Goal: Information Seeking & Learning: Learn about a topic

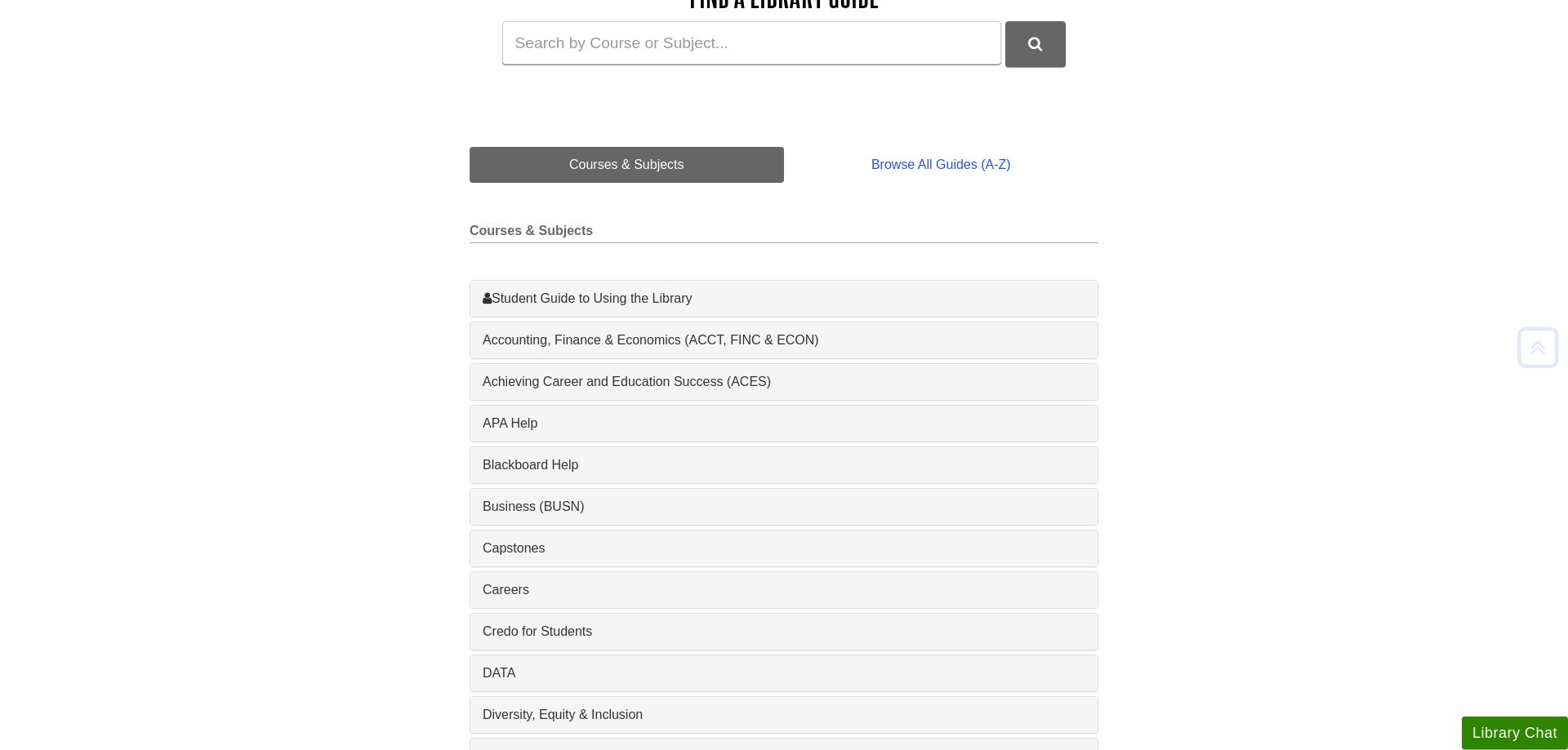
scroll to position [333, 0]
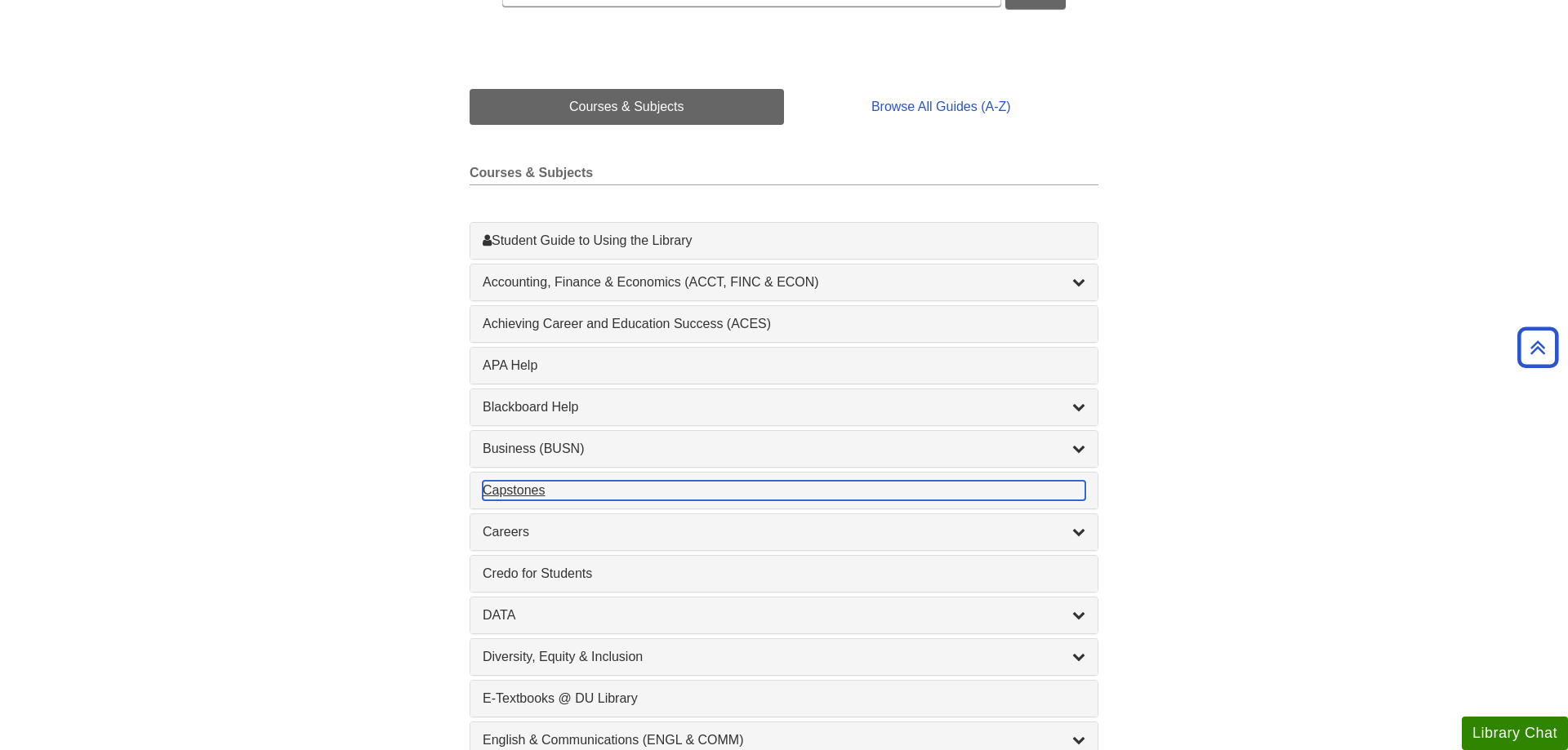
click at [508, 491] on div "Capstones , 1 guides" at bounding box center [783, 490] width 603 height 20
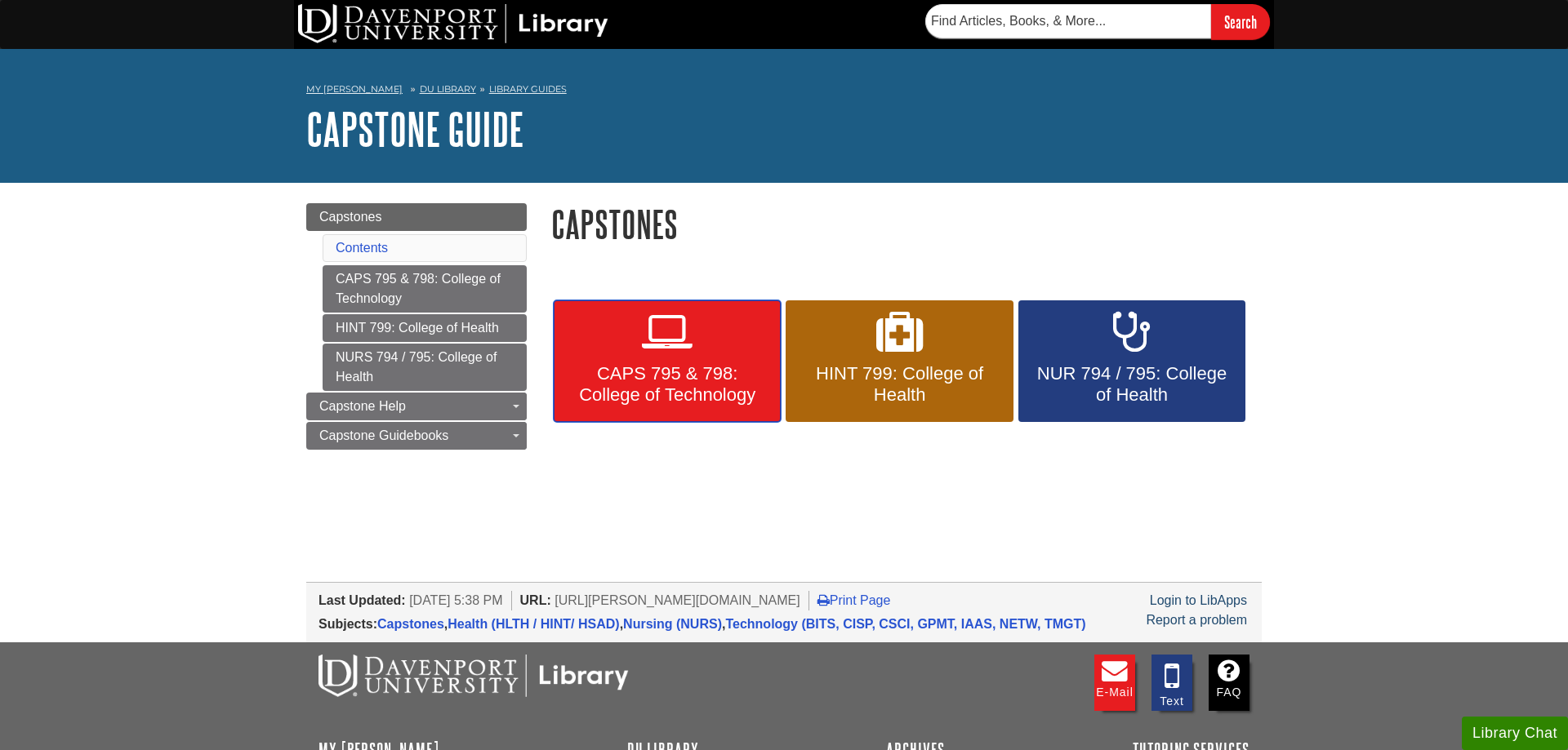
click at [623, 385] on span "CAPS 795 & 798: College of Technology" at bounding box center [667, 384] width 203 height 42
click at [819, 547] on body "Skip to Main Content Search My Davenport DU Library Library Guides Capstone Gui…" at bounding box center [784, 463] width 1568 height 927
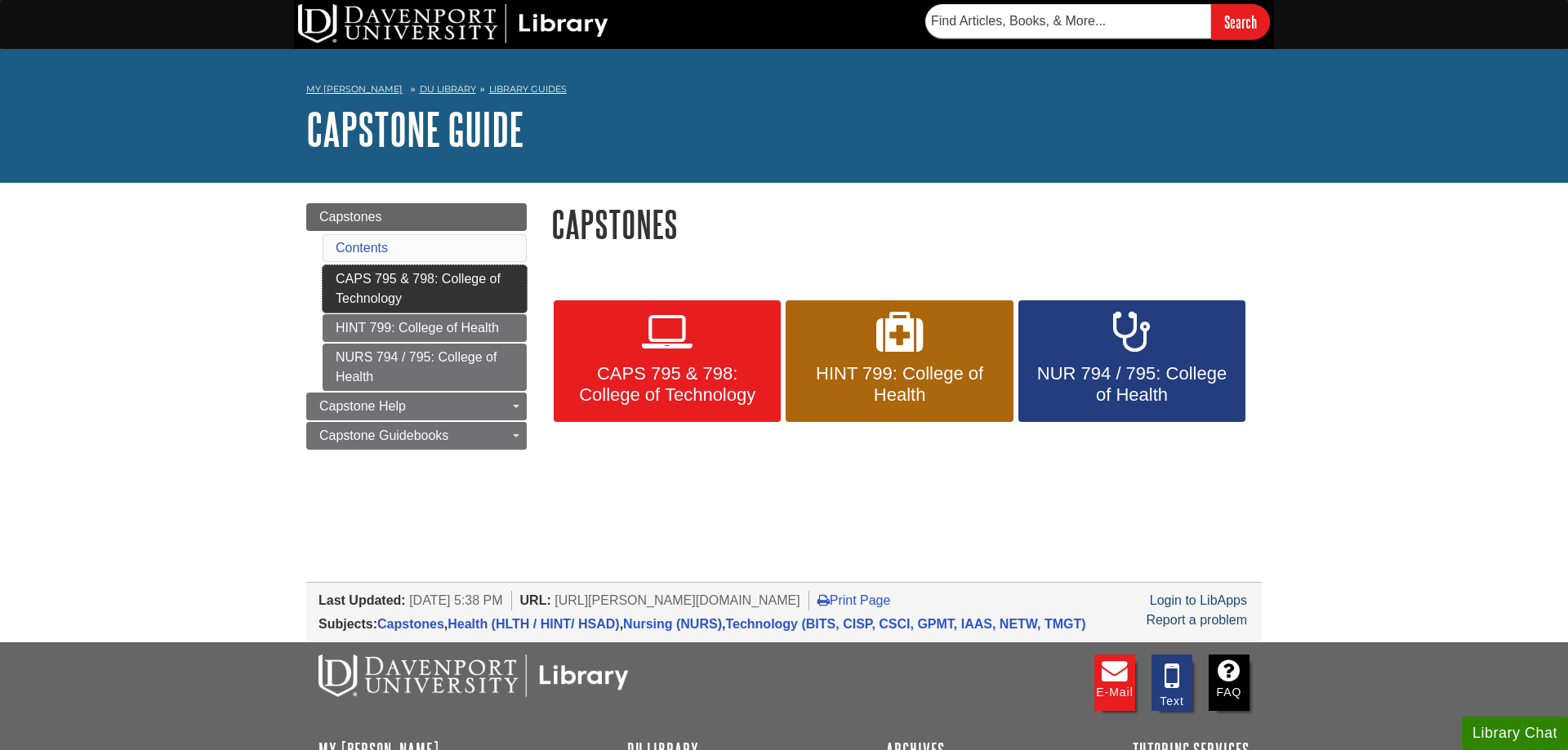
click at [445, 295] on link "CAPS 795 & 798: College of Technology" at bounding box center [424, 289] width 204 height 48
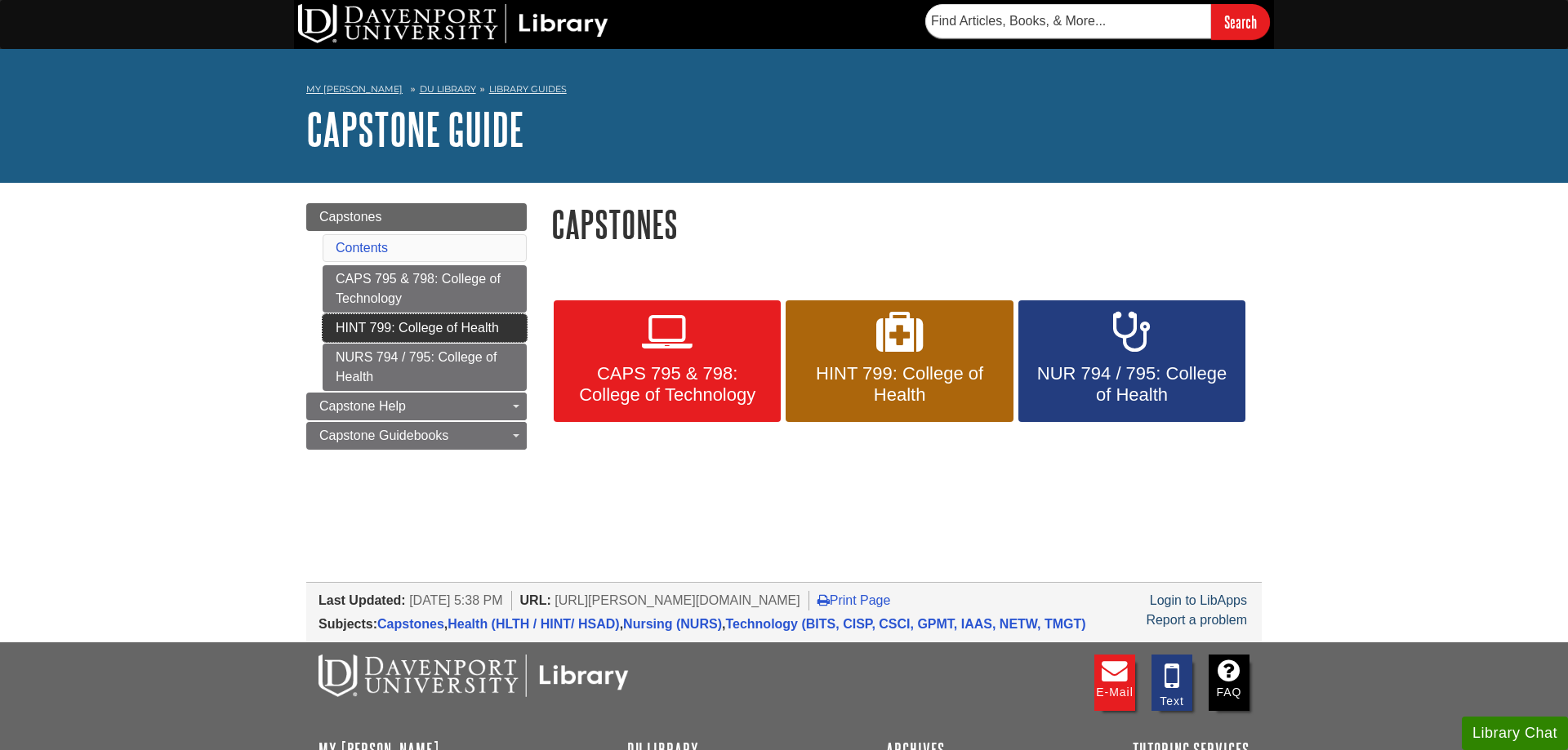
click at [405, 326] on link "HINT 799: College of Health" at bounding box center [424, 328] width 204 height 28
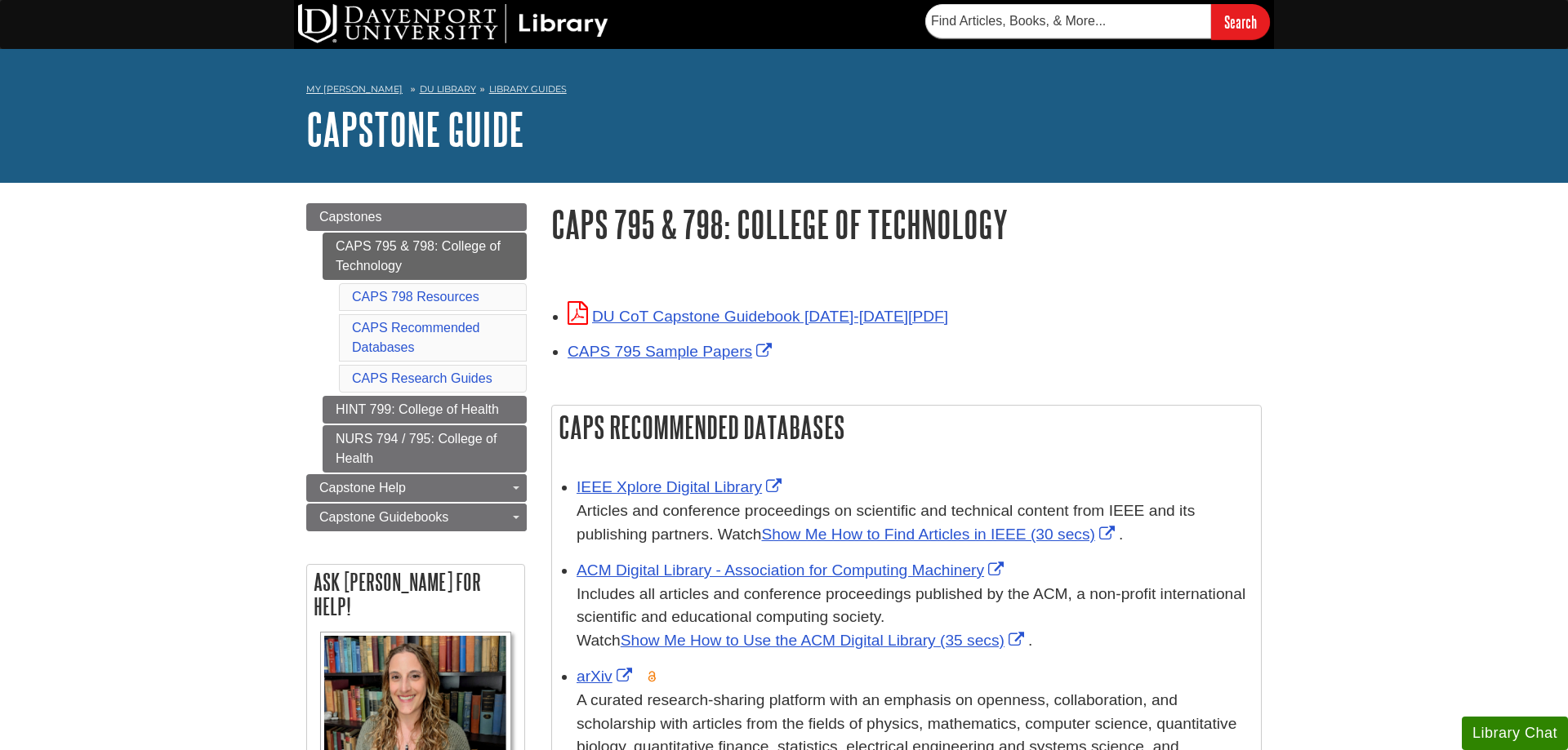
scroll to position [249, 0]
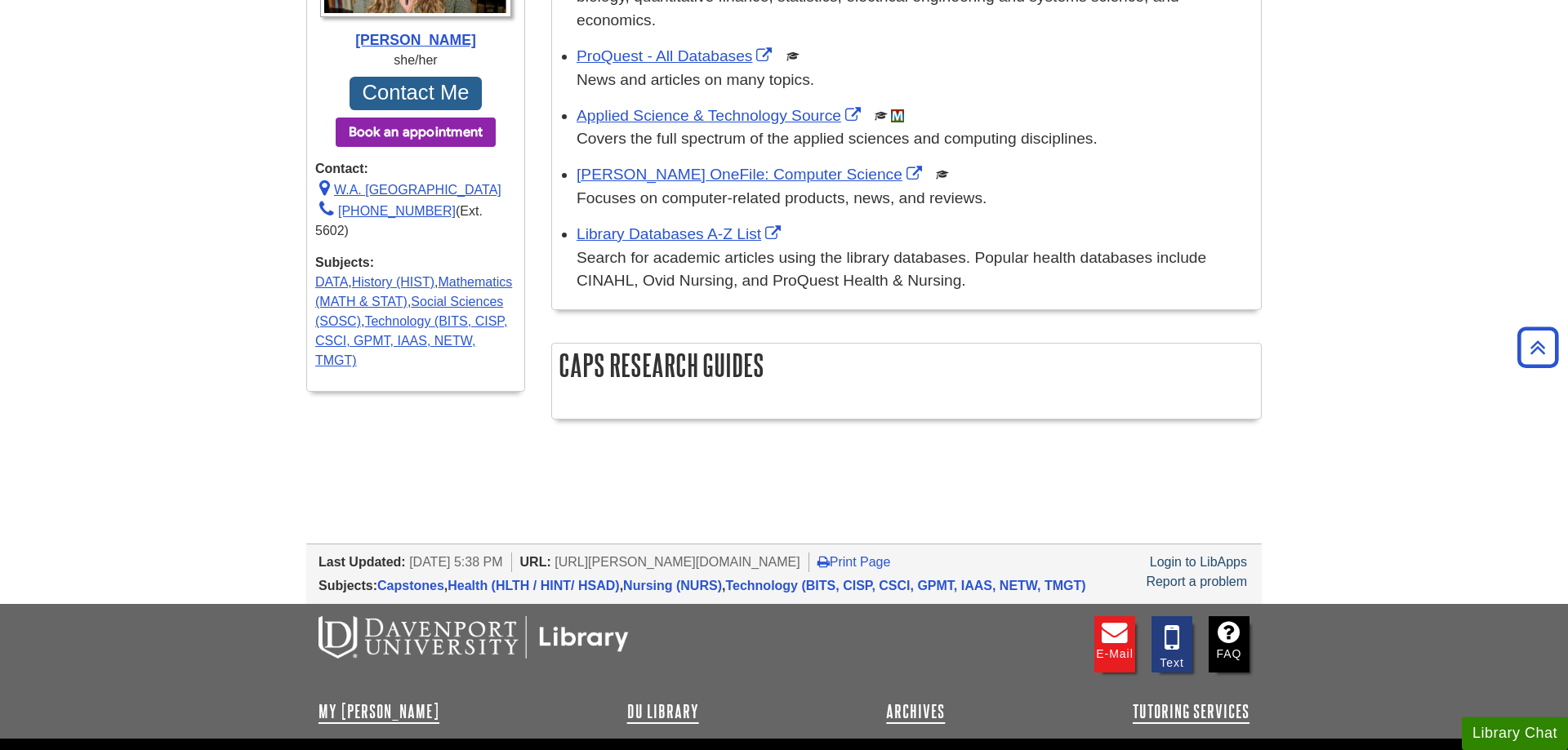
scroll to position [832, 0]
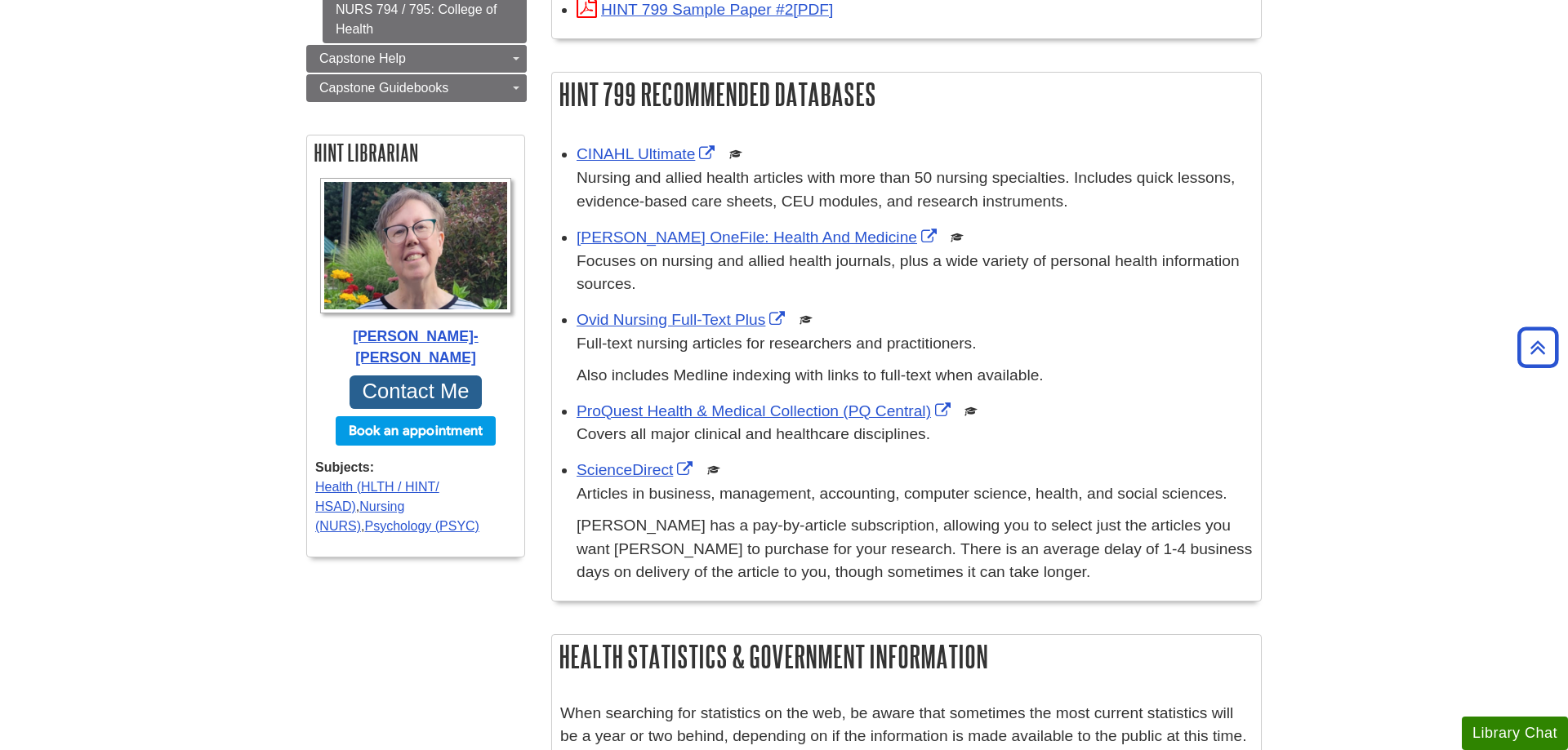
scroll to position [249, 0]
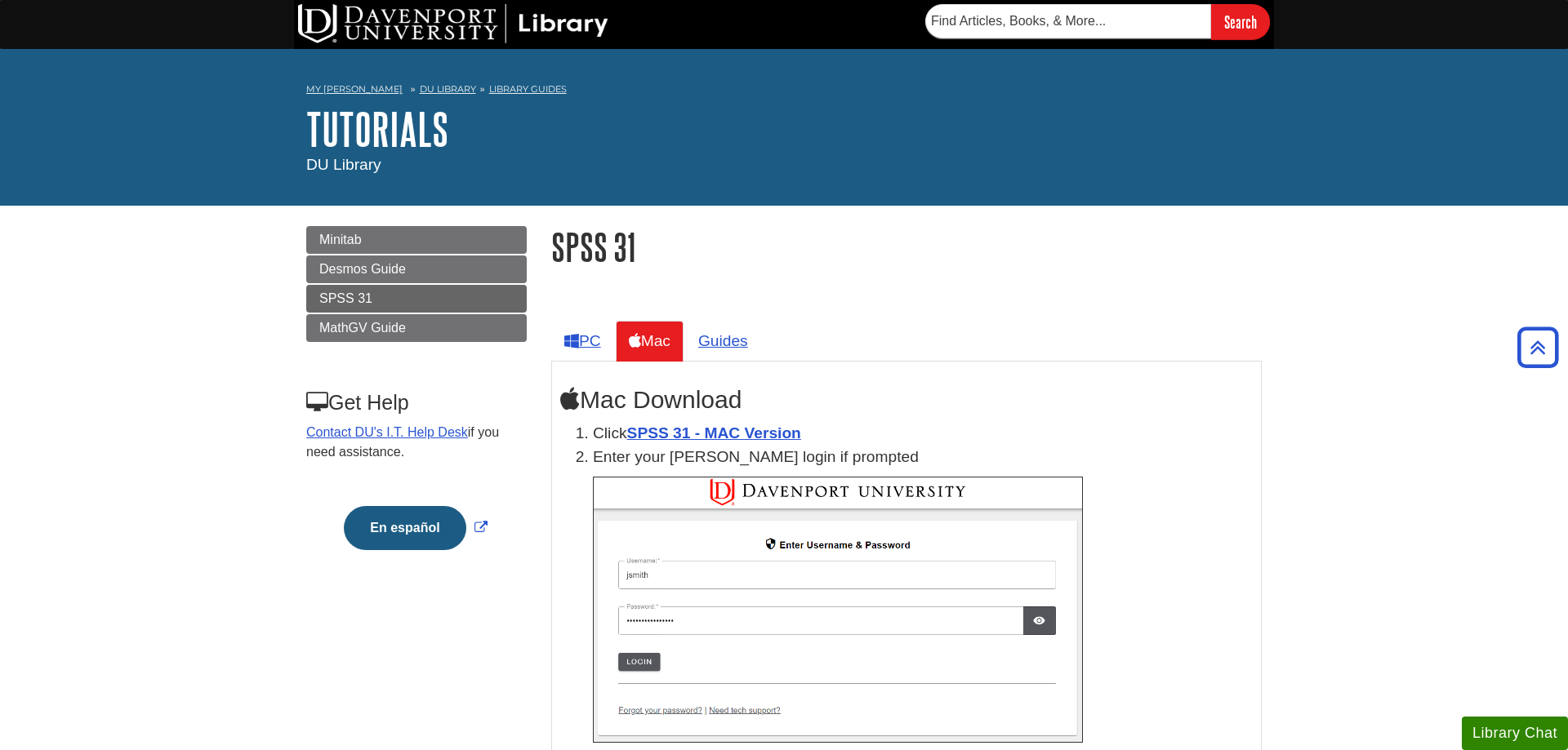
scroll to position [2081, 0]
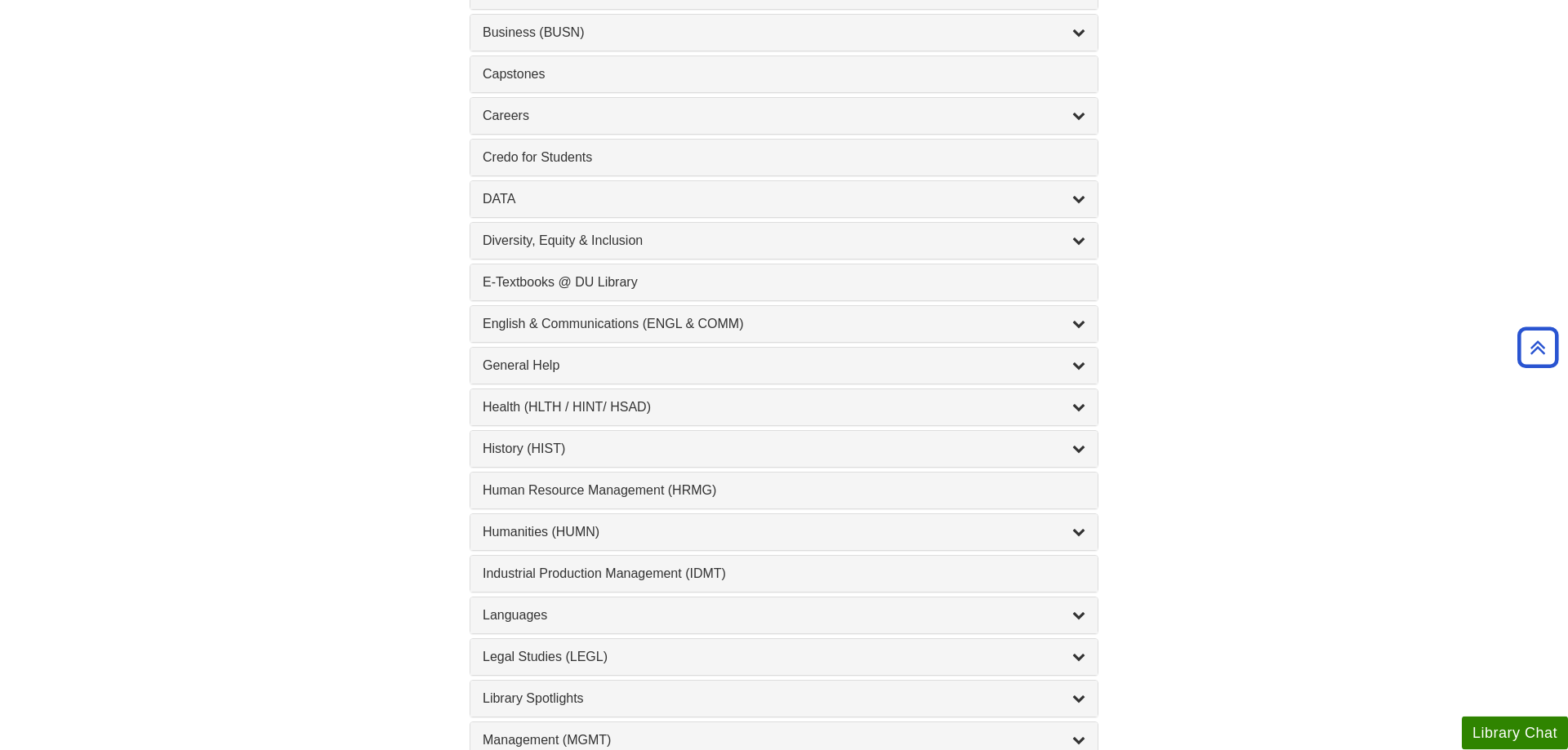
scroll to position [619, 0]
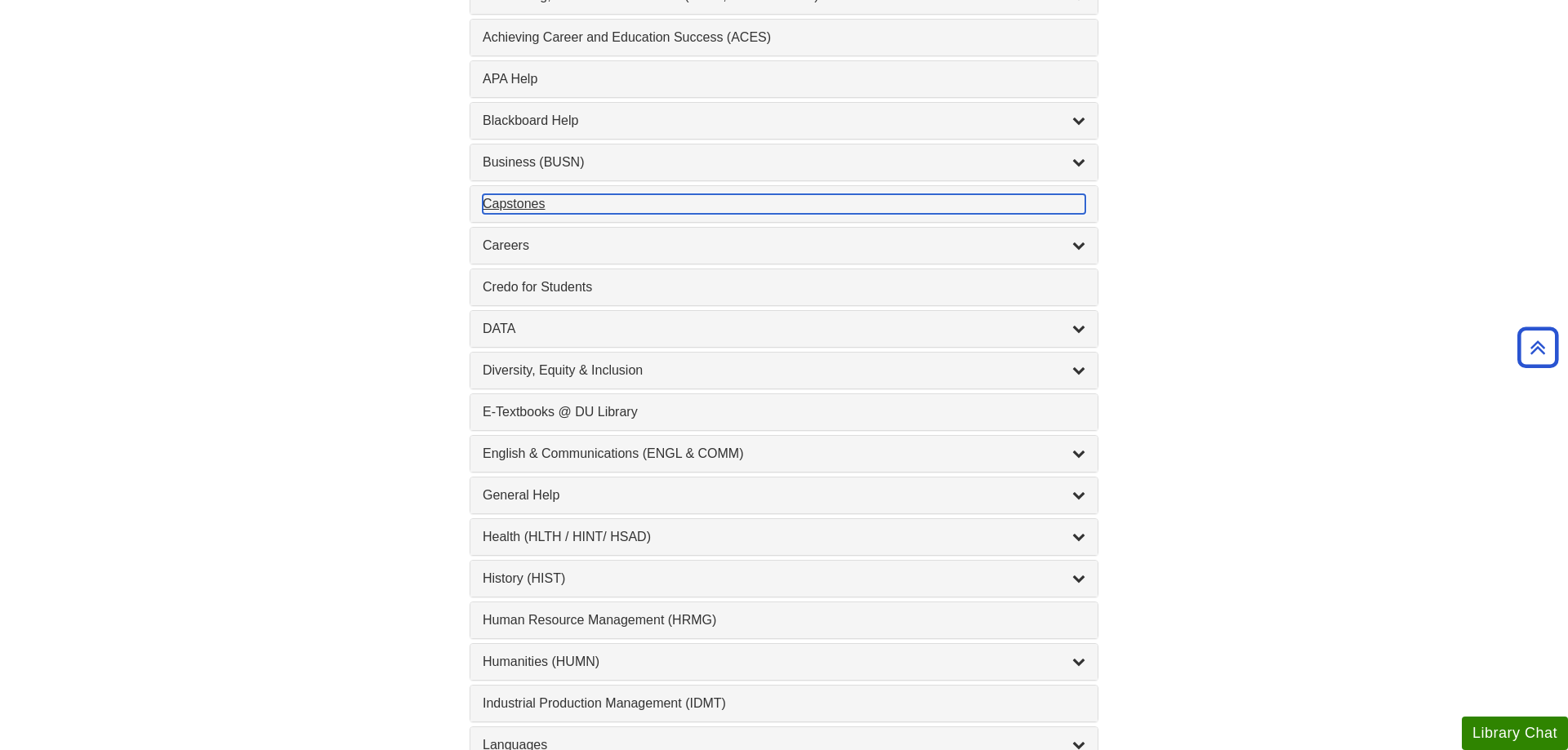
click at [537, 205] on div "Capstones , 1 guides" at bounding box center [783, 204] width 603 height 20
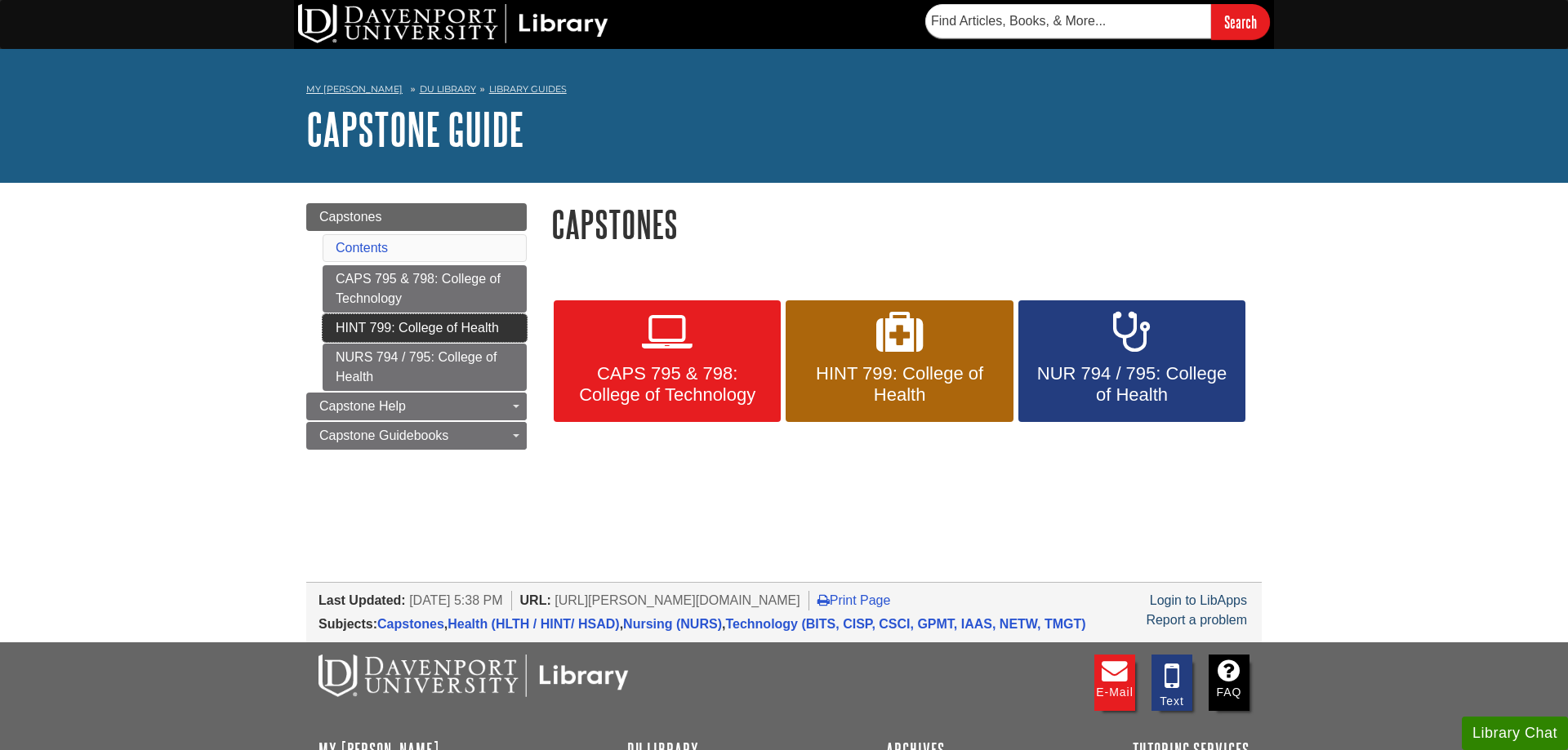
click at [394, 321] on link "HINT 799: College of Health" at bounding box center [424, 328] width 204 height 28
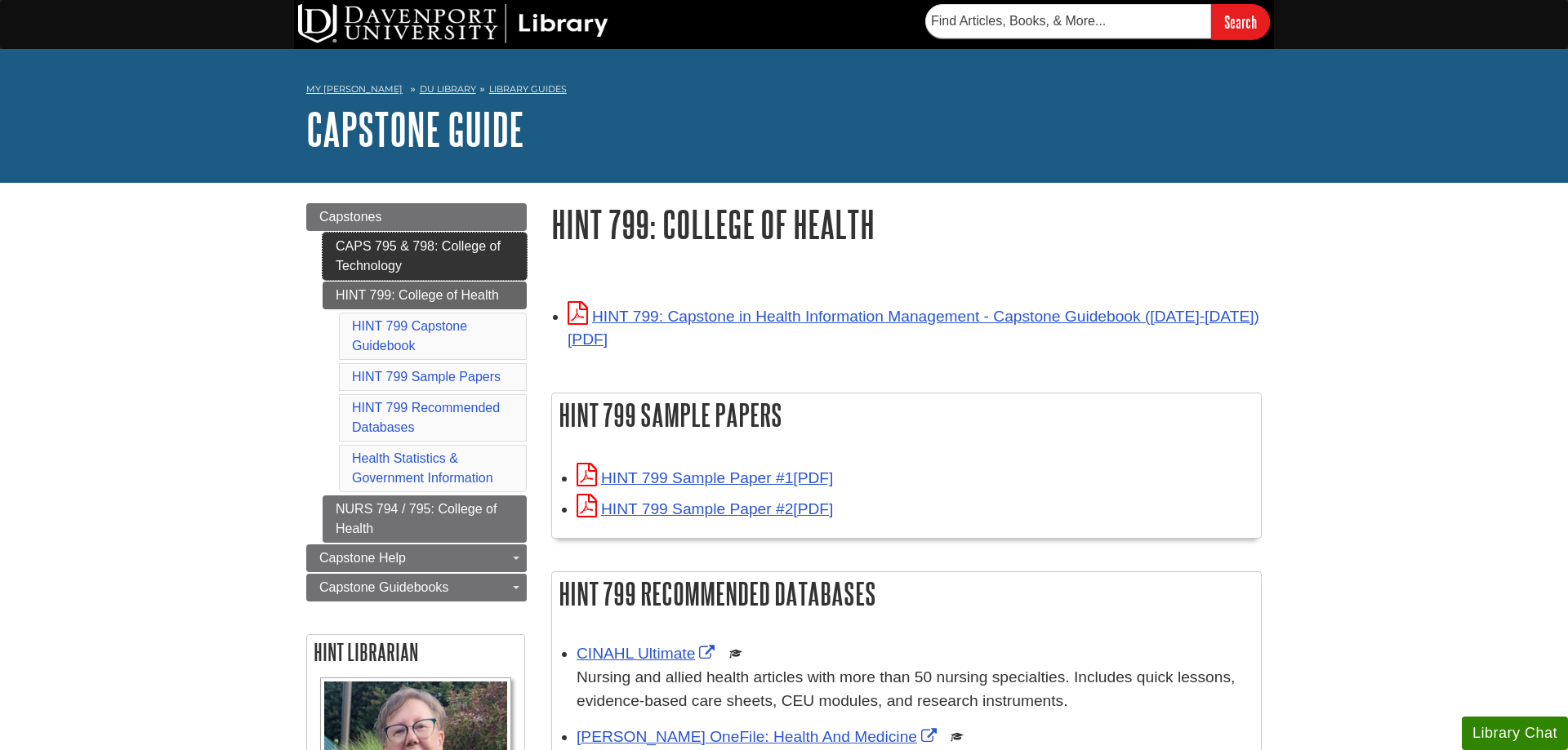
click at [378, 246] on link "CAPS 795 & 798: College of Technology" at bounding box center [424, 256] width 204 height 48
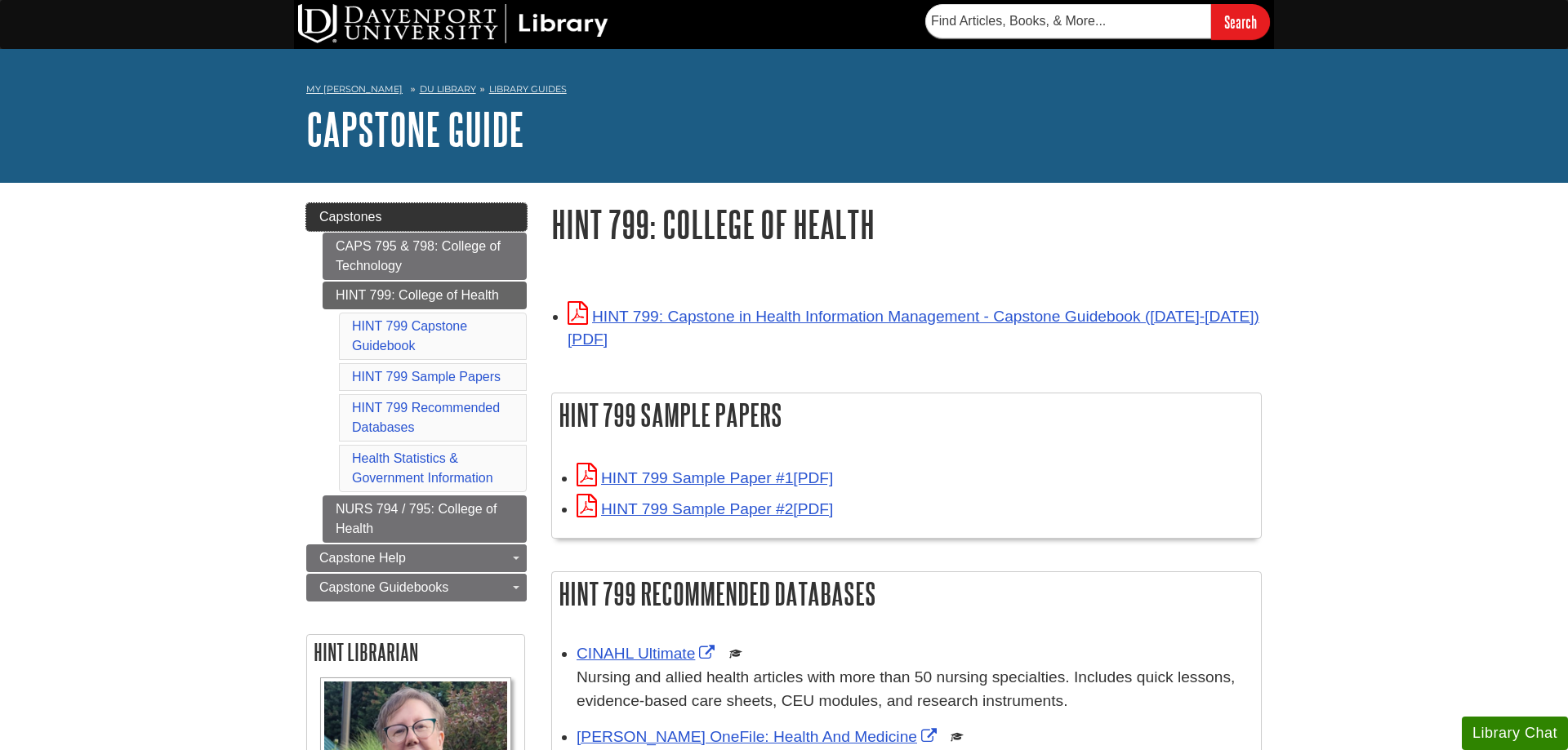
click at [429, 222] on link "Capstones" at bounding box center [417, 218] width 221 height 28
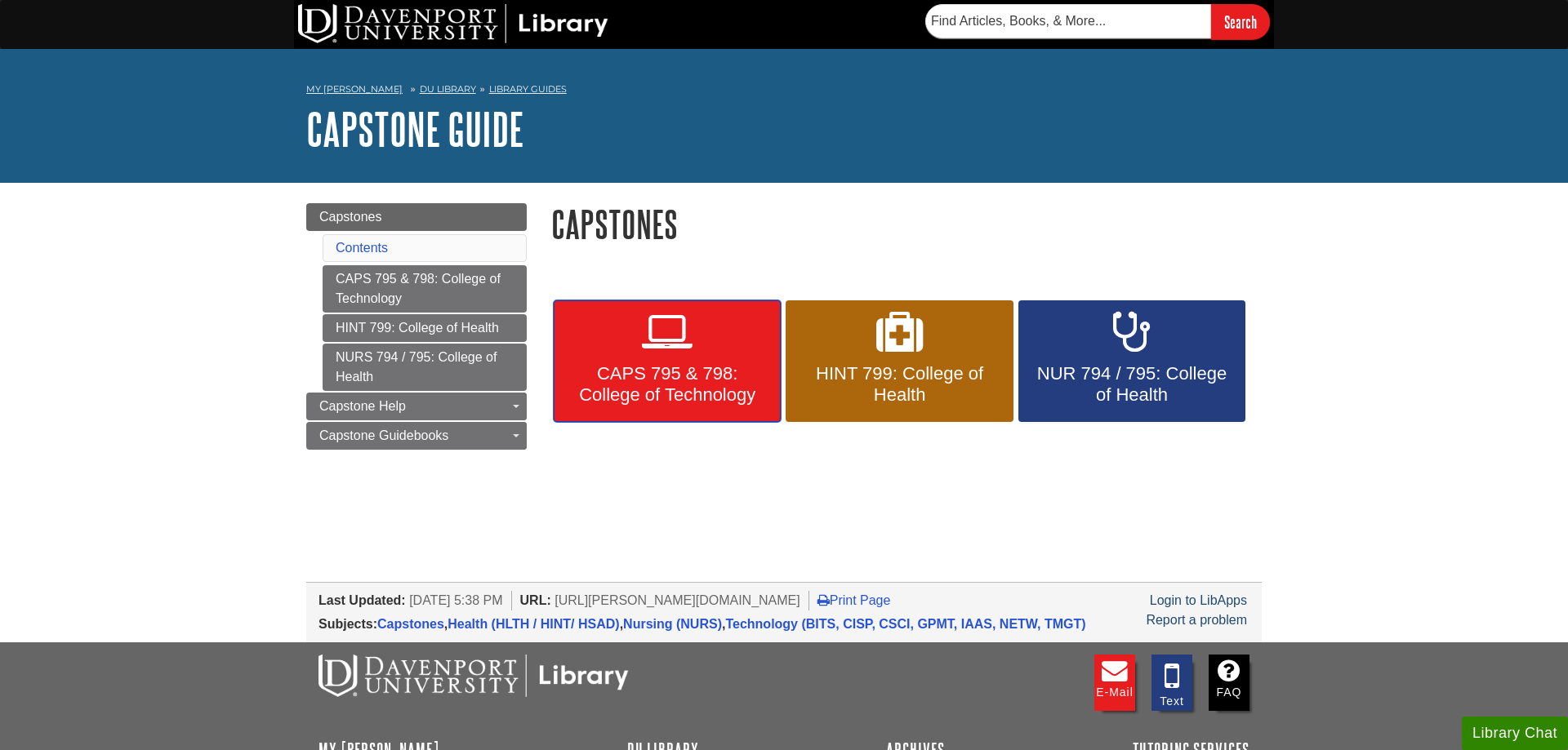
click at [682, 368] on span "CAPS 795 & 798: College of Technology" at bounding box center [667, 384] width 203 height 42
click at [353, 213] on span "Capstones" at bounding box center [350, 217] width 63 height 14
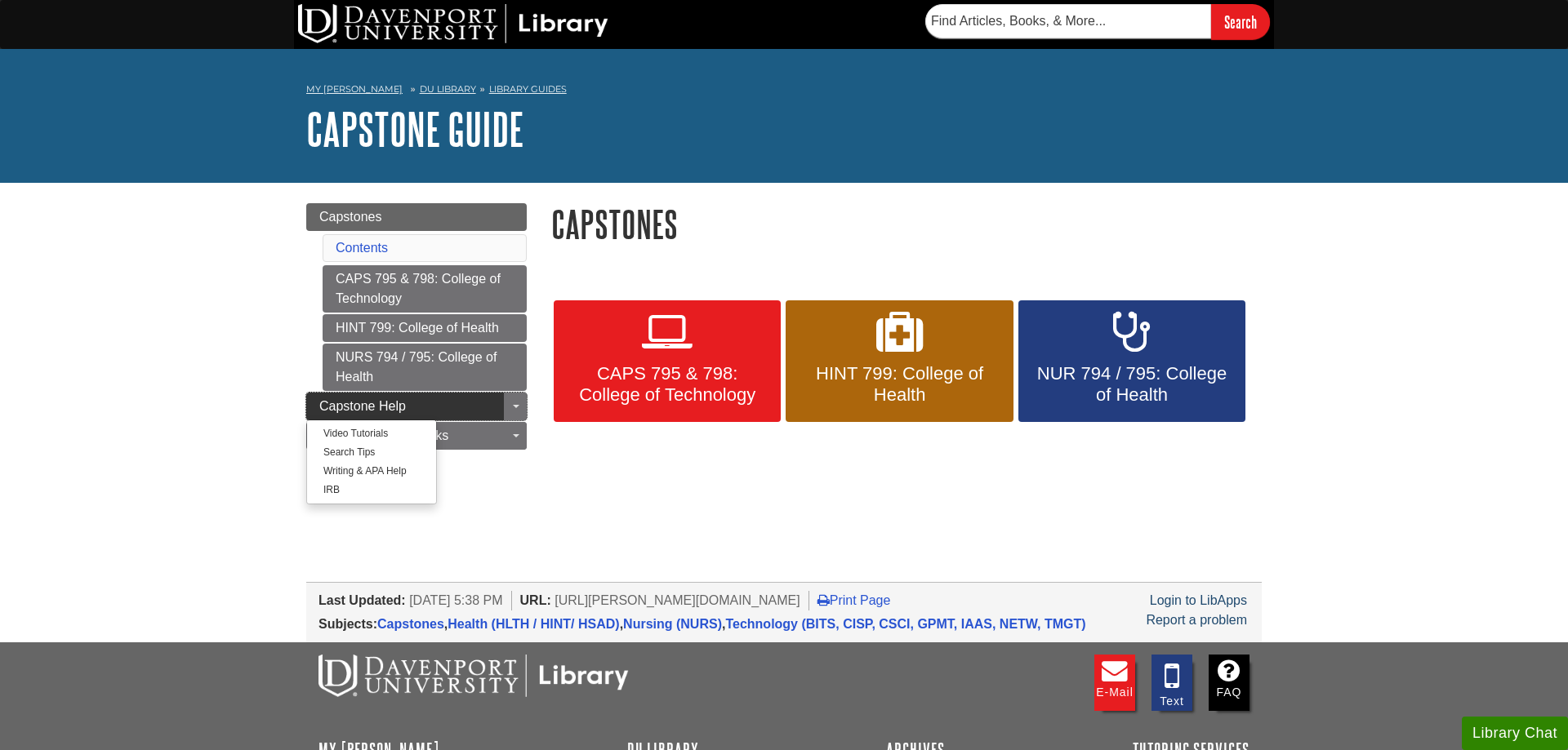
click at [490, 399] on link "Capstone Help" at bounding box center [417, 406] width 221 height 28
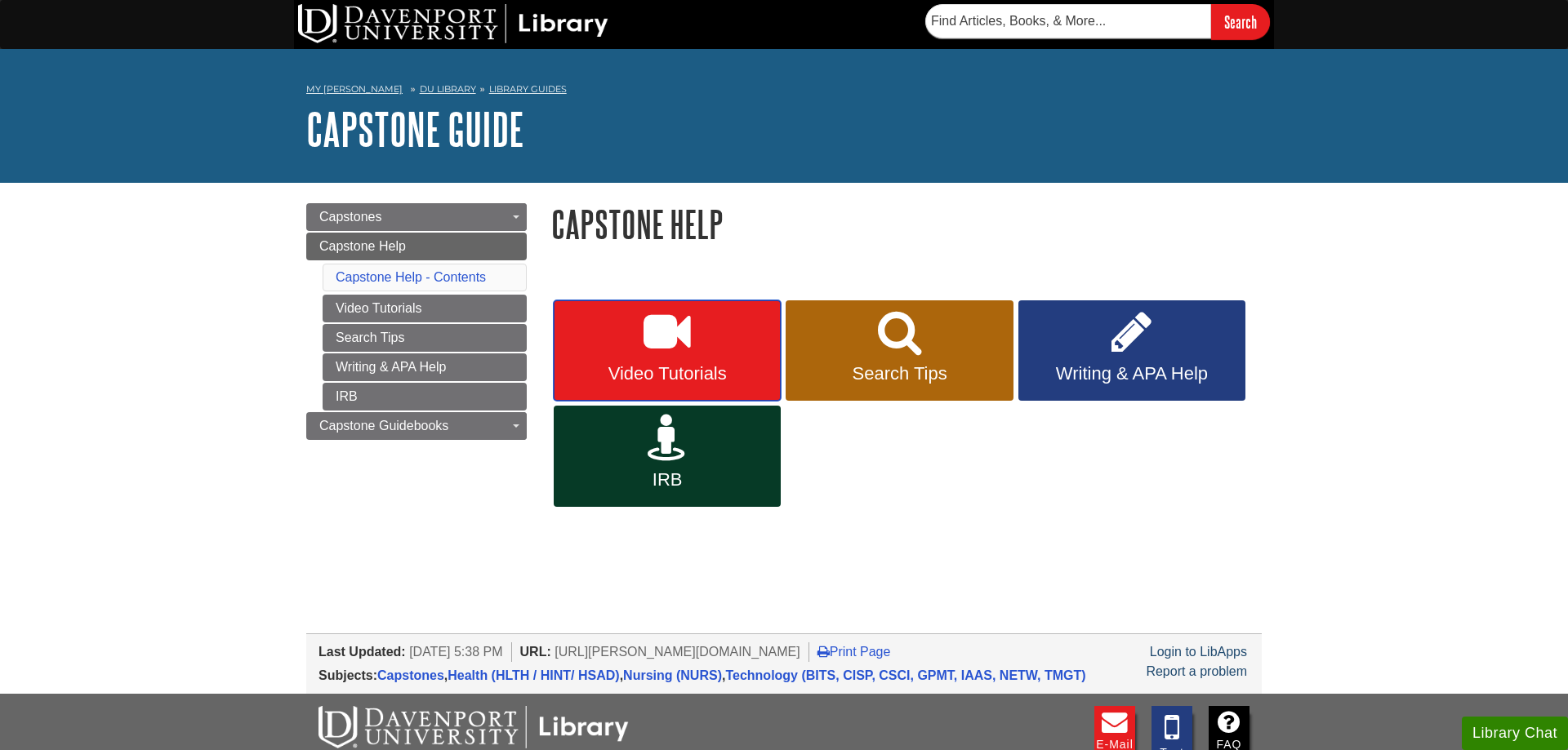
click at [602, 354] on link "Video Tutorials" at bounding box center [666, 351] width 227 height 101
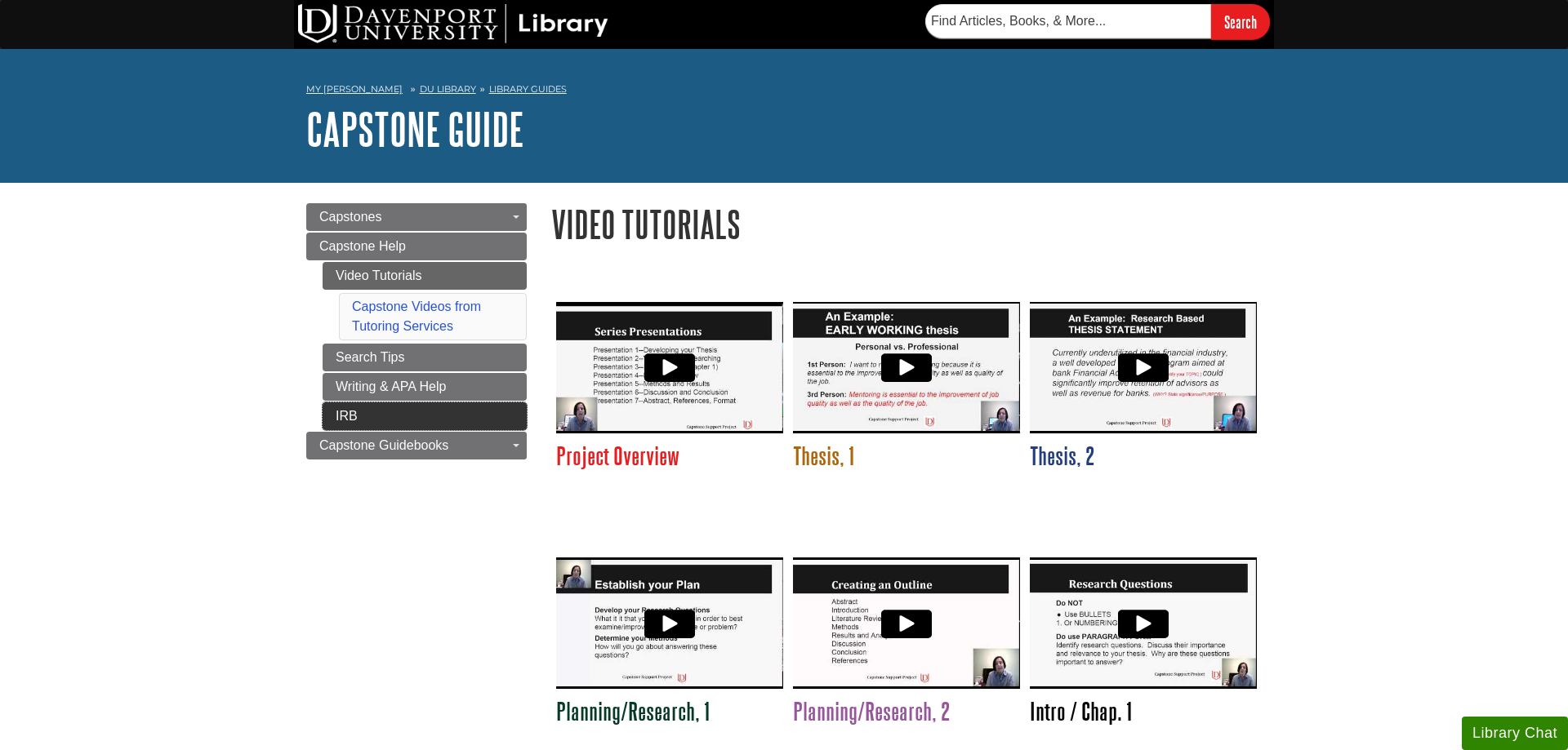
click at [413, 411] on link "IRB" at bounding box center [424, 417] width 204 height 28
click at [356, 391] on link "Writing & APA Help" at bounding box center [424, 387] width 204 height 28
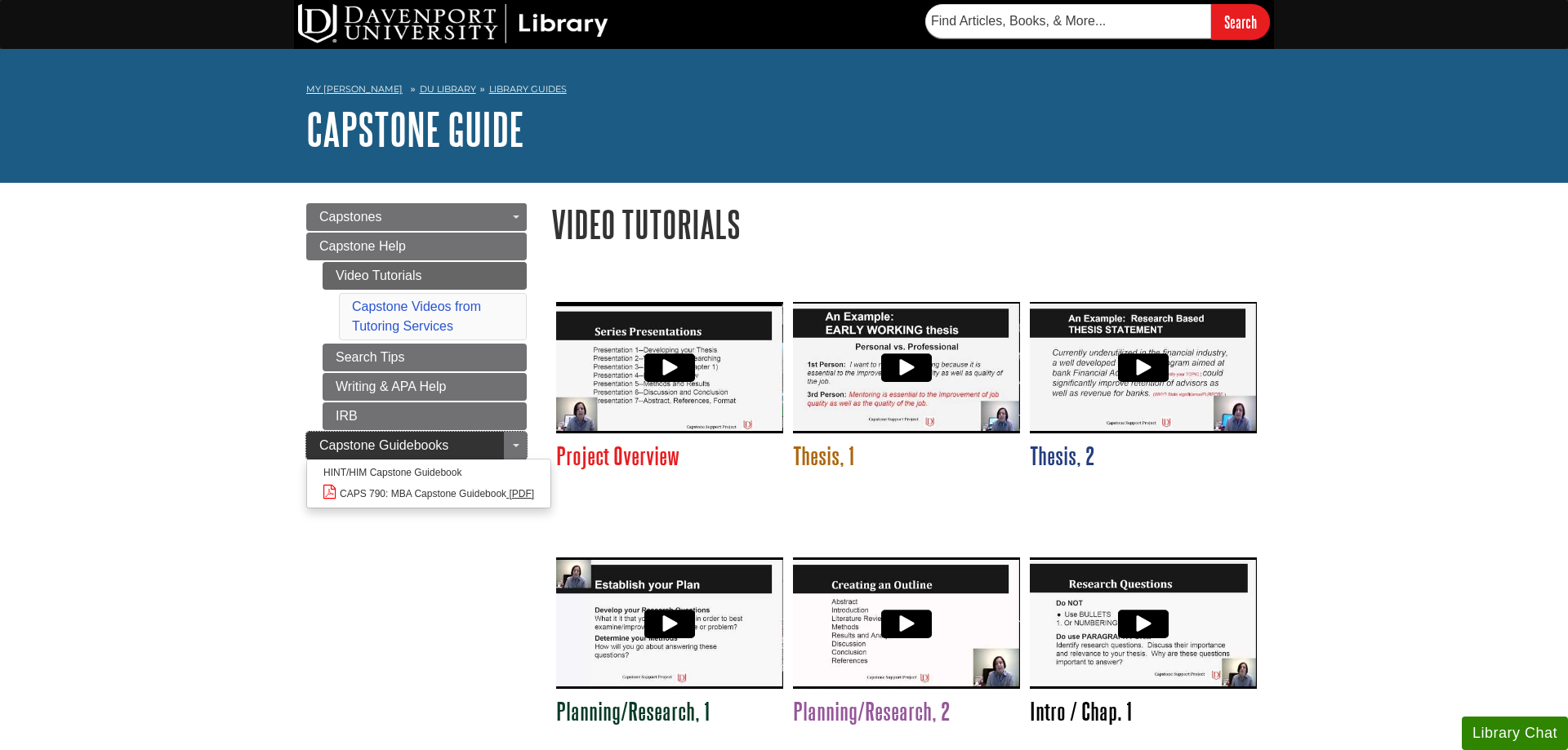
click at [317, 449] on link "Capstone Guidebooks" at bounding box center [417, 446] width 221 height 28
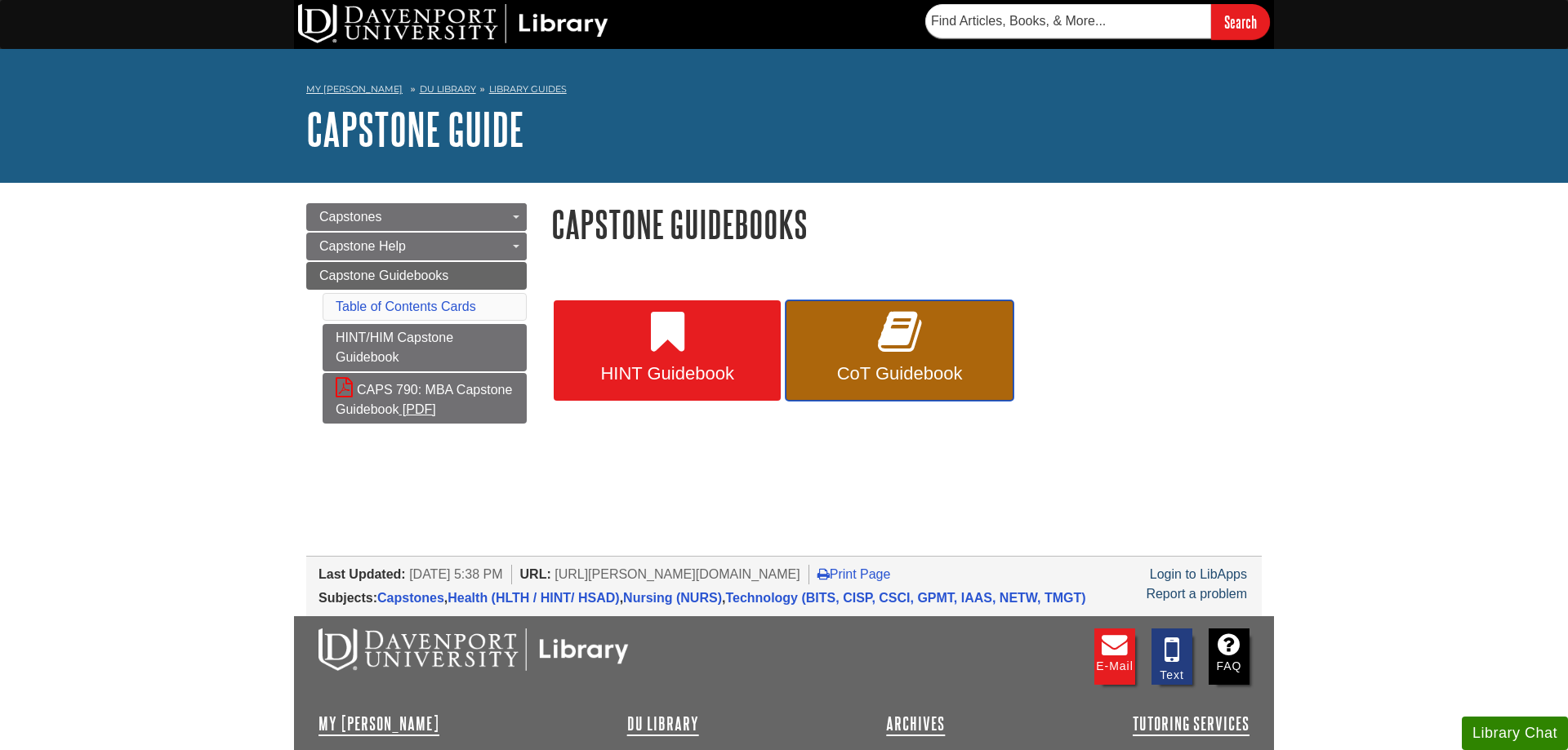
click at [923, 347] on link "CoT Guidebook" at bounding box center [899, 351] width 227 height 101
click at [227, 488] on body "Skip to Main Content Search My Davenport DU Library Library Guides Capstone Gui…" at bounding box center [784, 450] width 1568 height 900
click at [495, 88] on link "Library Guides" at bounding box center [527, 89] width 78 height 11
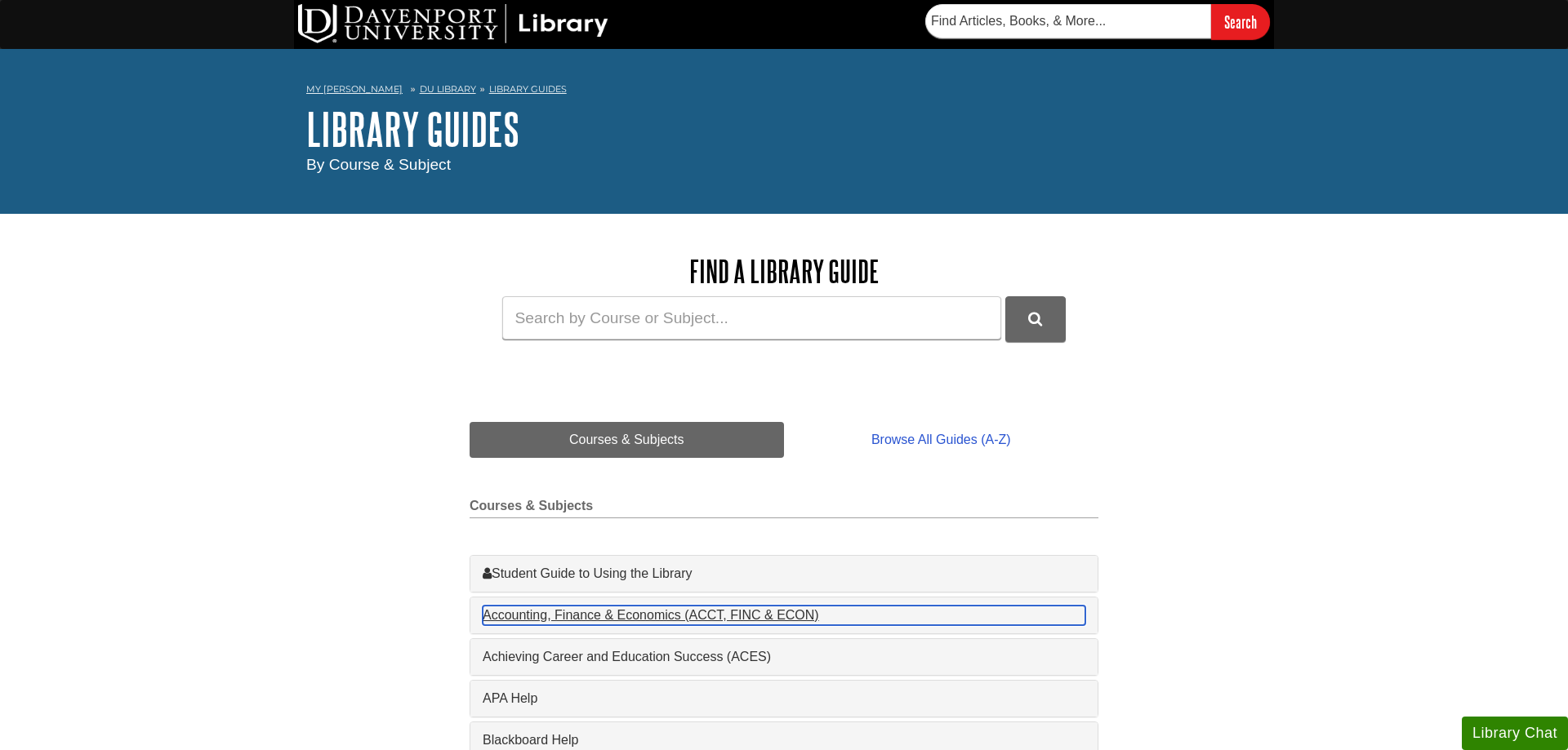
click at [508, 612] on div "Accounting, Finance & Economics (ACCT, FINC & ECON) , 4 guides" at bounding box center [783, 615] width 603 height 20
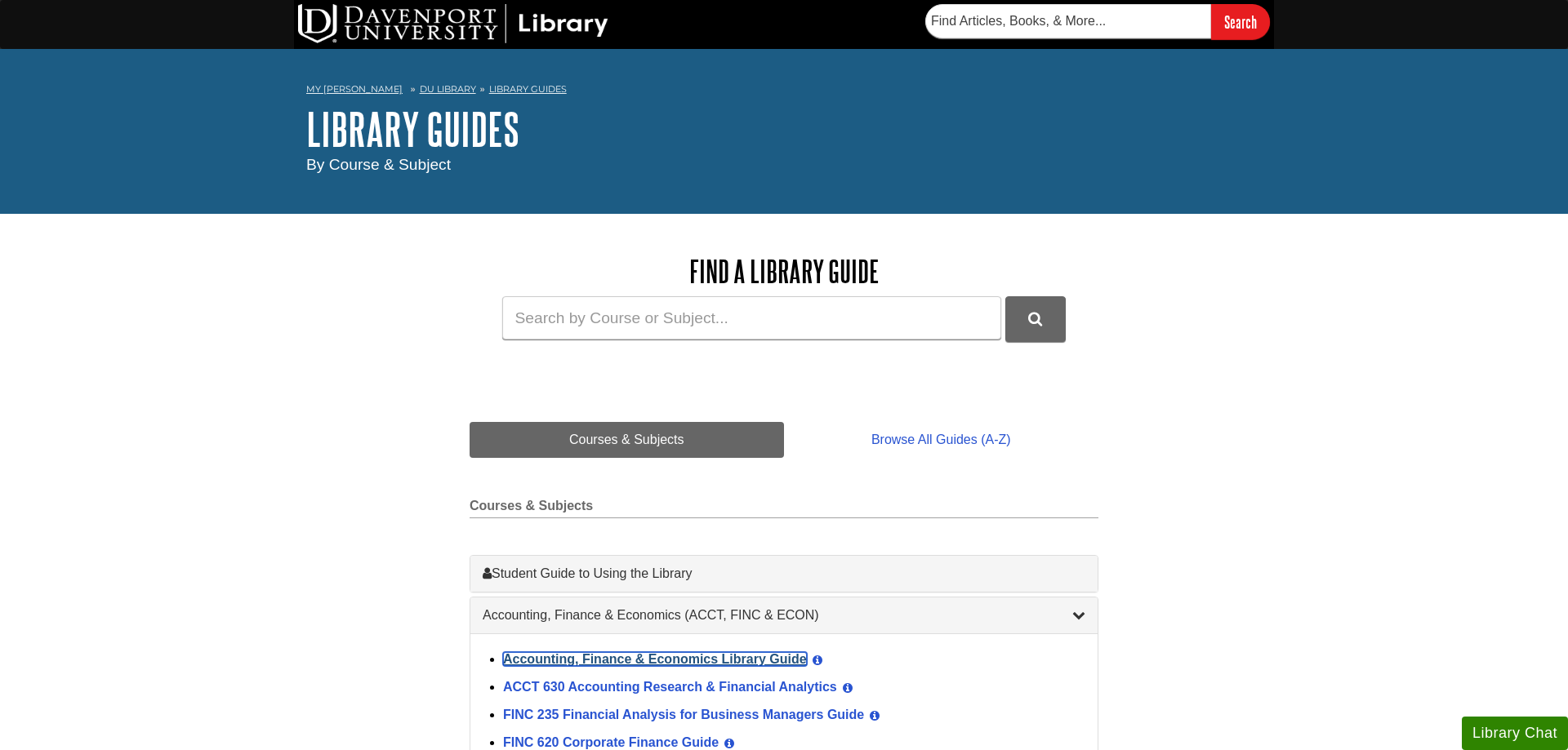
click at [506, 663] on link "Accounting, Finance & Economics Library Guide" at bounding box center [654, 658] width 304 height 14
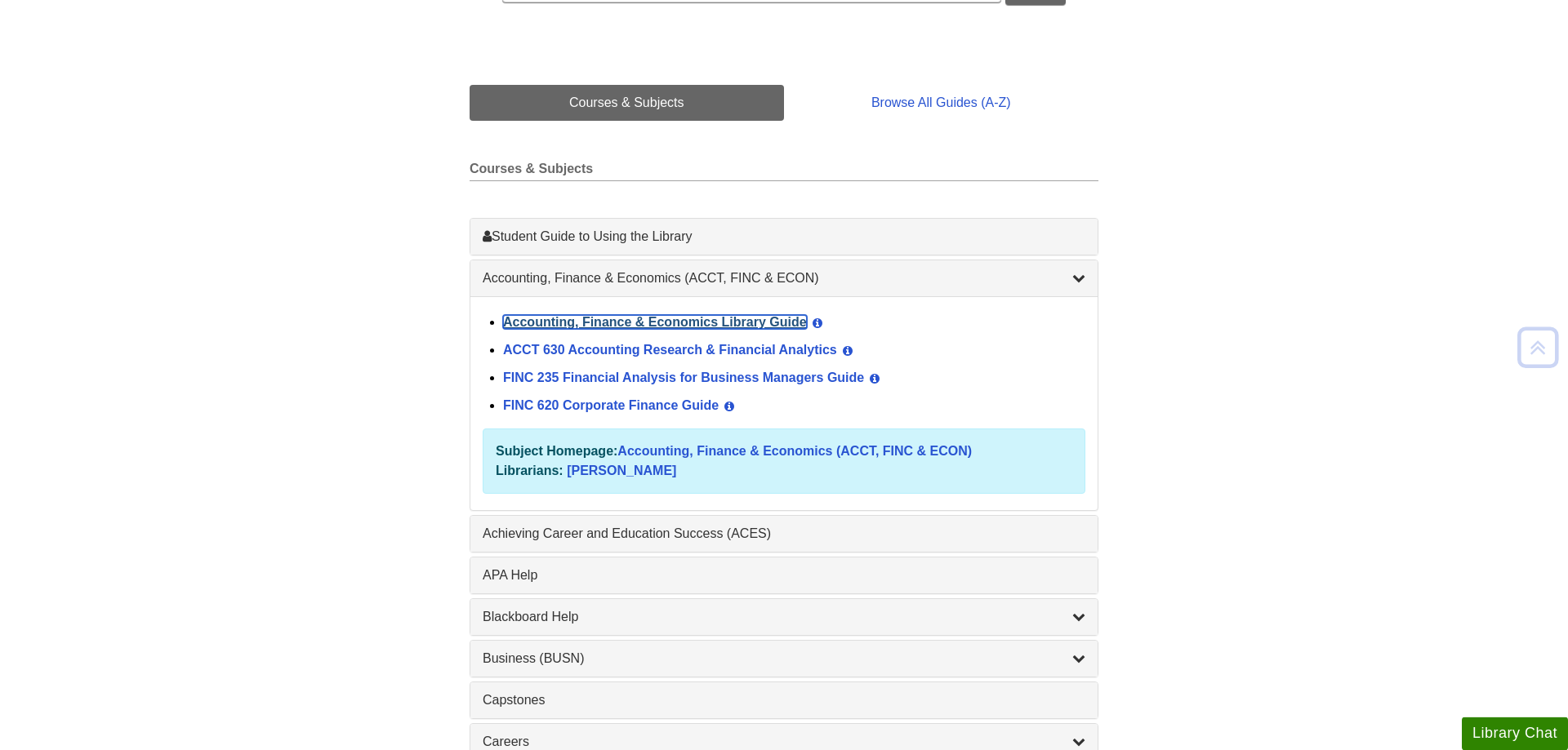
scroll to position [666, 0]
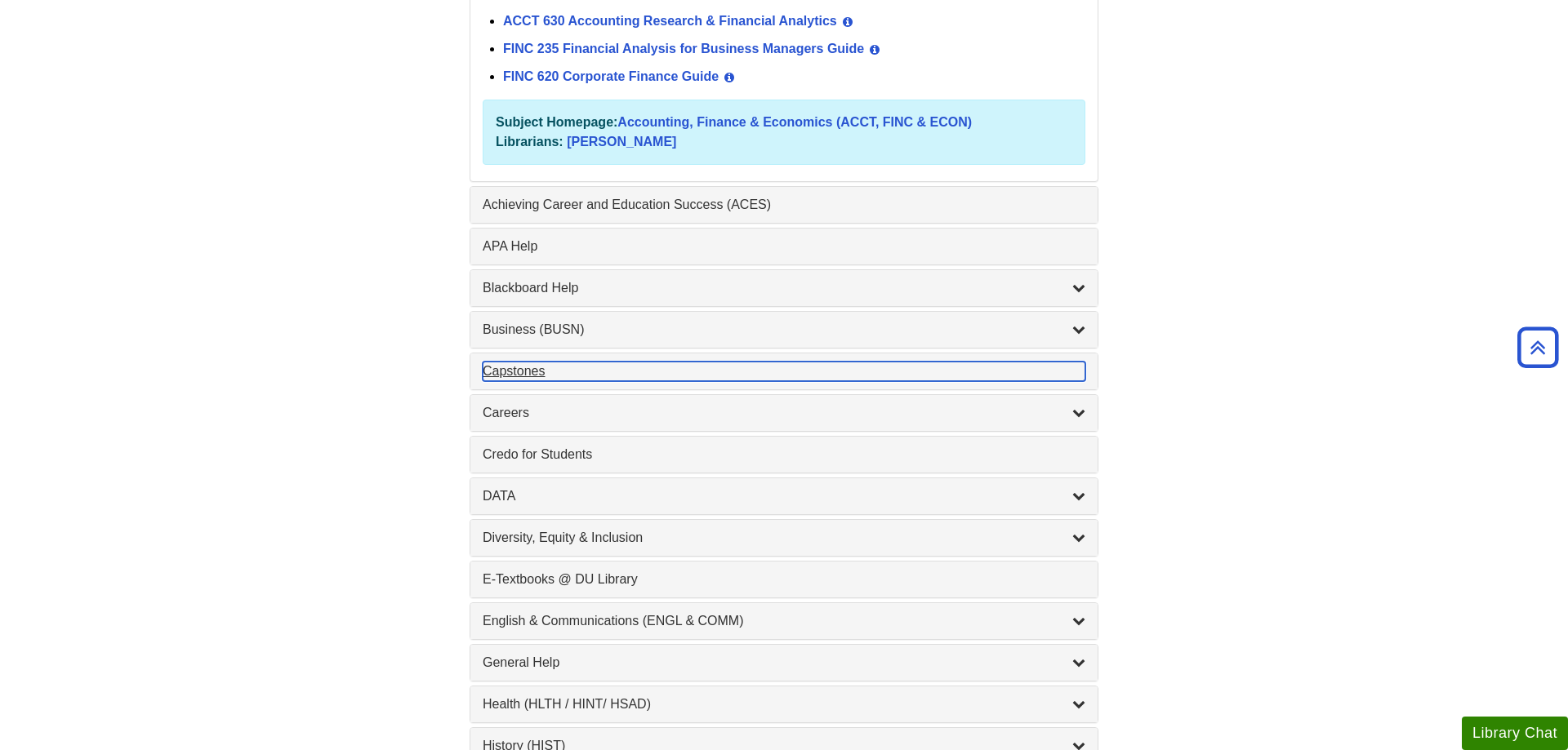
click at [524, 377] on div "Capstones , 1 guides" at bounding box center [783, 371] width 603 height 20
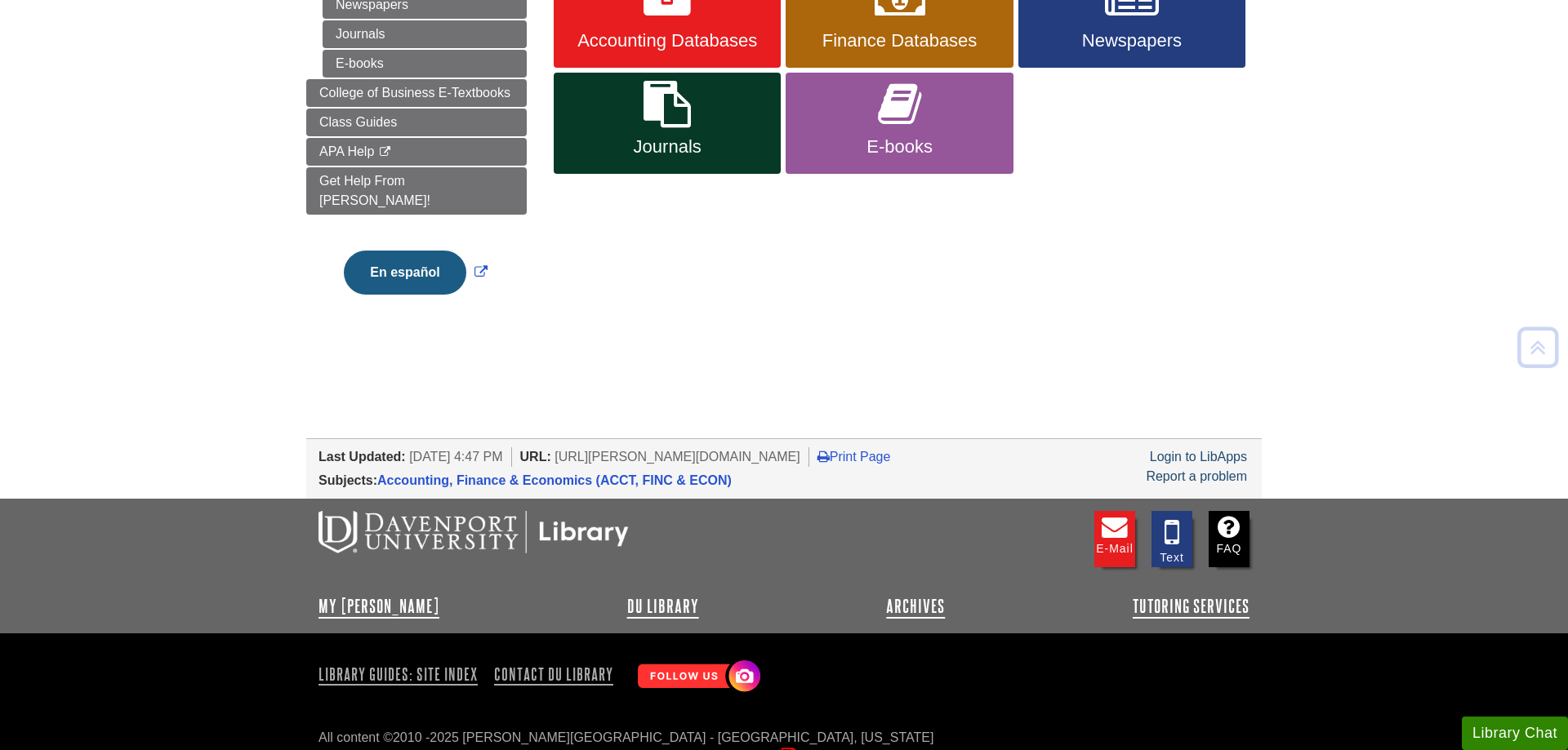
scroll to position [346, 0]
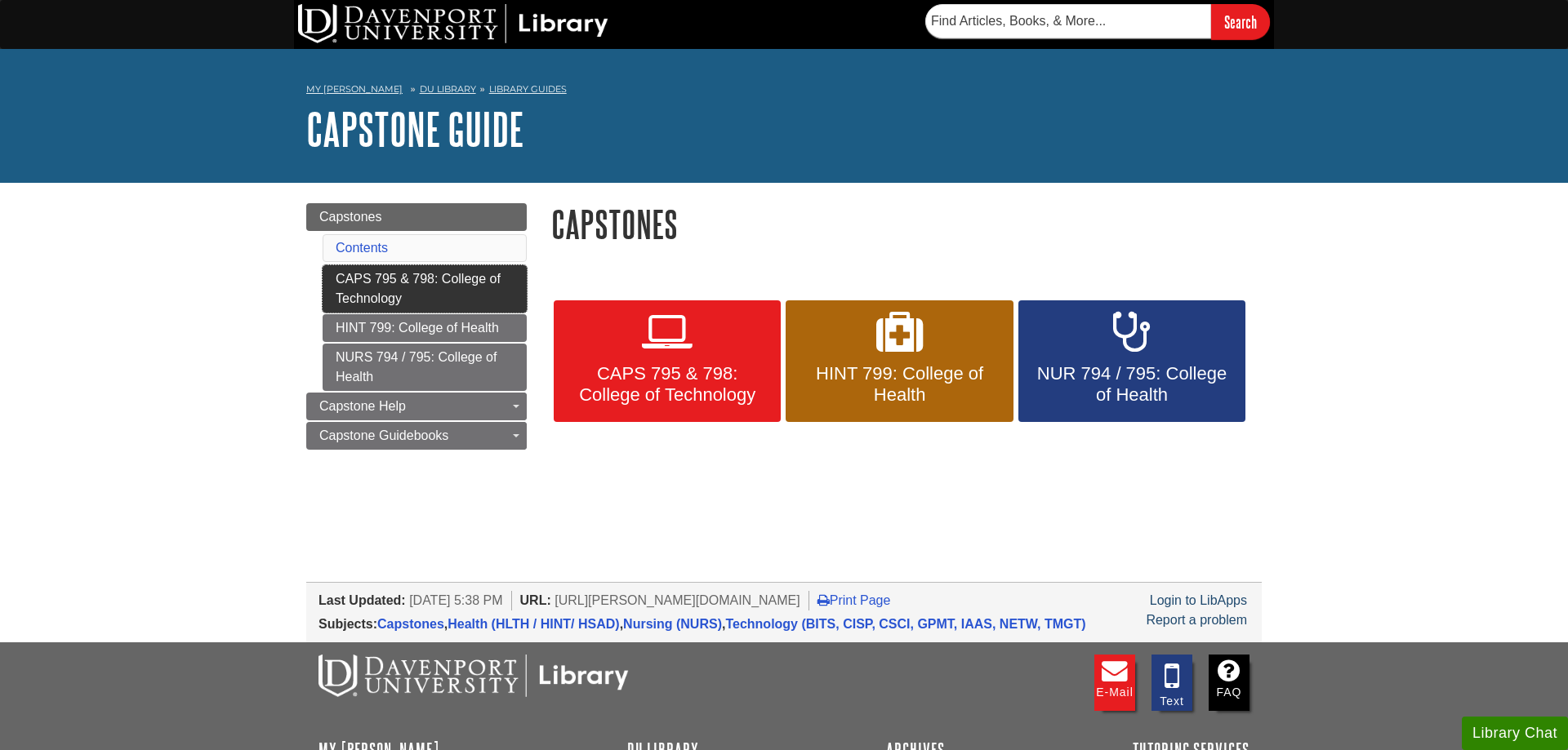
click at [363, 294] on link "CAPS 795 & 798: College of Technology" at bounding box center [424, 289] width 204 height 48
click at [488, 531] on body "Skip to Main Content Search My Davenport DU Library Library Guides Capstone Gui…" at bounding box center [784, 463] width 1568 height 927
click at [922, 522] on body "Skip to Main Content Search My Davenport DU Library Library Guides Capstone Gui…" at bounding box center [784, 463] width 1568 height 927
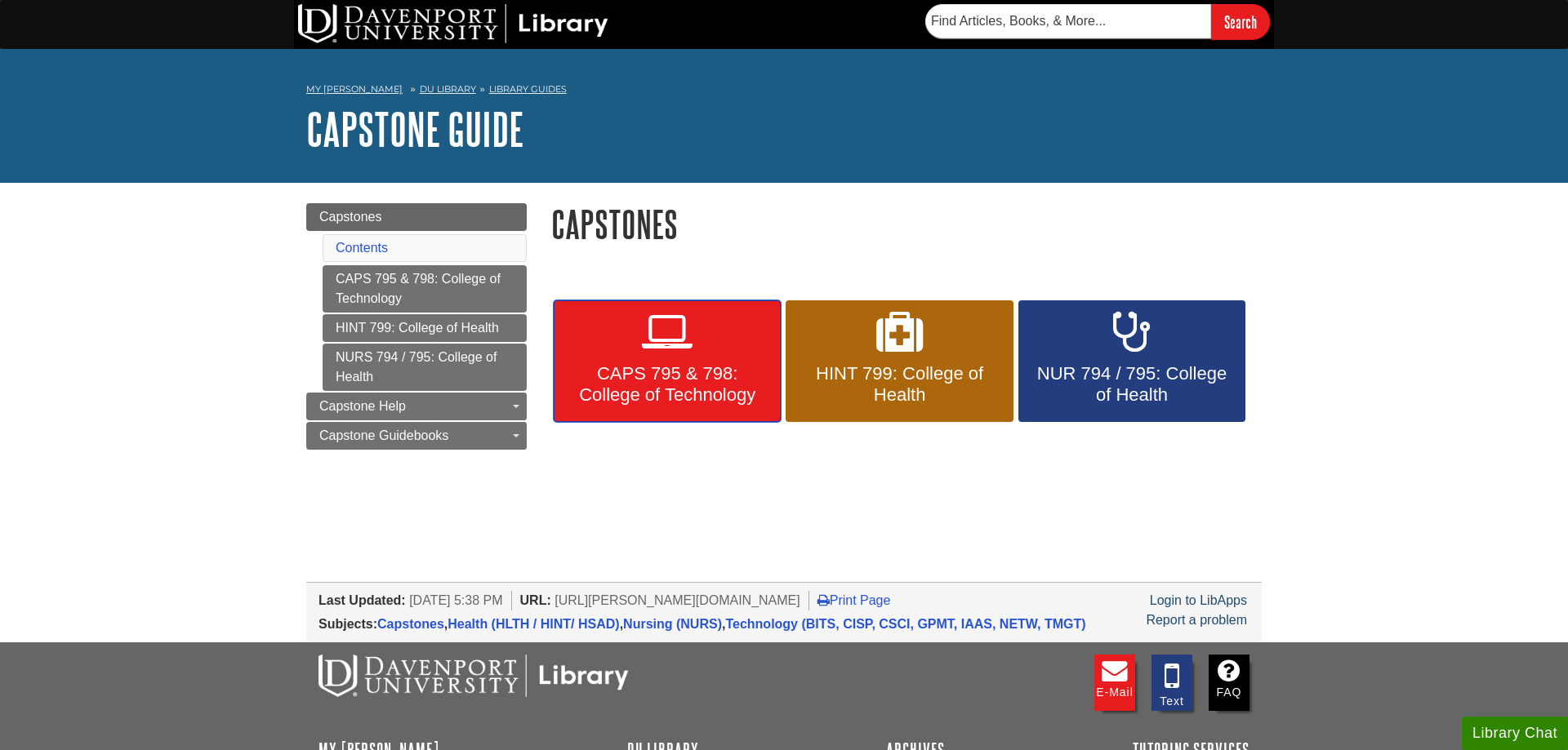
click at [708, 396] on span "CAPS 795 & 798: College of Technology" at bounding box center [667, 384] width 203 height 42
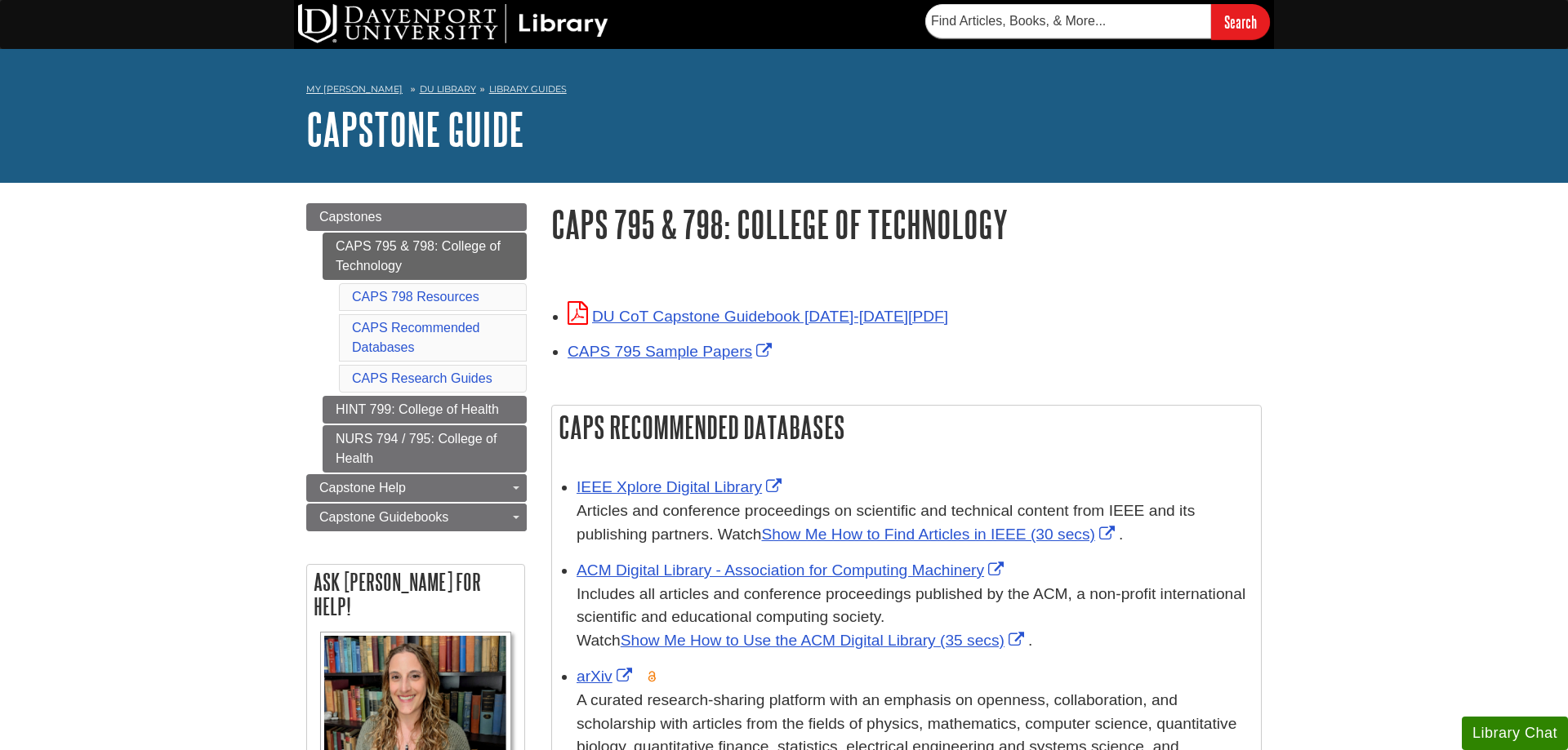
click at [306, 220] on div "Menu [GEOGRAPHIC_DATA] CAPS 795 & 798: [GEOGRAPHIC_DATA] CAPS 798 Resources CAP…" at bounding box center [417, 694] width 245 height 981
click at [720, 350] on link "CAPS 795 Sample Papers" at bounding box center [671, 351] width 208 height 17
click at [325, 400] on link "HINT 799: College of Health" at bounding box center [424, 410] width 204 height 28
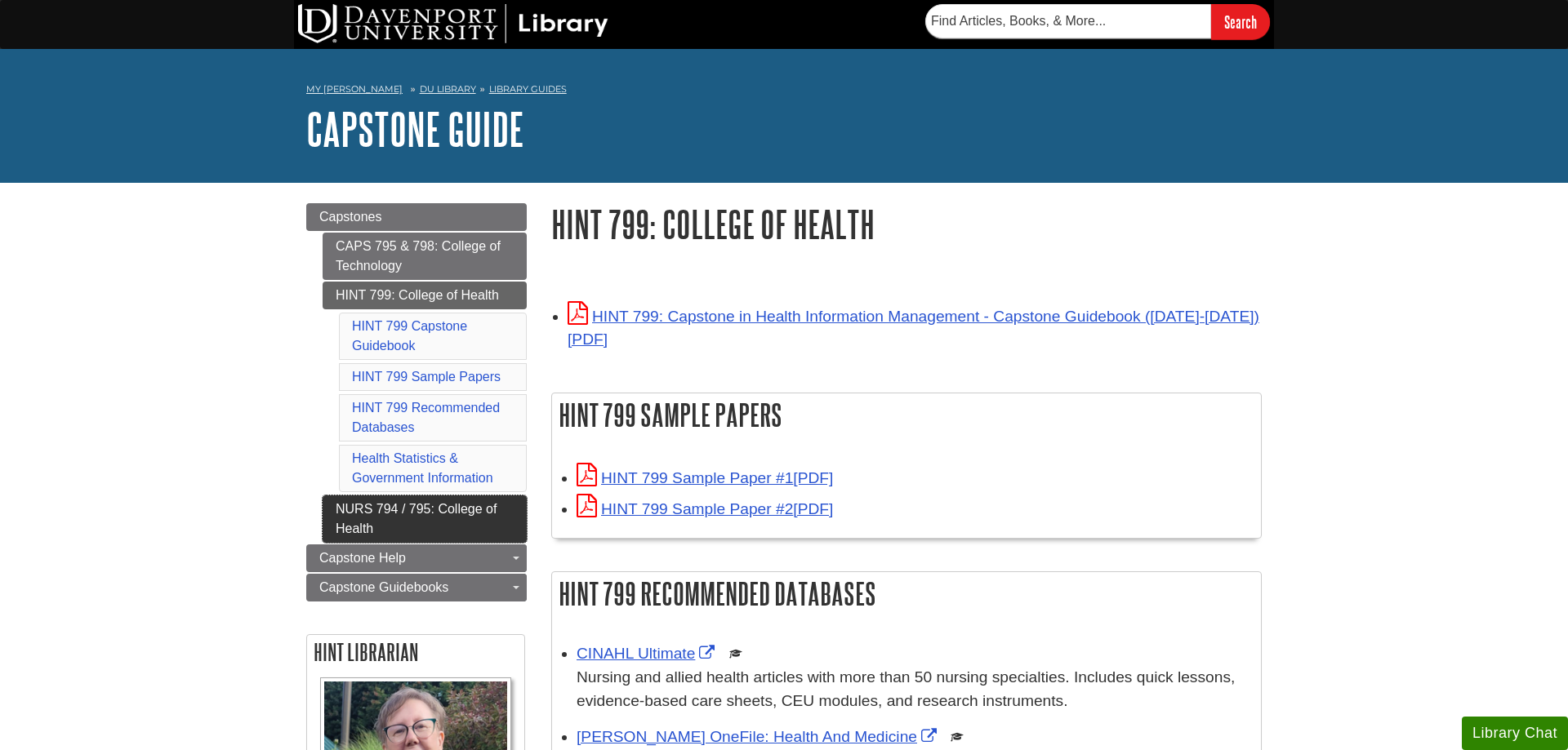
click at [419, 504] on link "NURS 794 / 795: College of Health" at bounding box center [424, 518] width 204 height 48
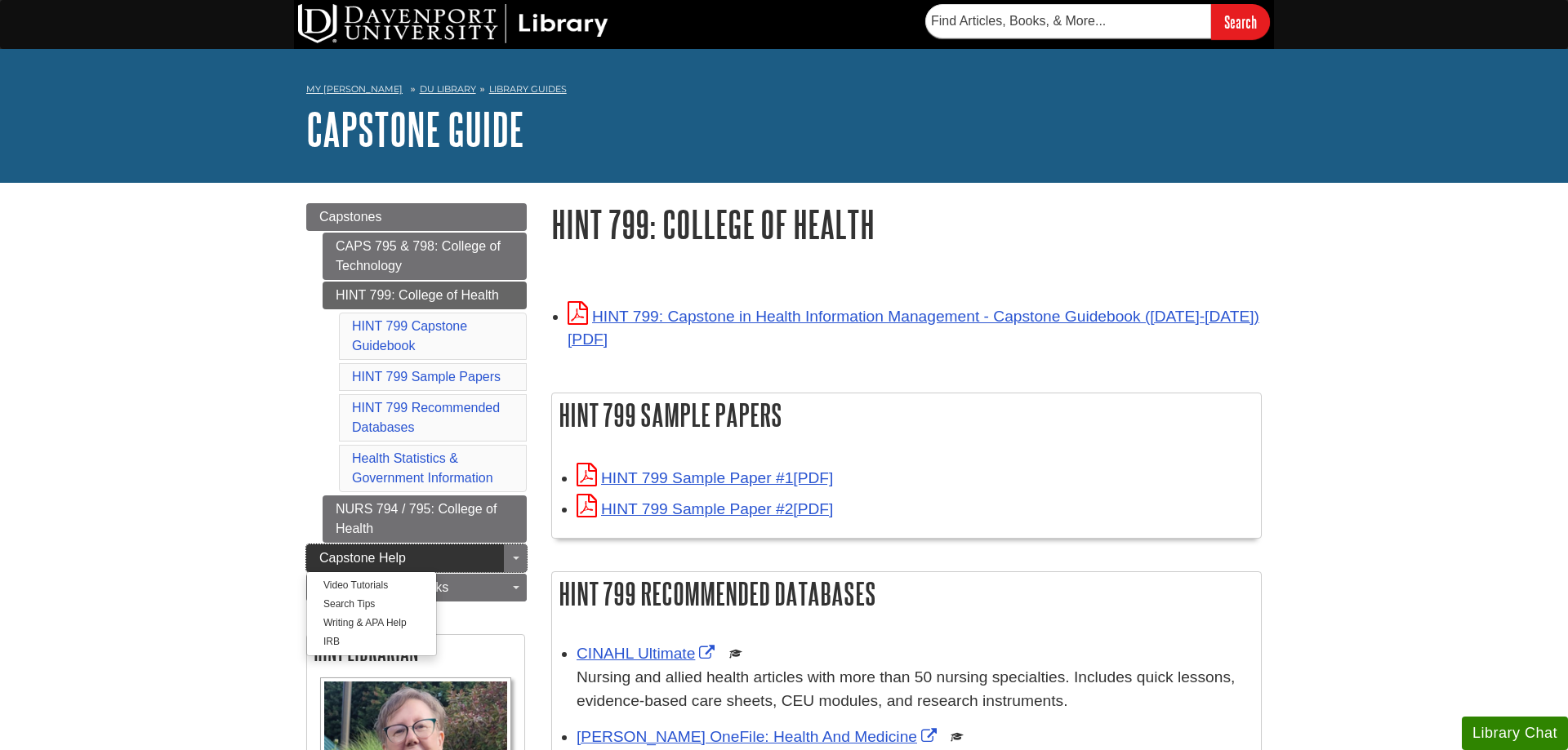
click at [316, 559] on link "Capstone Help" at bounding box center [417, 559] width 221 height 28
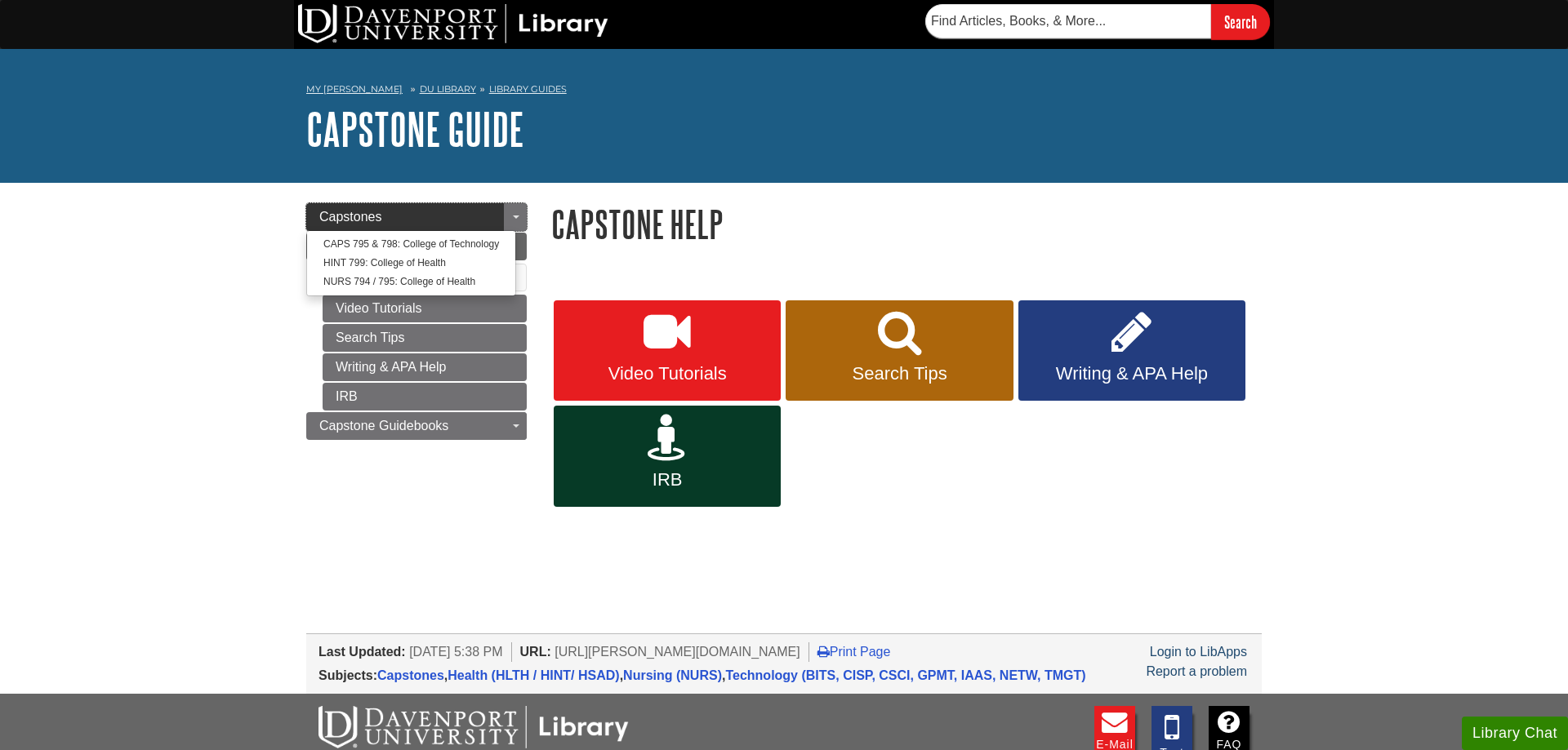
click at [359, 204] on link "Capstones" at bounding box center [417, 218] width 221 height 28
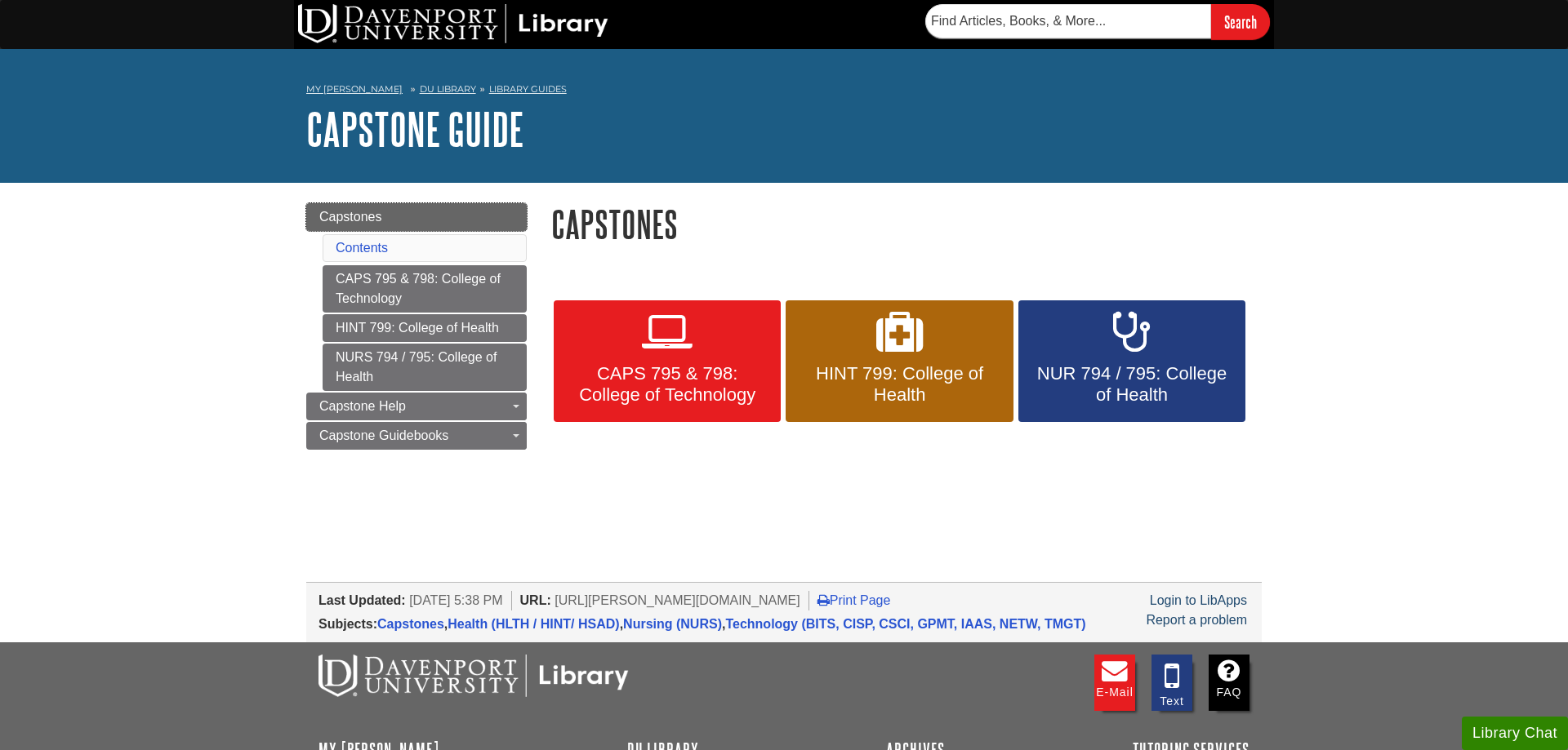
click at [358, 223] on span "Capstones" at bounding box center [350, 217] width 63 height 14
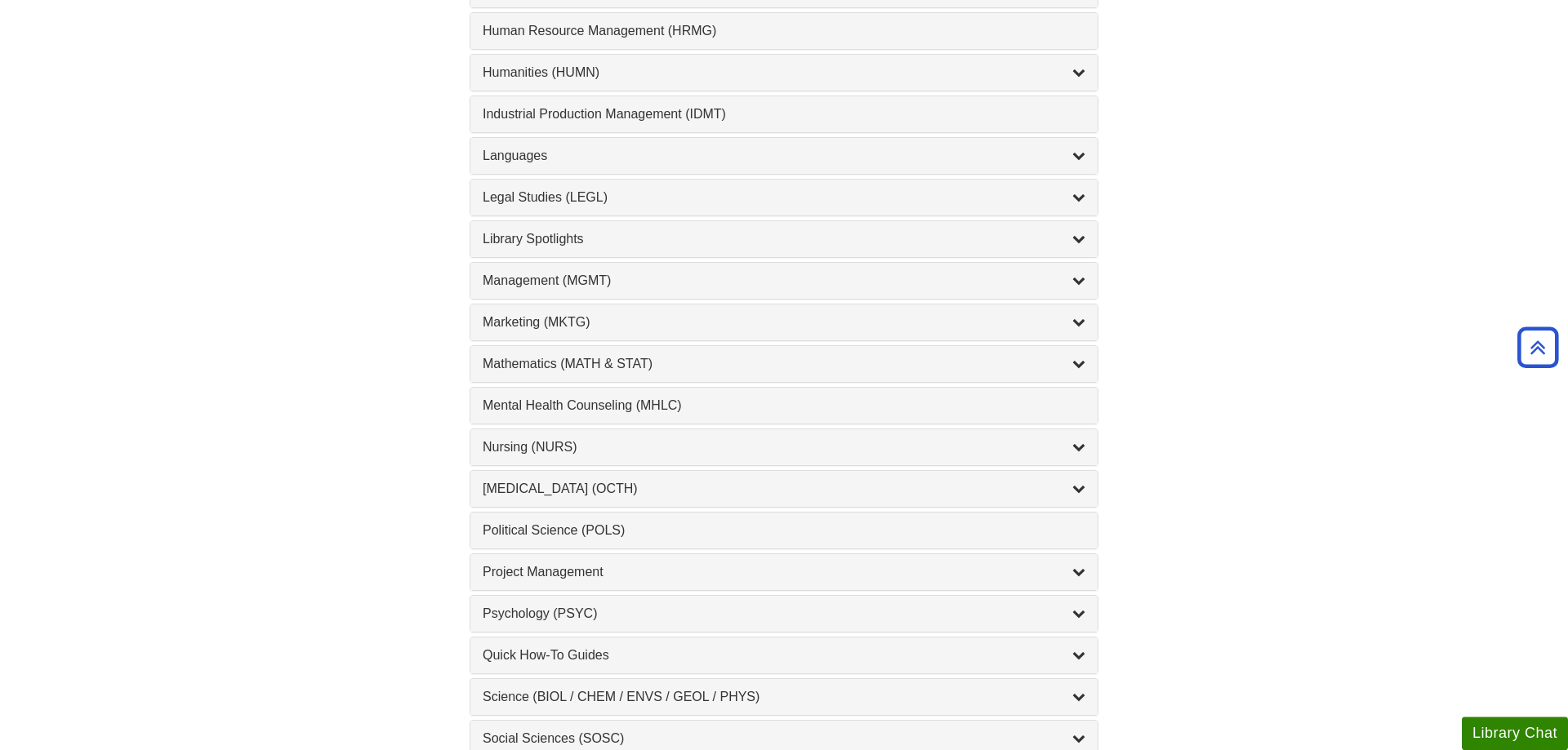
scroll to position [1249, 0]
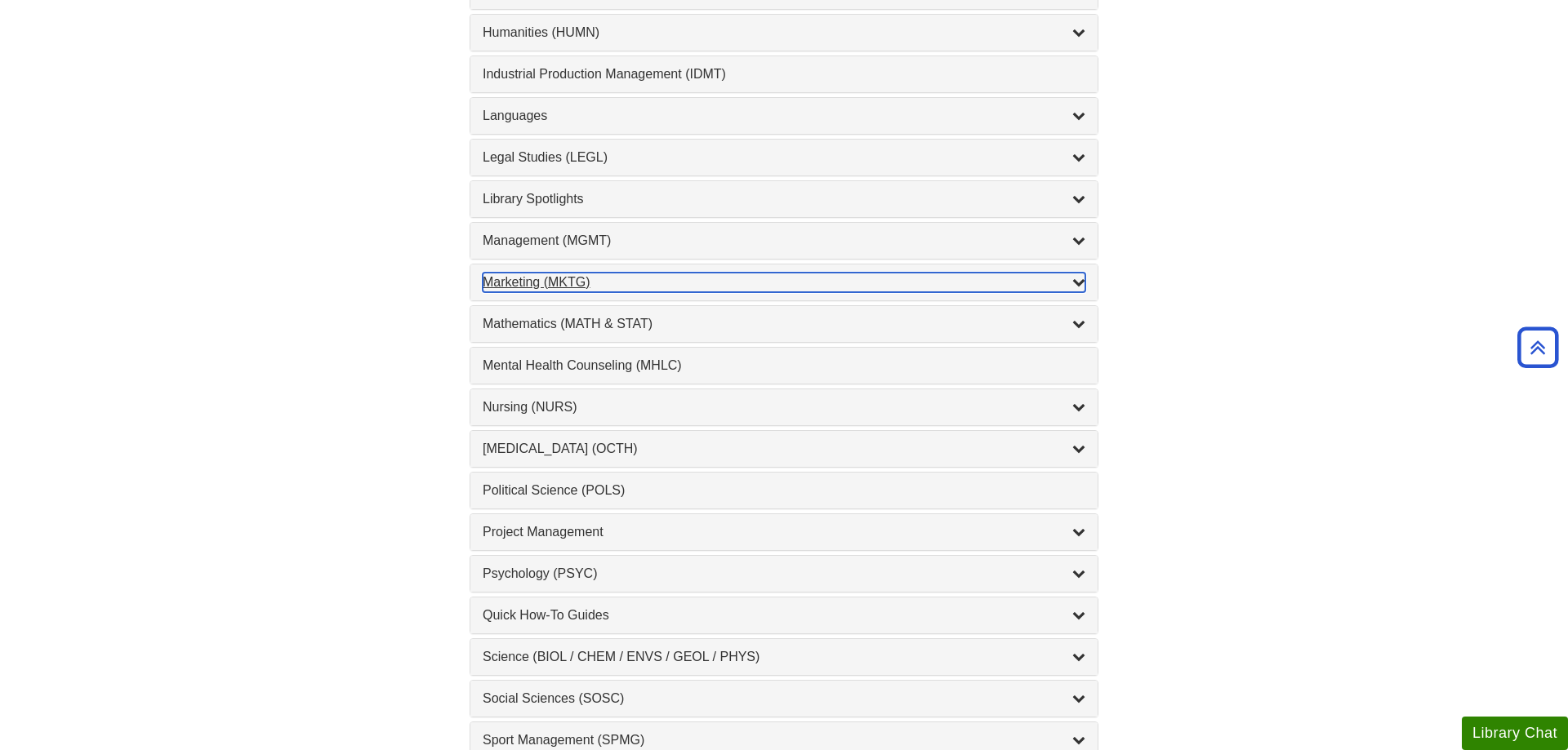
click at [573, 286] on div "Marketing (MKTG) , 4 guides" at bounding box center [783, 282] width 603 height 20
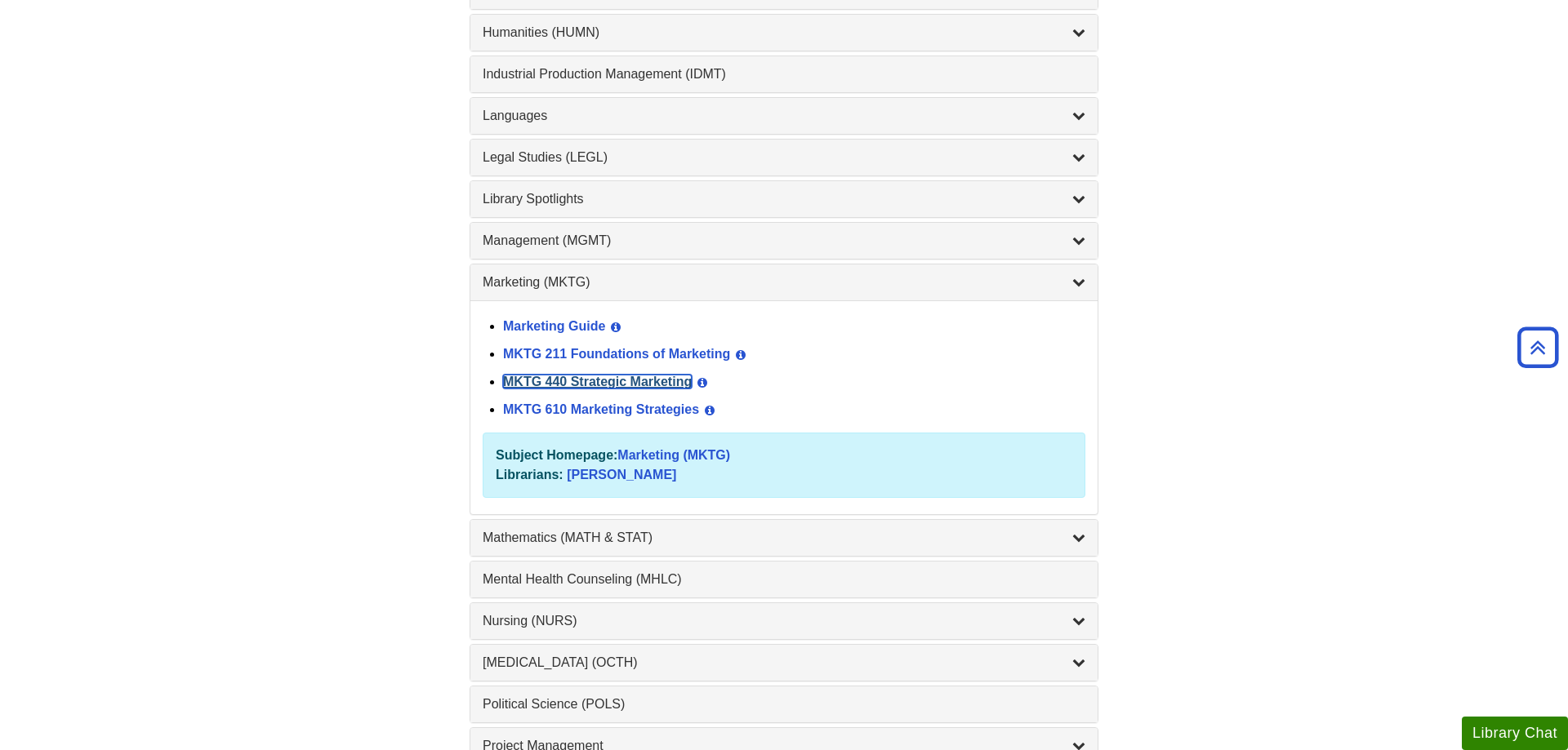
click at [570, 383] on link "MKTG 440 Strategic Marketing" at bounding box center [597, 381] width 189 height 14
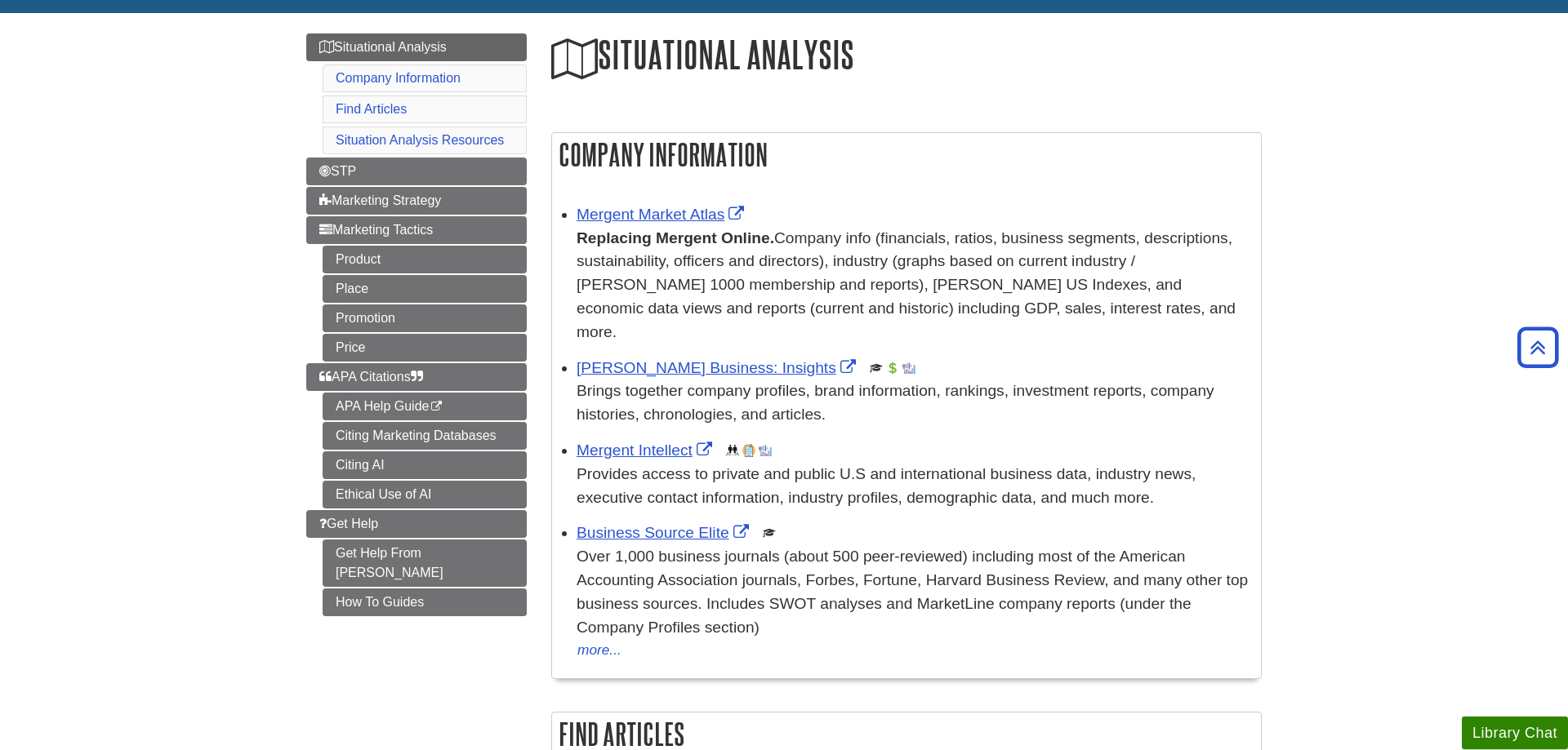
scroll to position [166, 0]
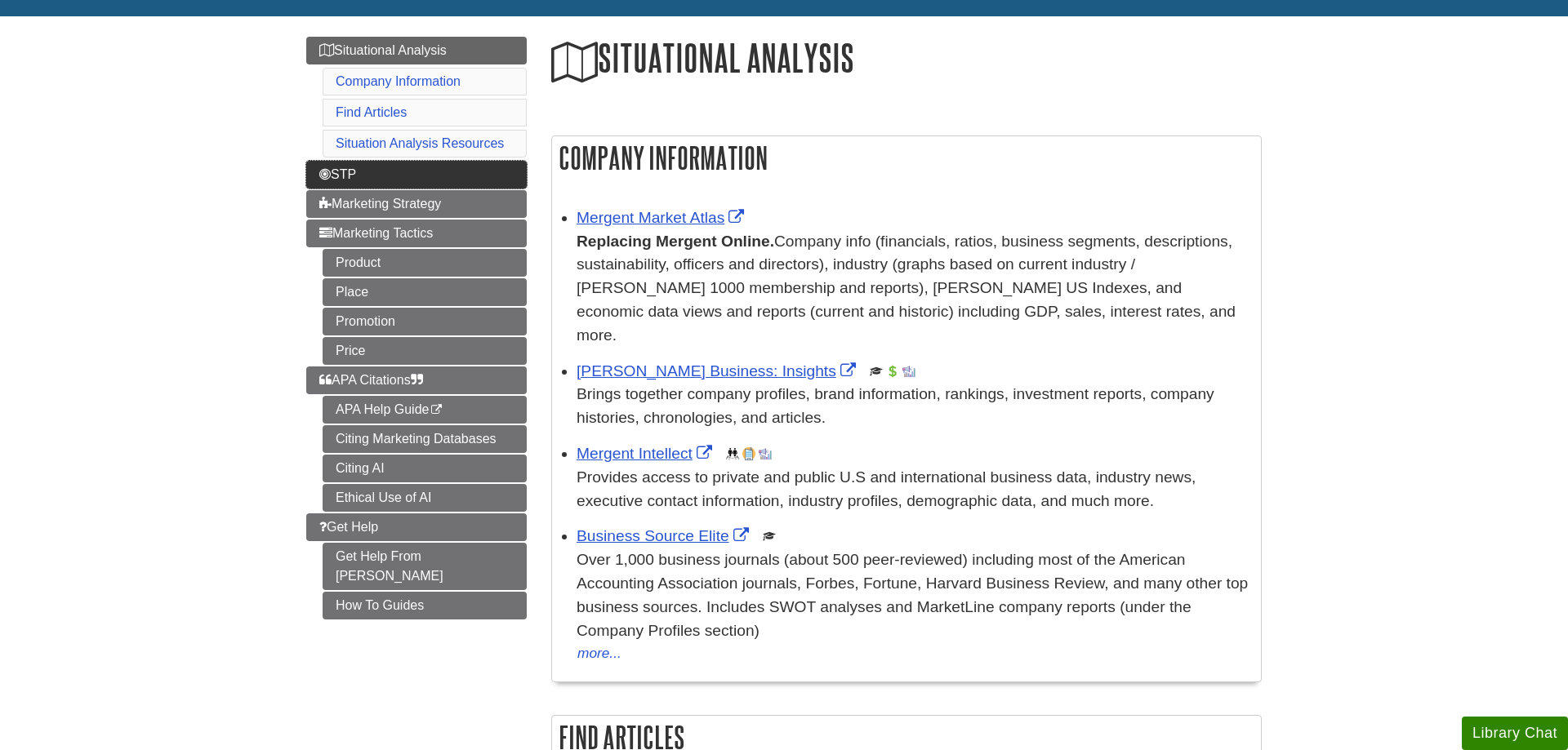
click at [503, 178] on link "STP" at bounding box center [417, 175] width 221 height 28
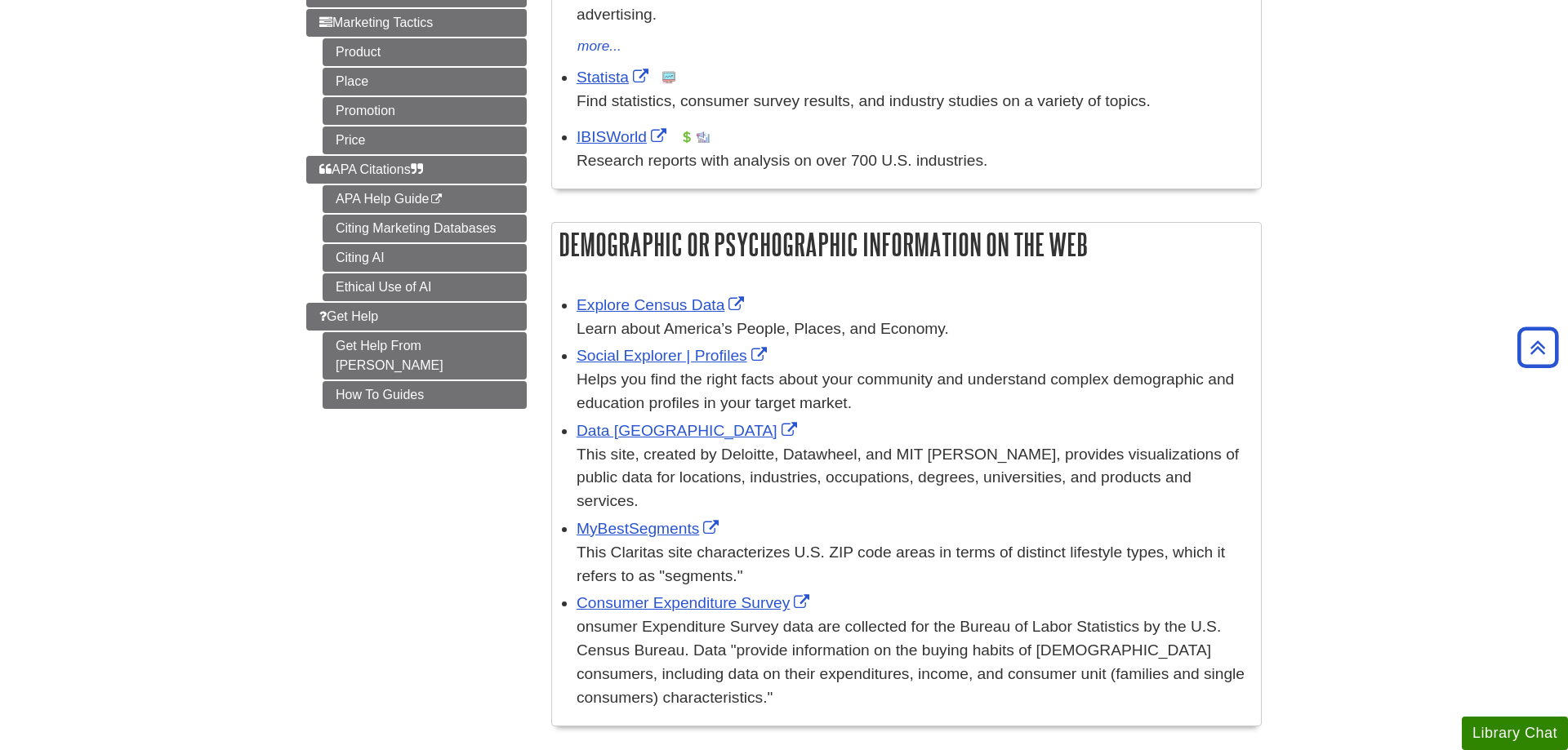
scroll to position [249, 0]
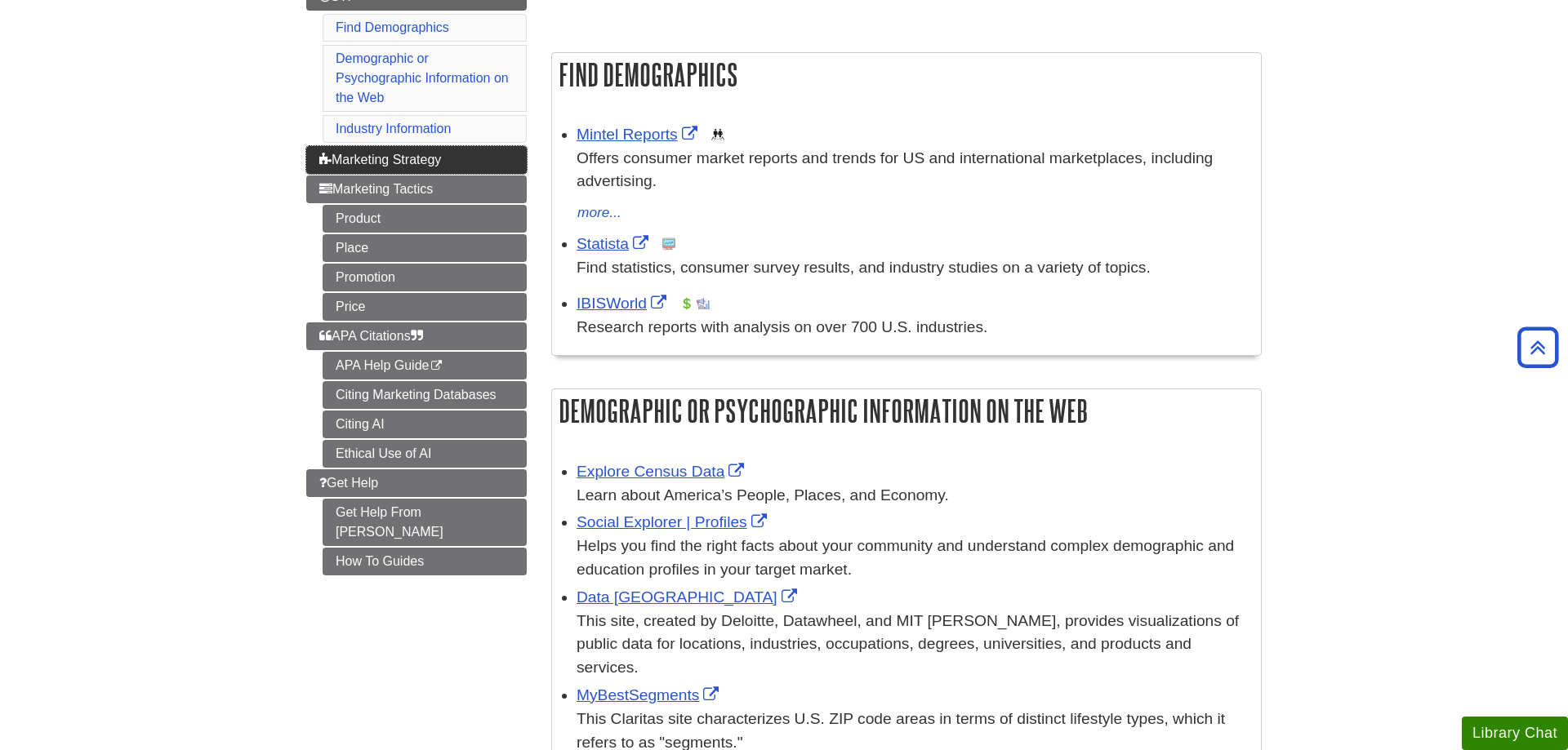
click at [441, 163] on span "Marketing Strategy" at bounding box center [380, 159] width 121 height 14
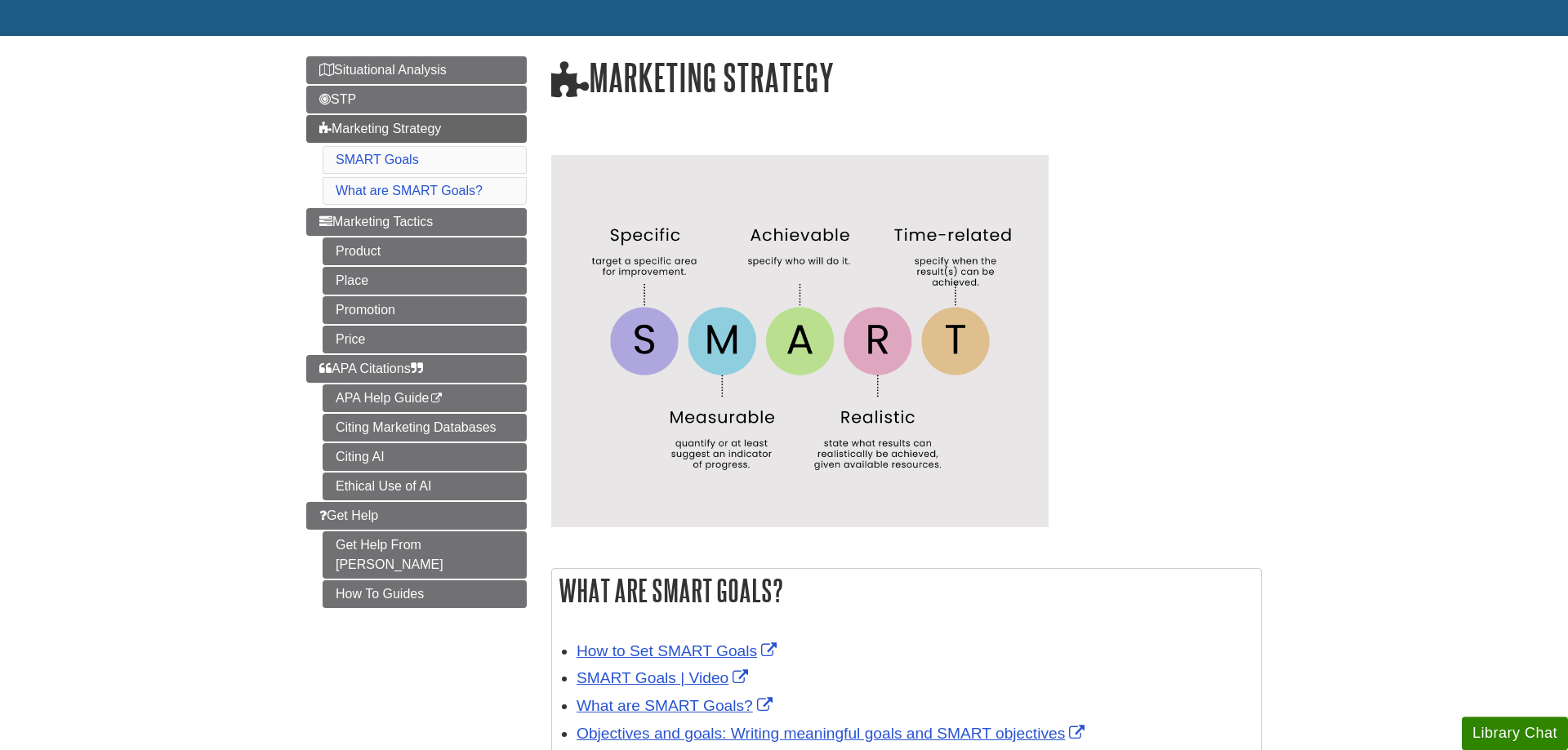
scroll to position [166, 0]
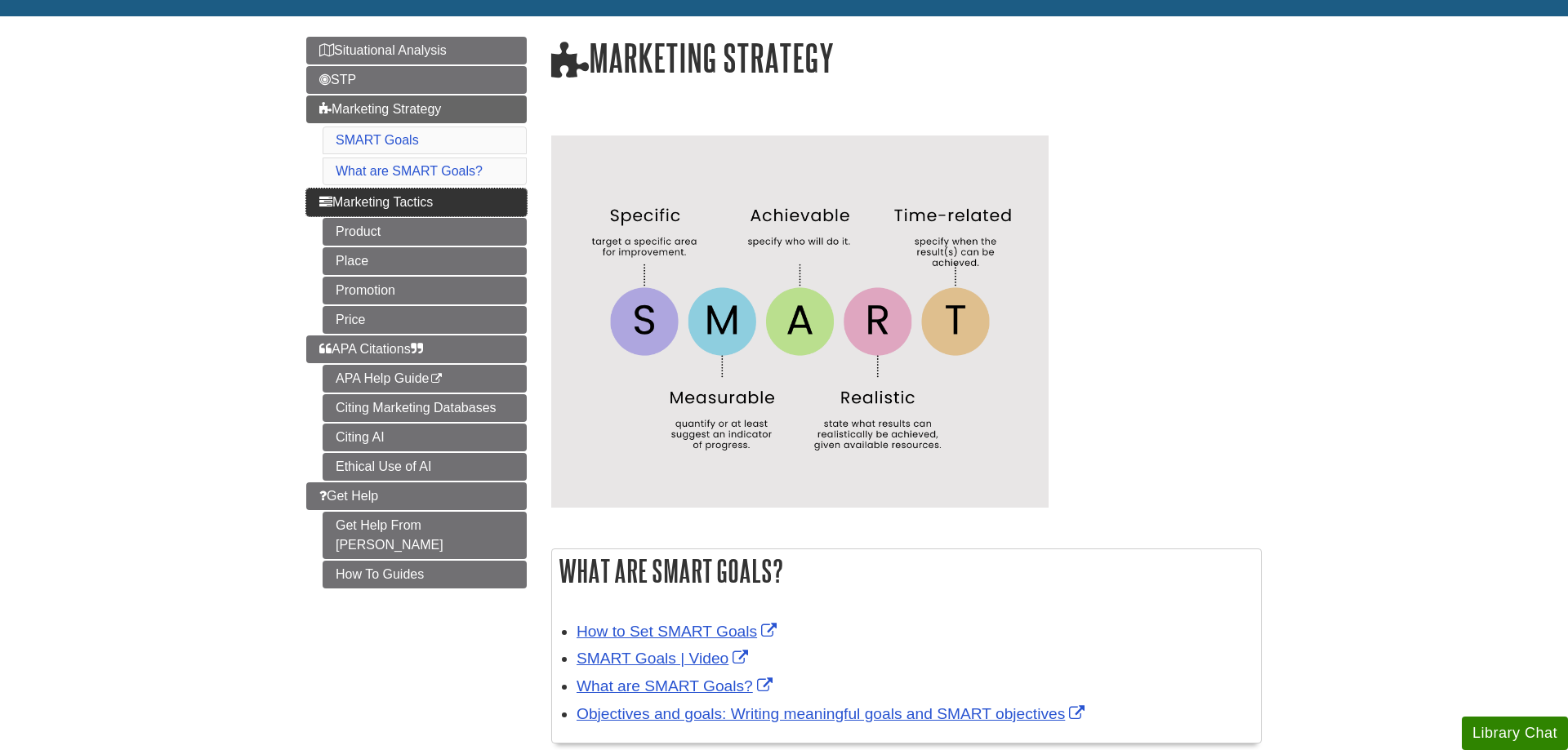
click at [421, 204] on span "Marketing Tactics" at bounding box center [376, 202] width 113 height 14
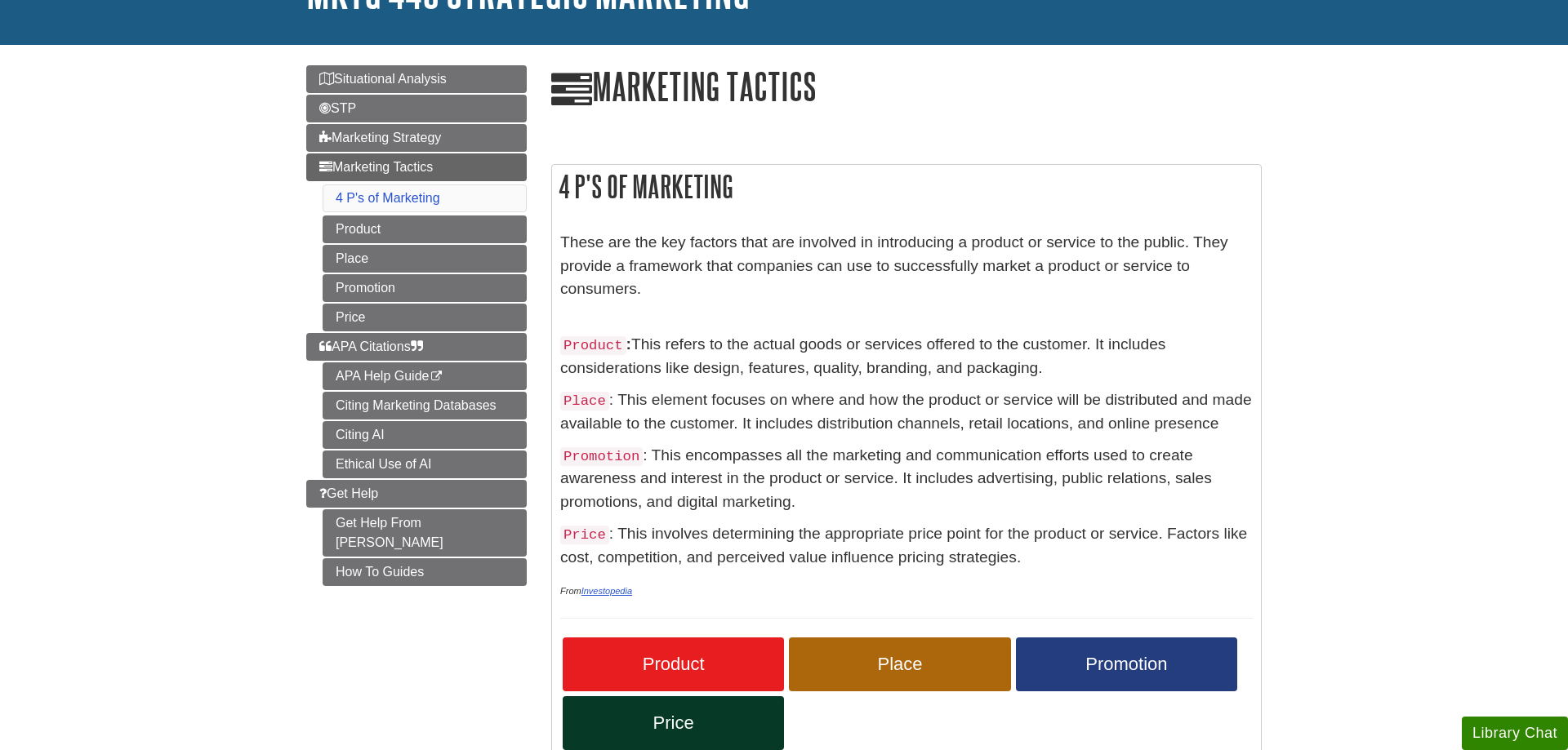
scroll to position [166, 0]
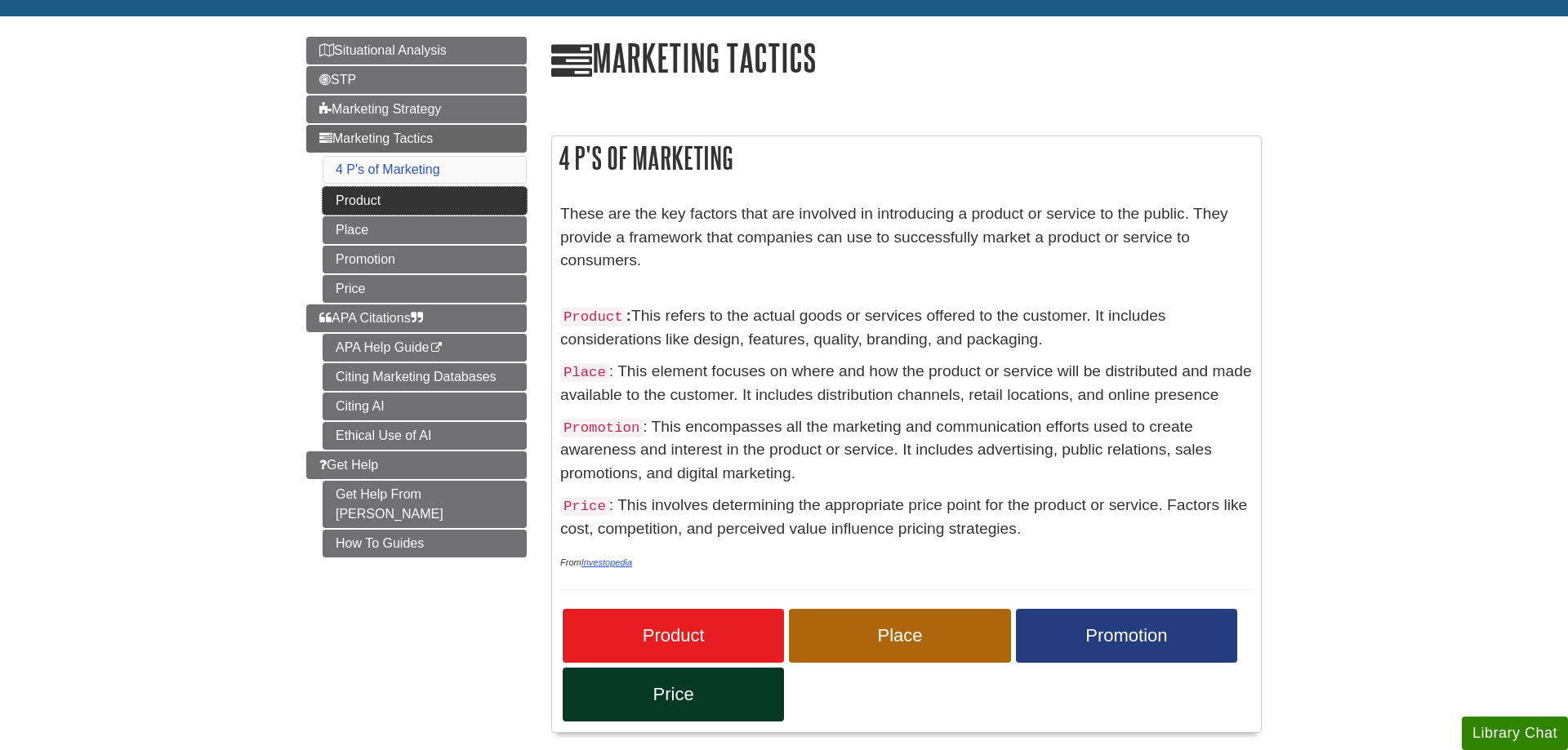
click at [351, 203] on link "Product" at bounding box center [424, 201] width 204 height 28
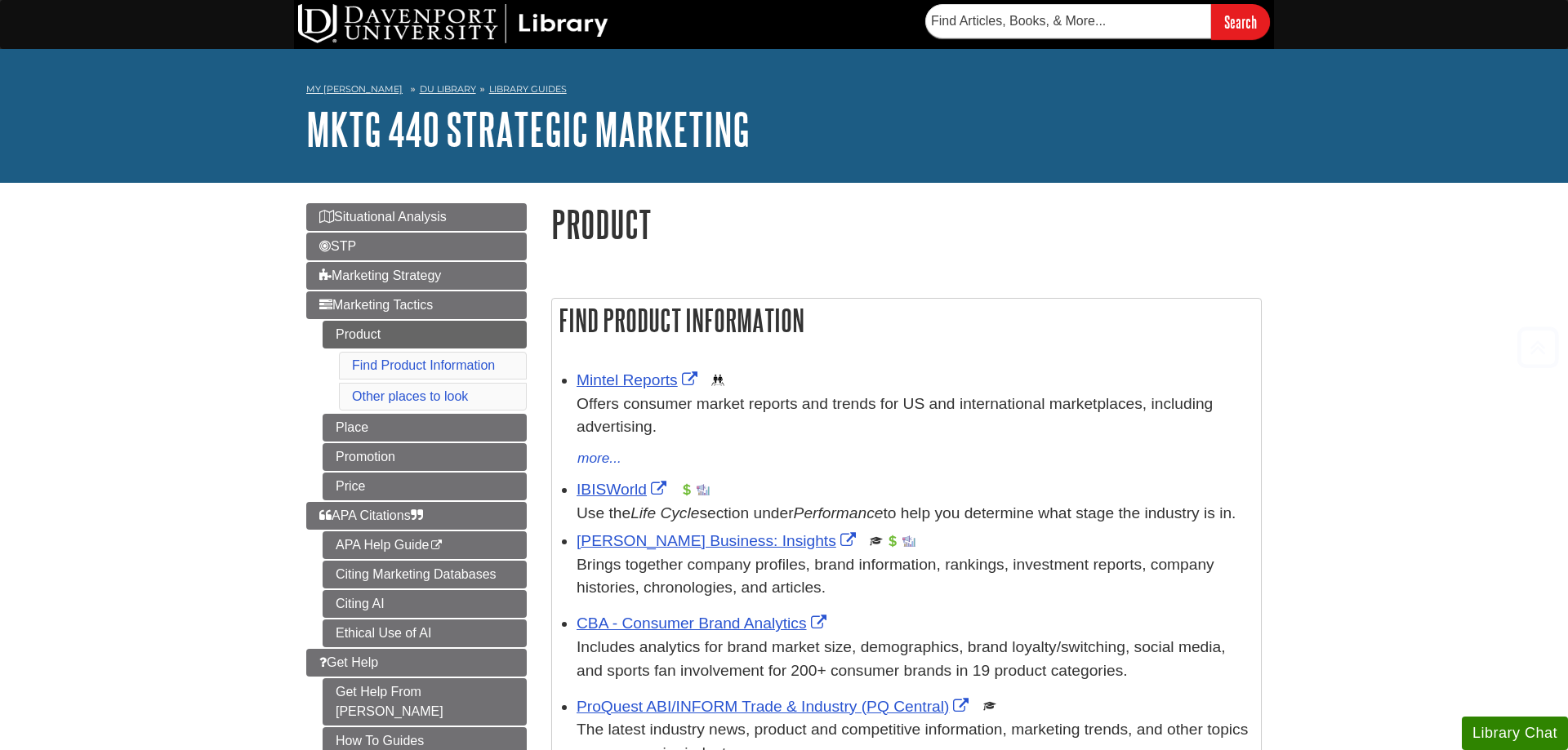
scroll to position [249, 0]
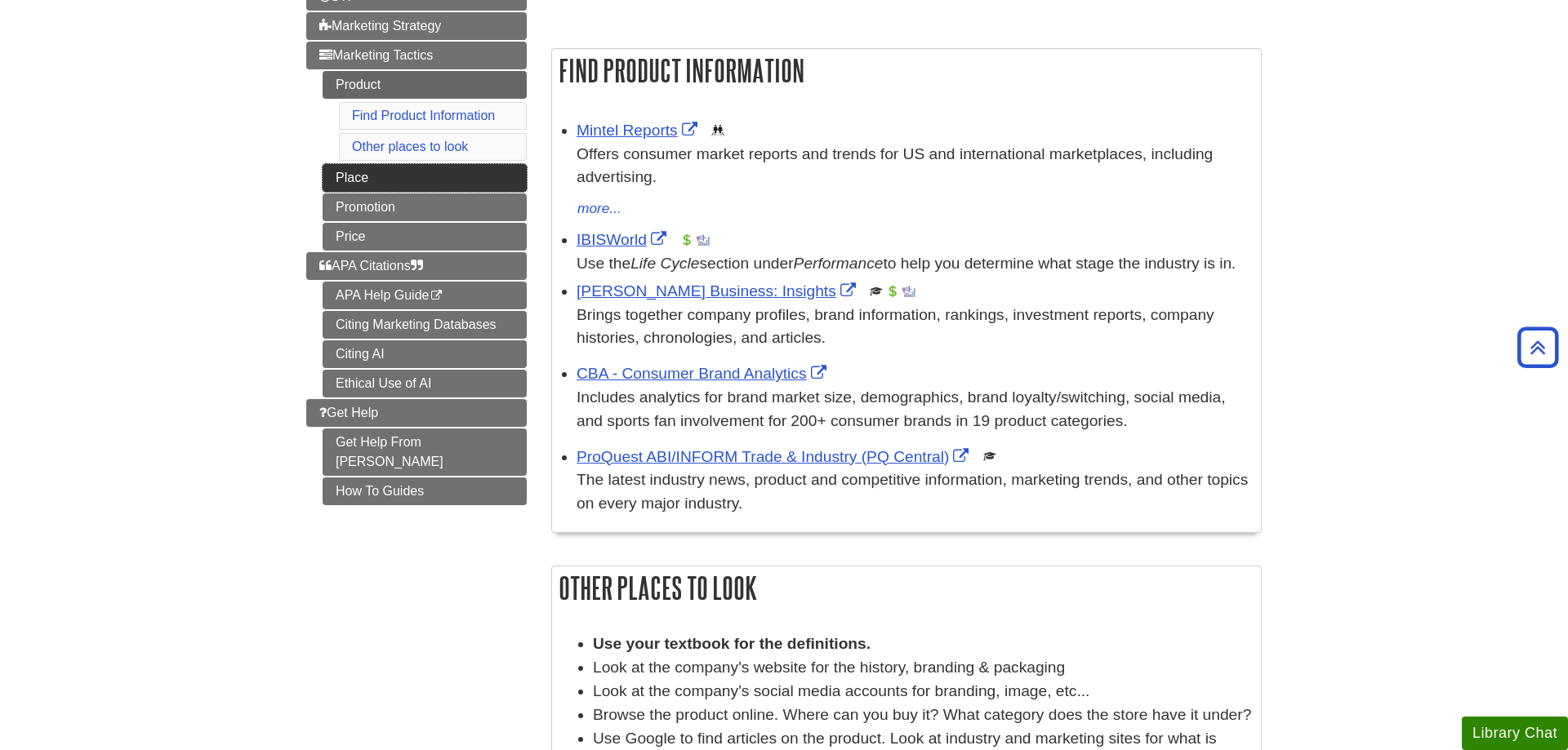
click at [458, 191] on link "Place" at bounding box center [424, 178] width 204 height 28
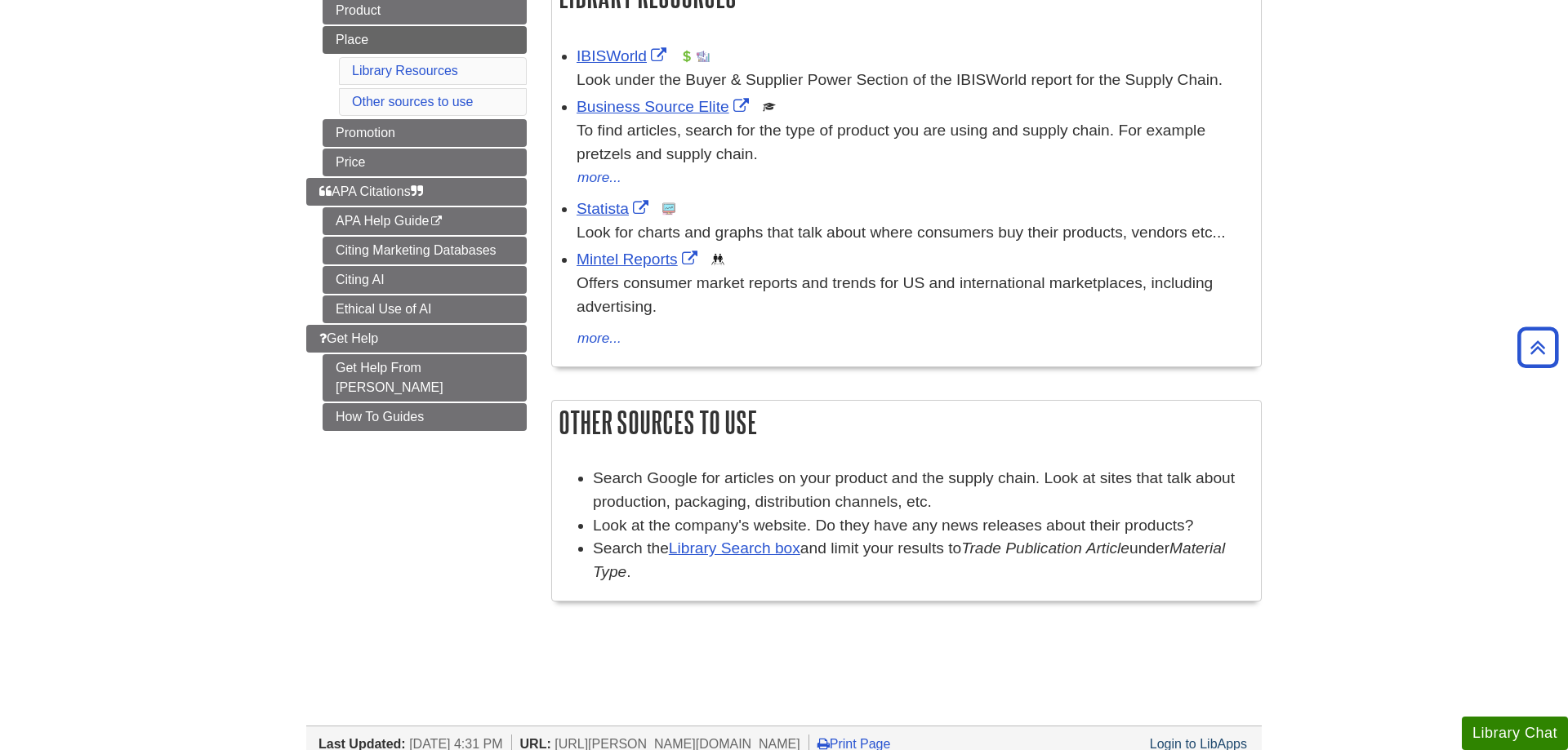
scroll to position [249, 0]
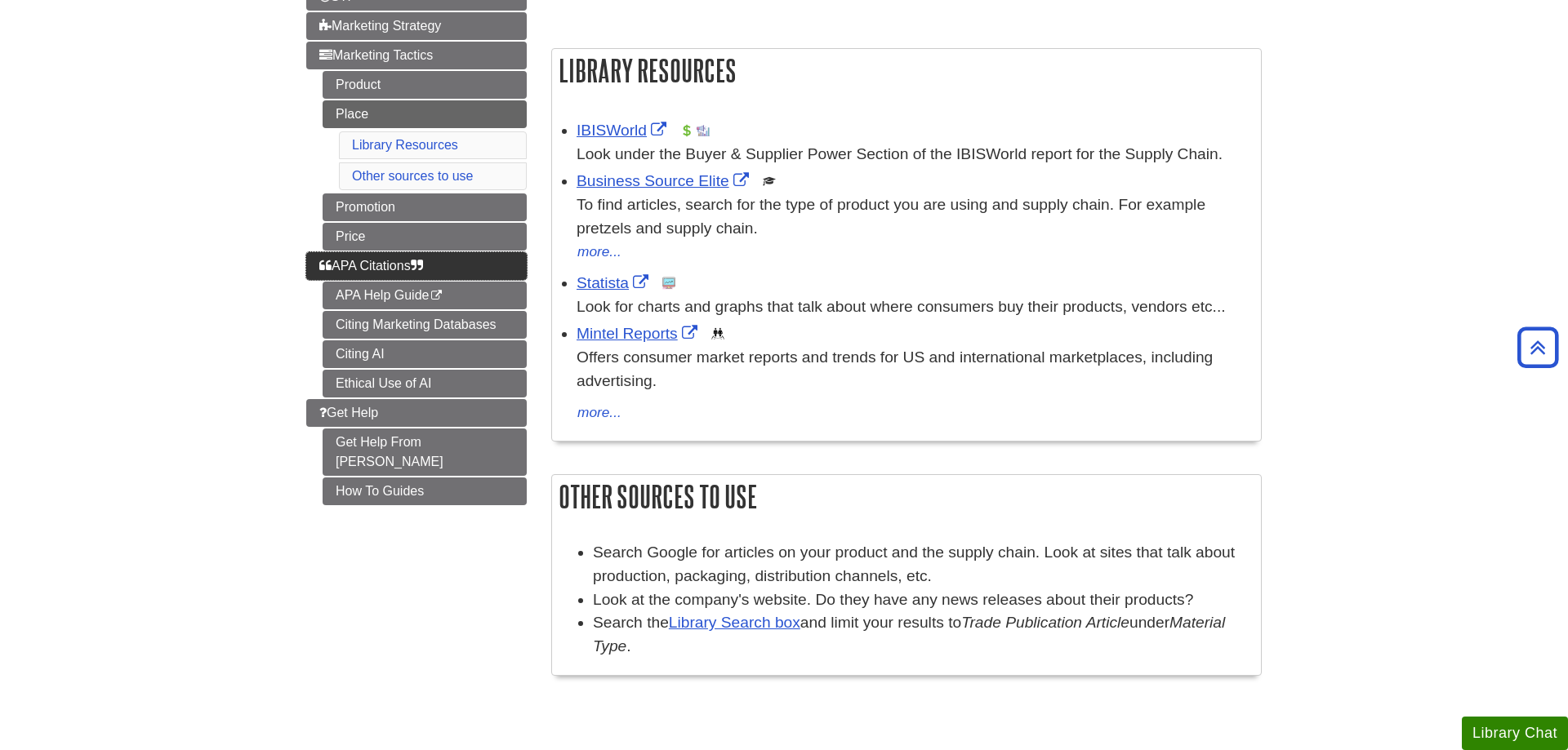
click at [463, 276] on link "APA Citations" at bounding box center [417, 266] width 221 height 28
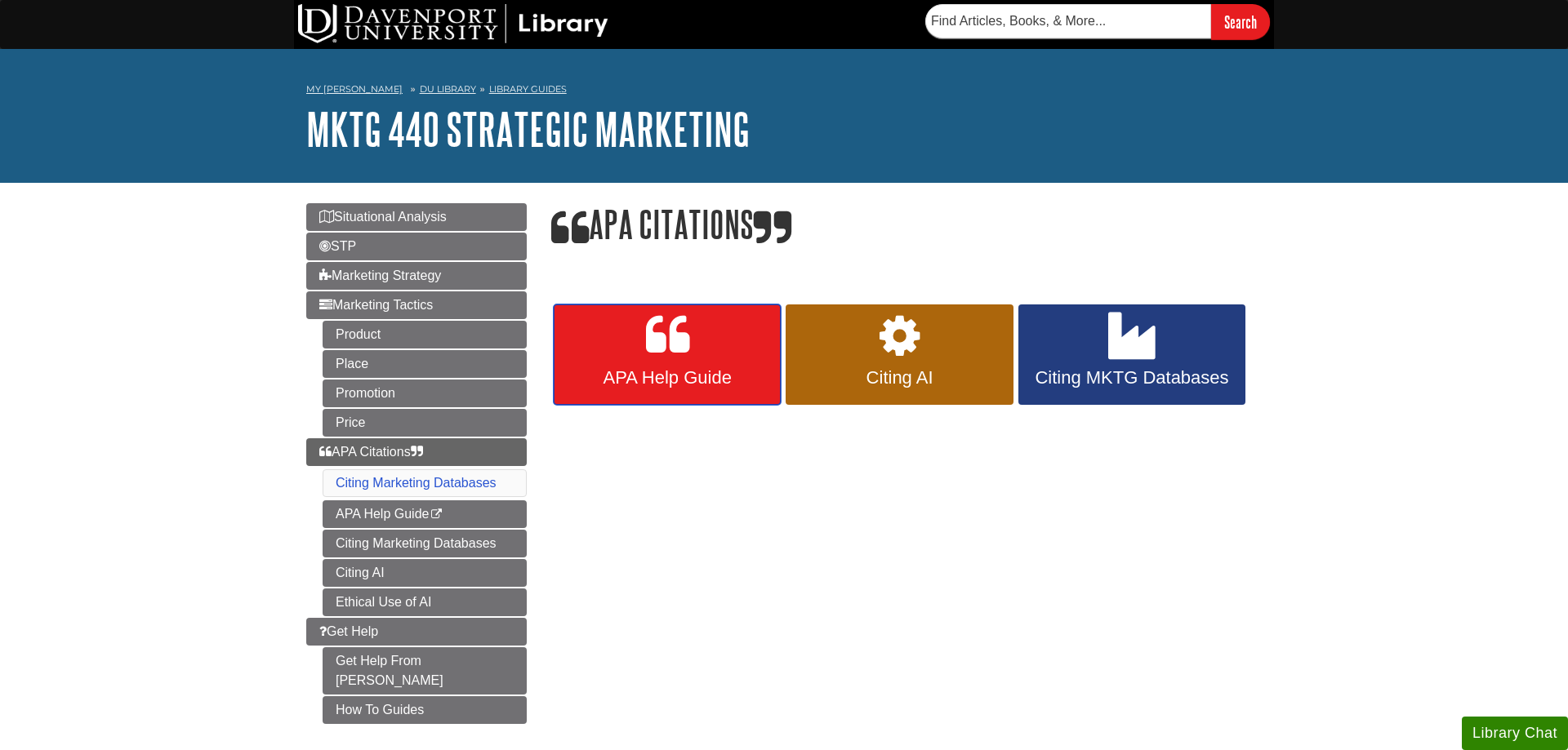
click at [660, 365] on link "APA Help Guide" at bounding box center [666, 355] width 227 height 101
drag, startPoint x: 1230, startPoint y: 459, endPoint x: 1182, endPoint y: 481, distance: 52.8
click at [1194, 476] on div "Menu Situational Analysis STP Marketing Strategy Marketing Tactics Product Plac…" at bounding box center [784, 474] width 980 height 582
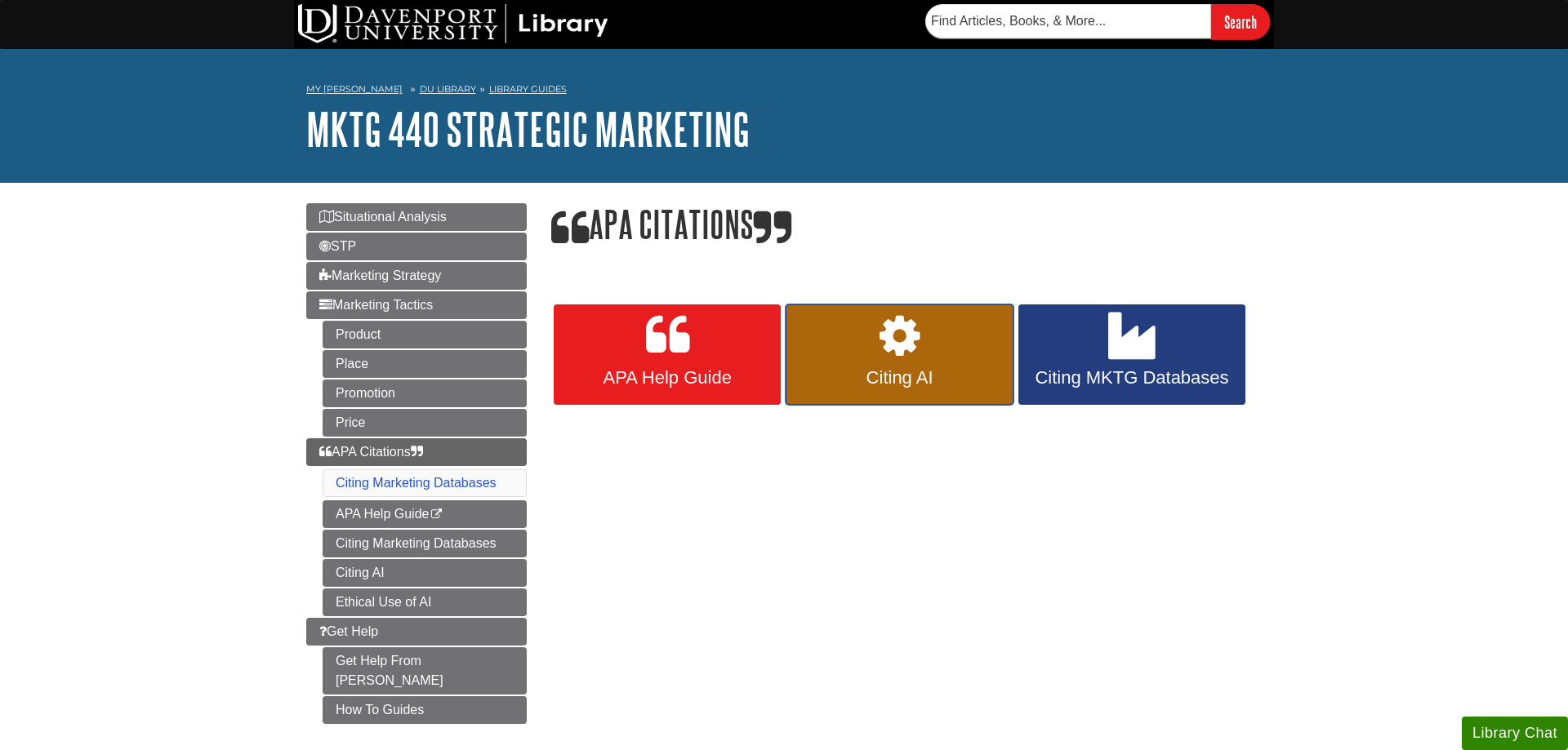
click at [885, 340] on icon at bounding box center [899, 336] width 40 height 48
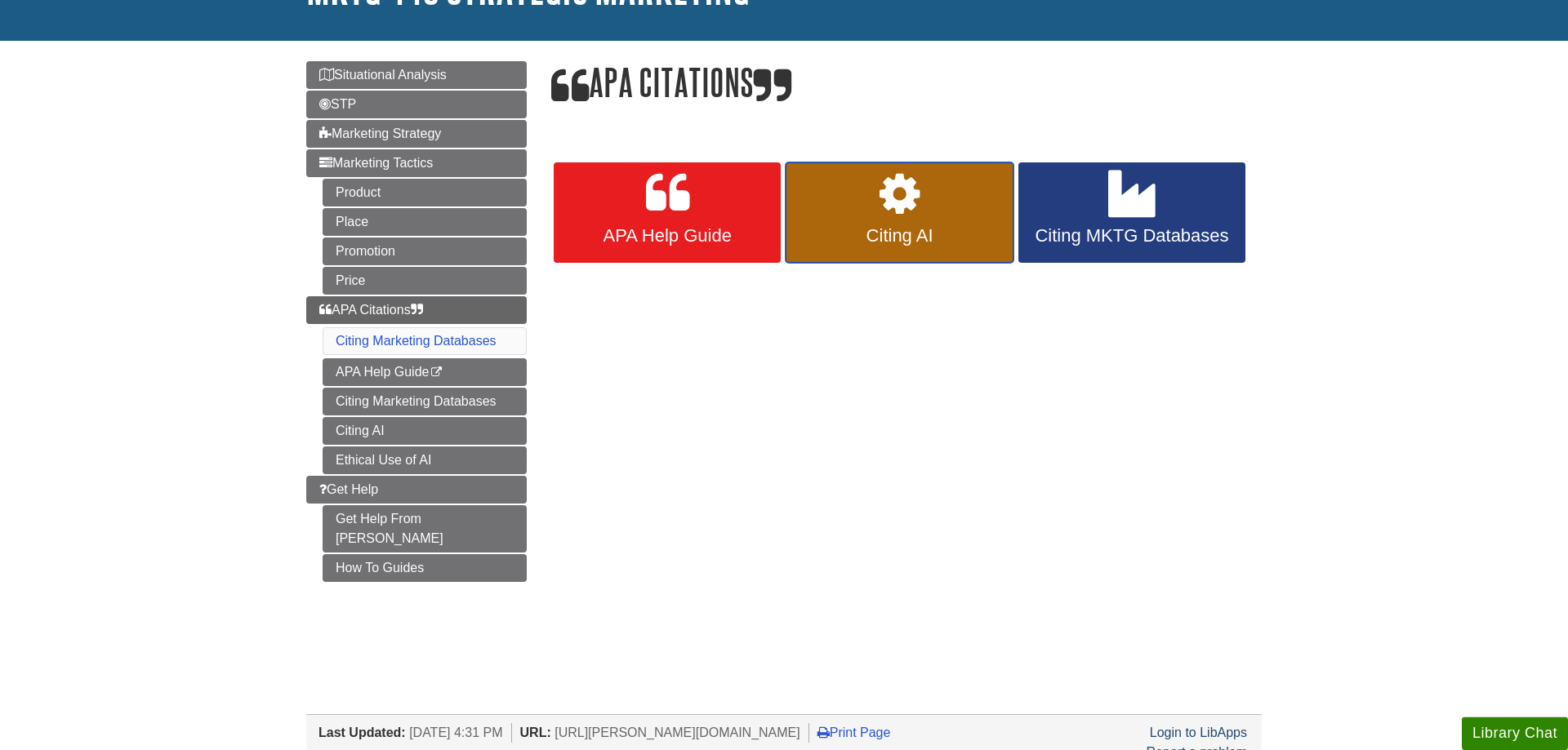
scroll to position [249, 0]
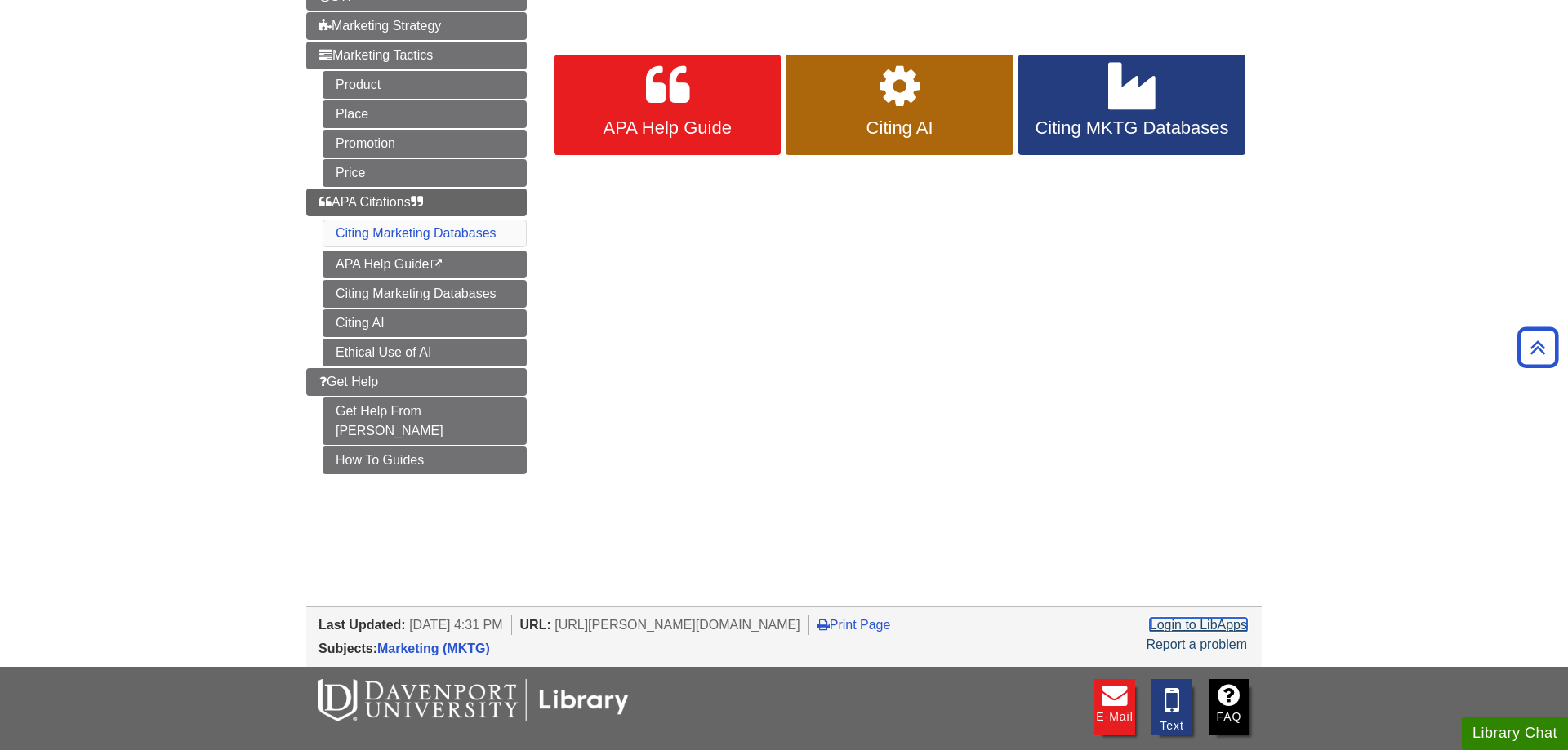
click at [1236, 618] on link "Login to LibApps" at bounding box center [1198, 625] width 97 height 14
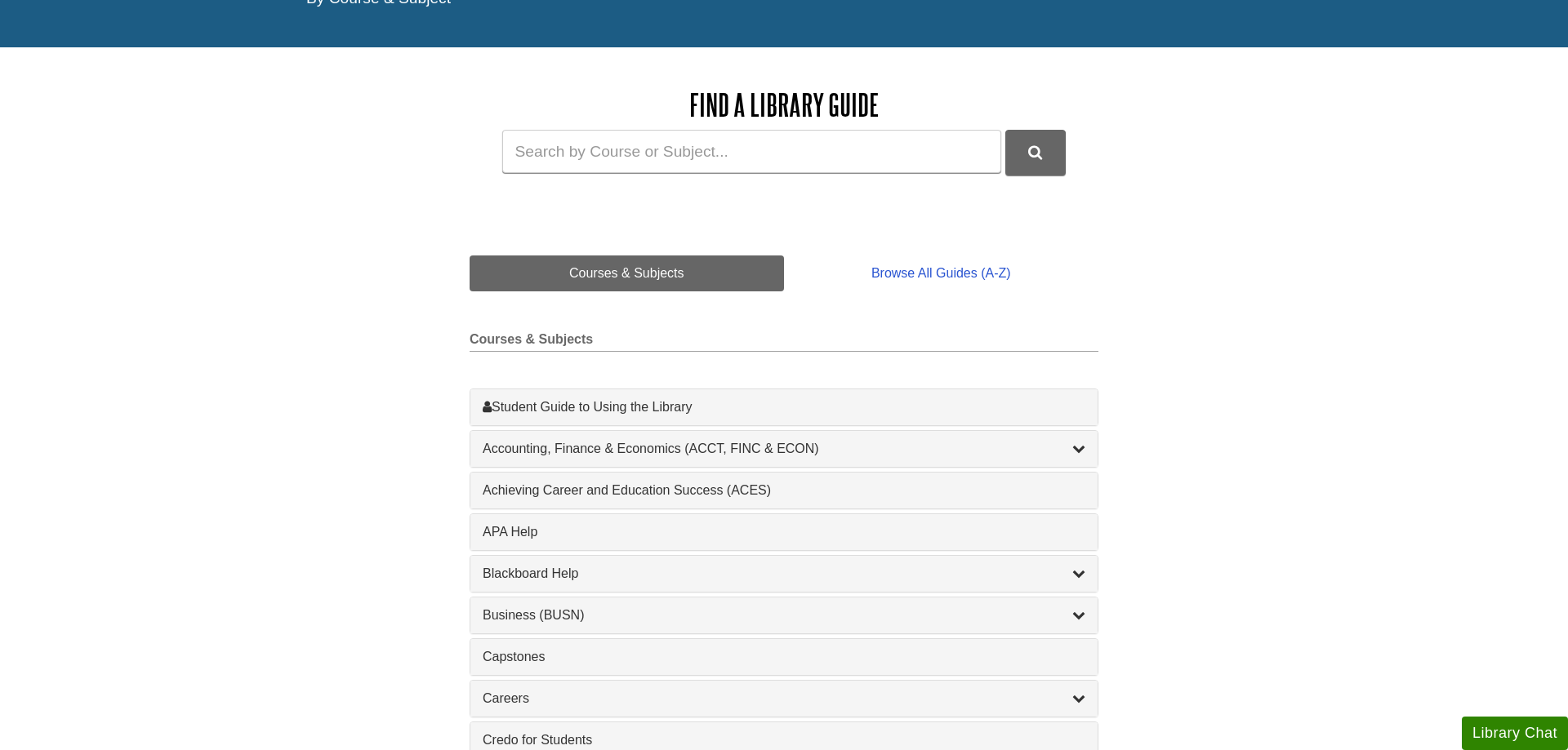
scroll to position [166, 0]
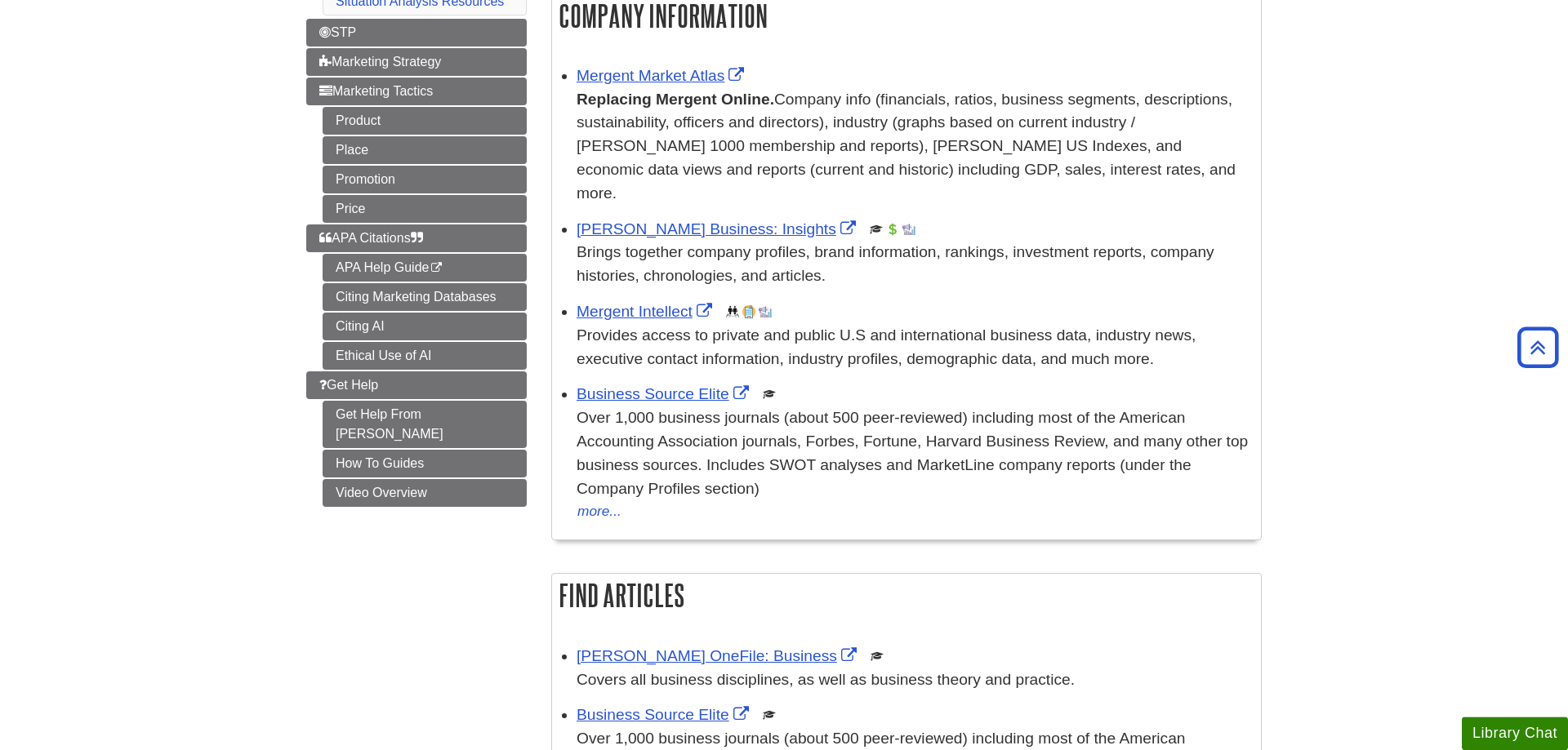
scroll to position [249, 0]
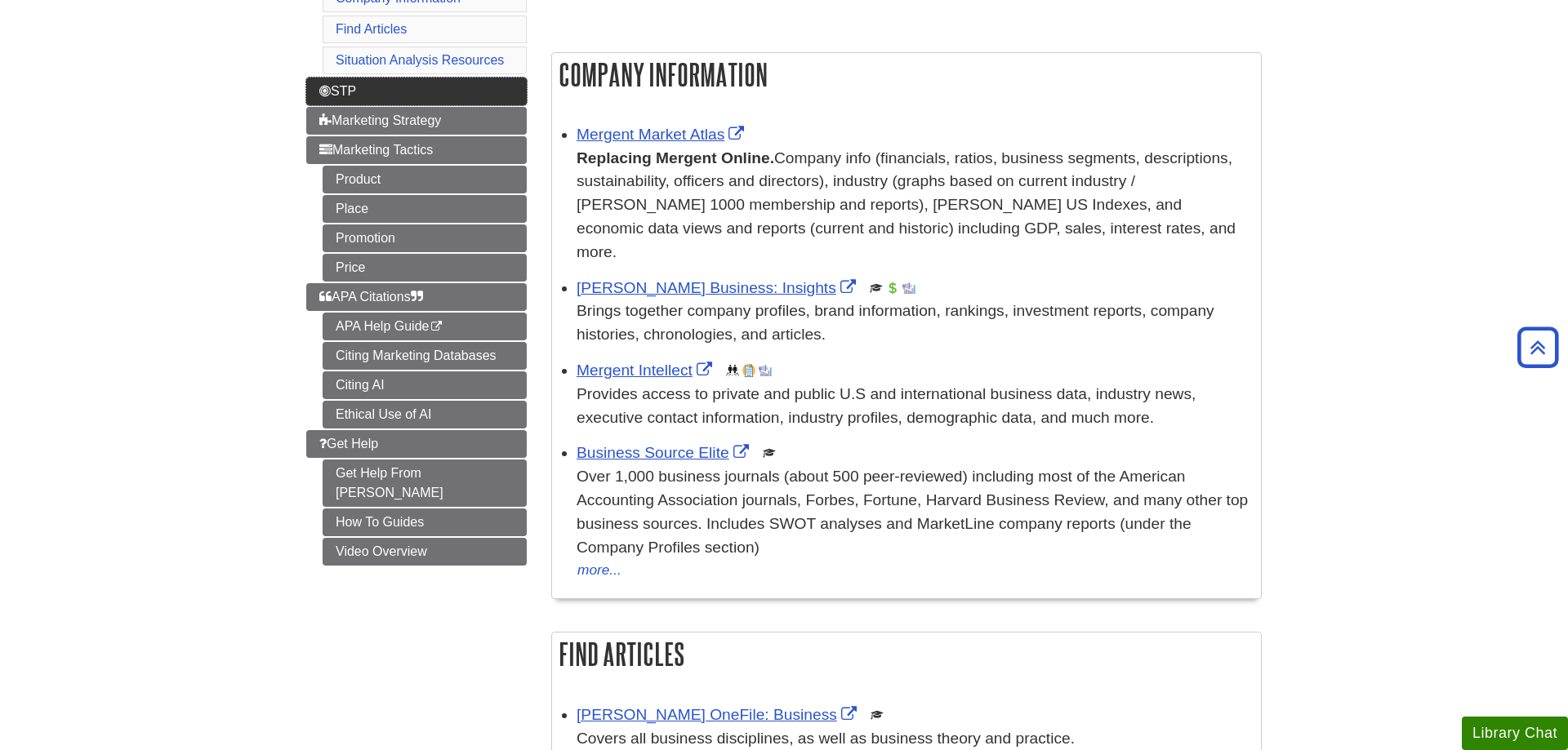
click at [506, 89] on link "STP" at bounding box center [417, 92] width 221 height 28
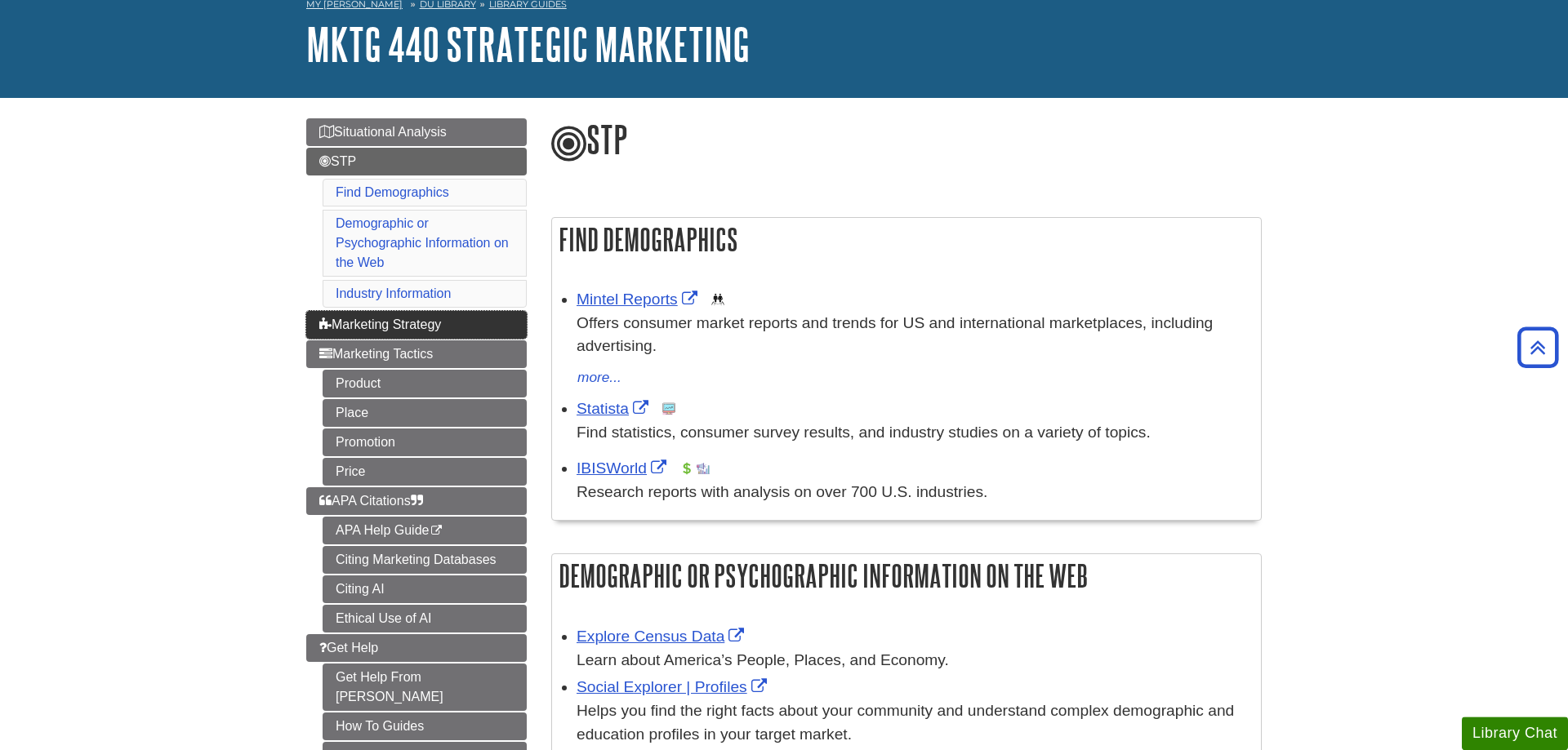
scroll to position [83, 0]
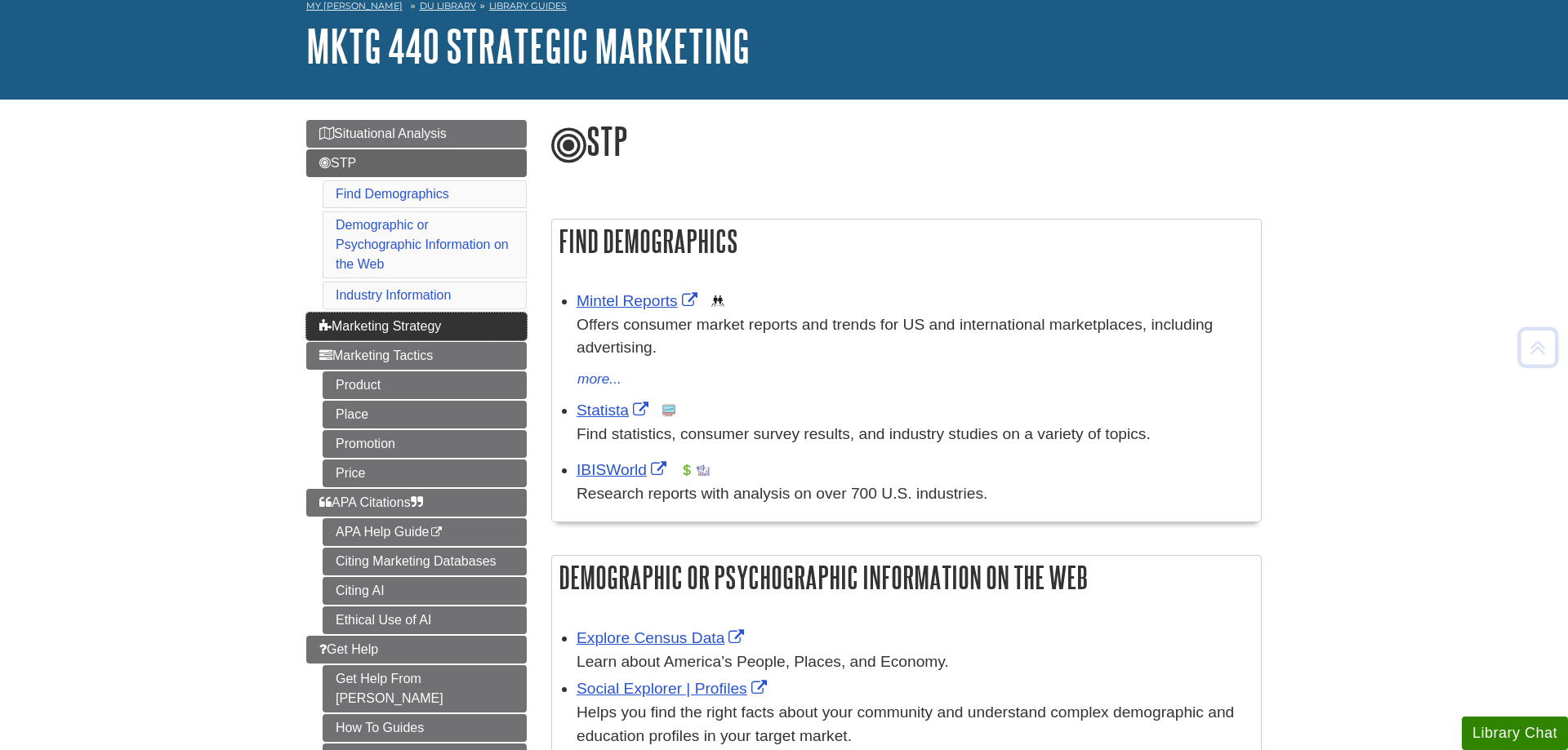
click at [449, 315] on link "Marketing Strategy" at bounding box center [417, 327] width 221 height 28
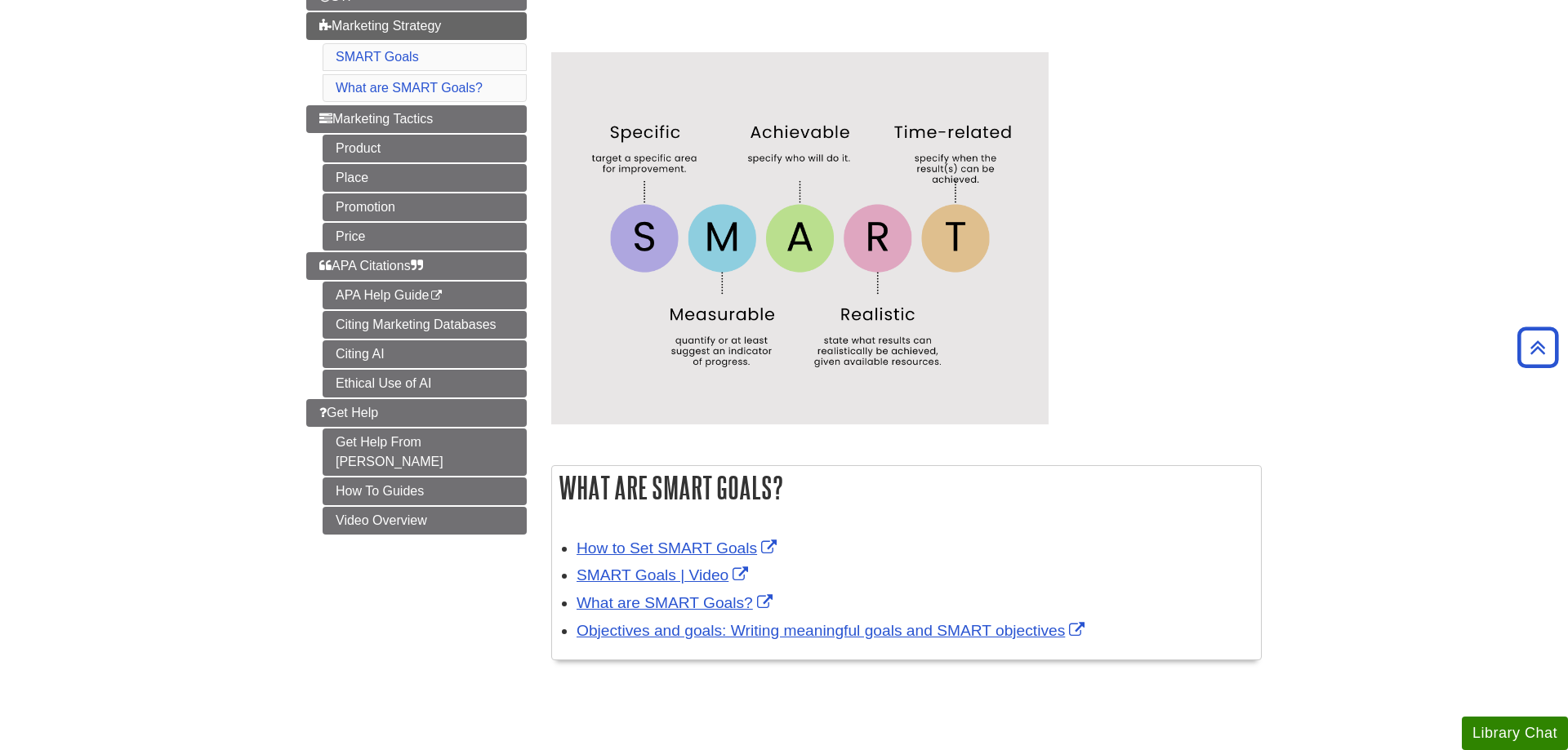
scroll to position [166, 0]
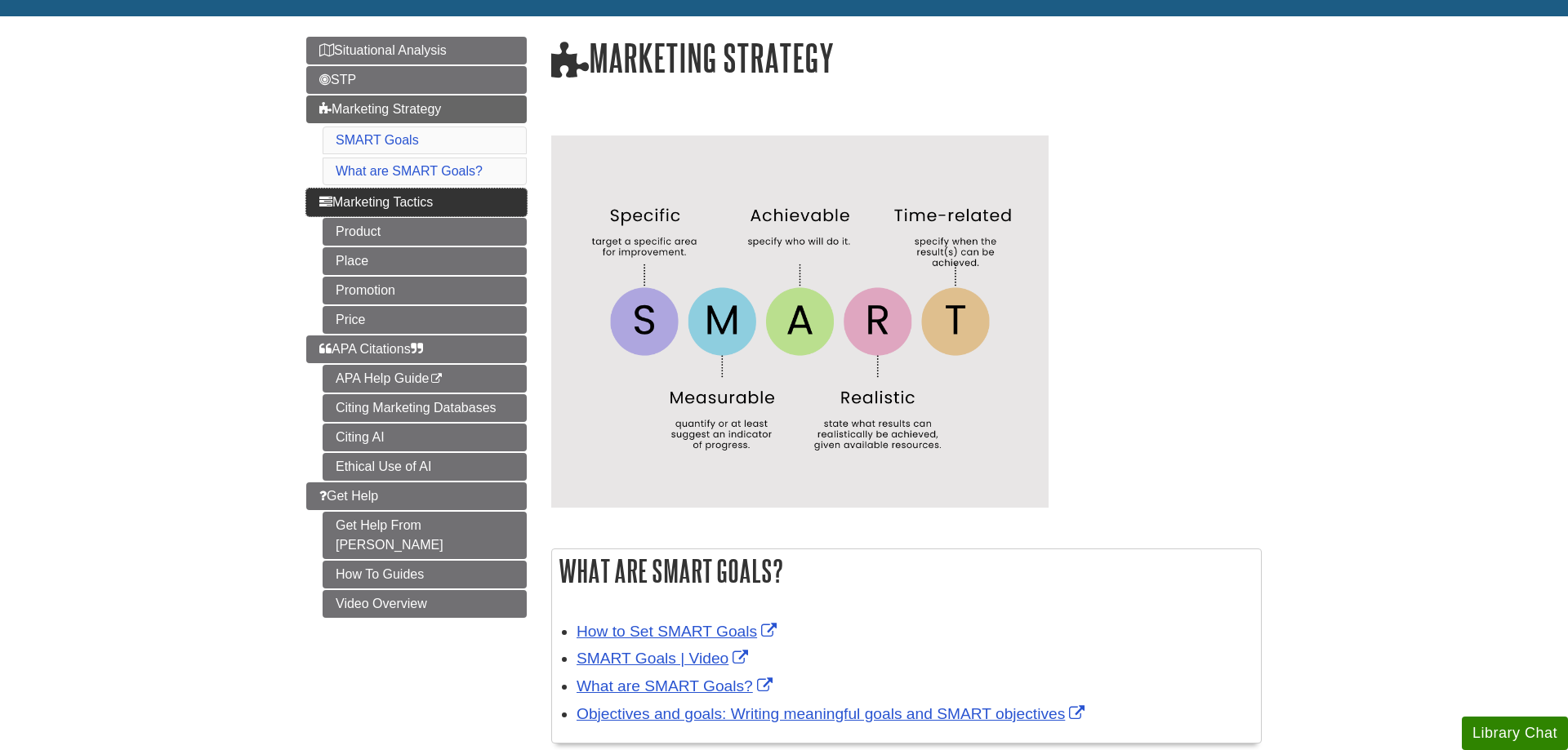
click at [508, 194] on link "Marketing Tactics" at bounding box center [417, 203] width 221 height 28
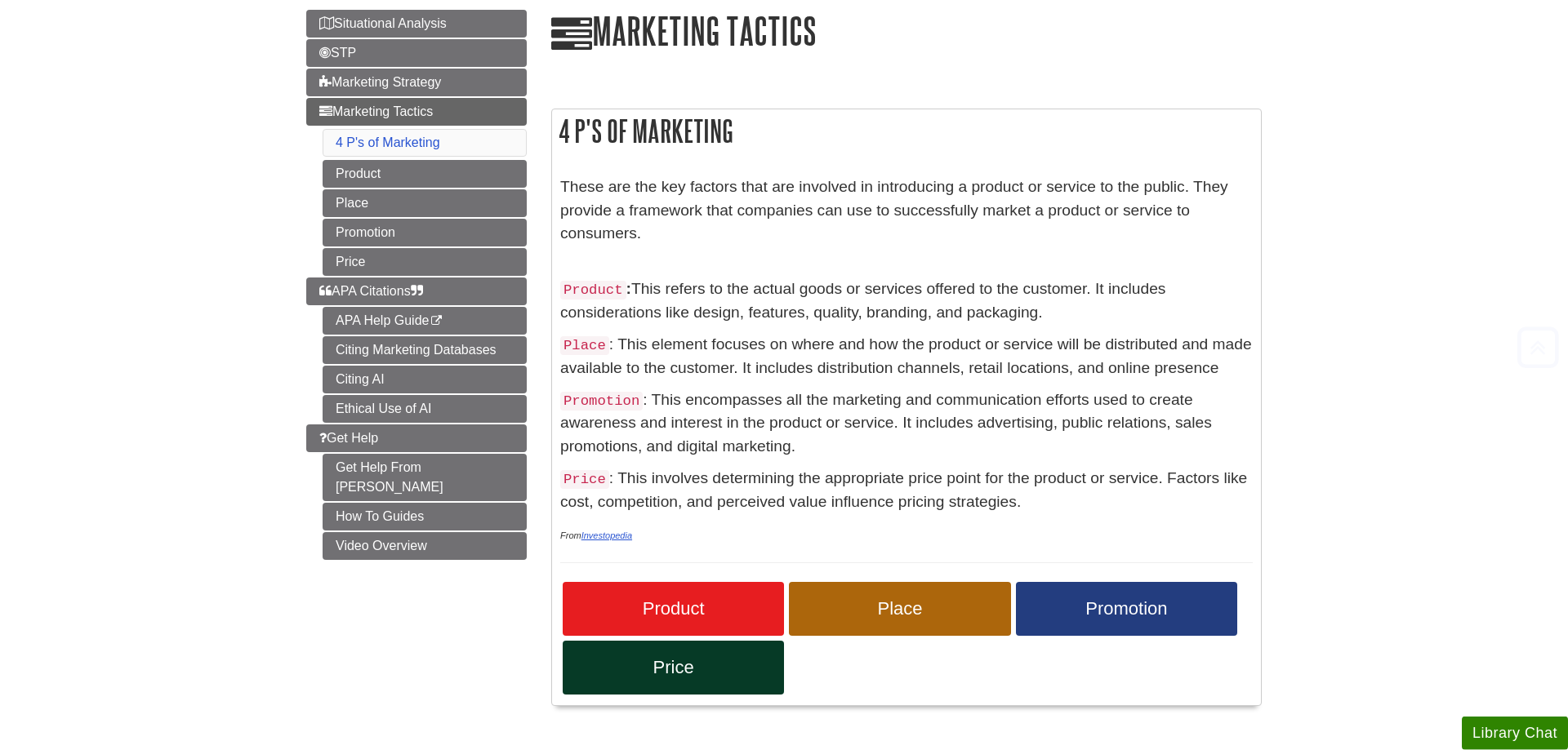
scroll to position [249, 0]
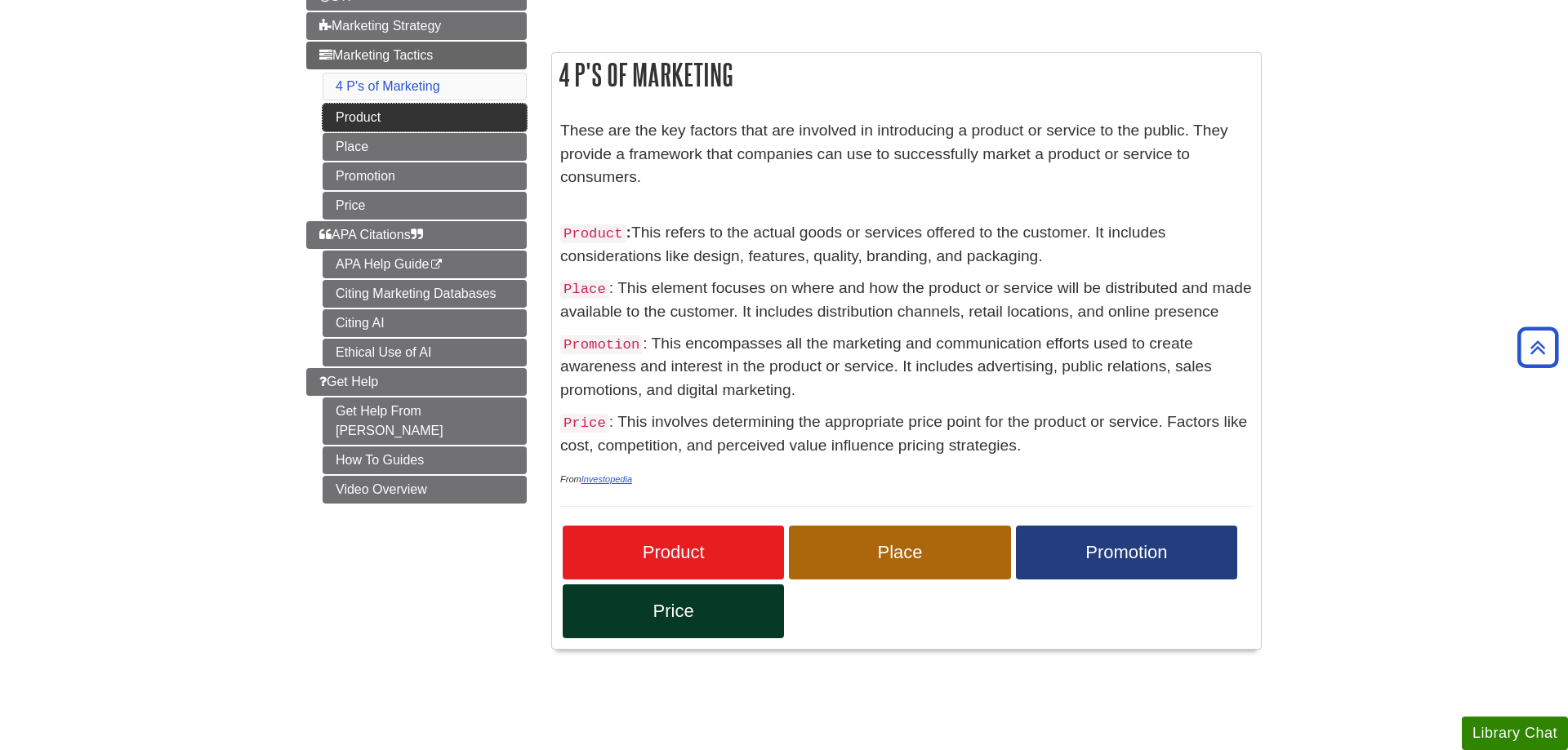
click at [461, 107] on link "Product" at bounding box center [424, 118] width 204 height 28
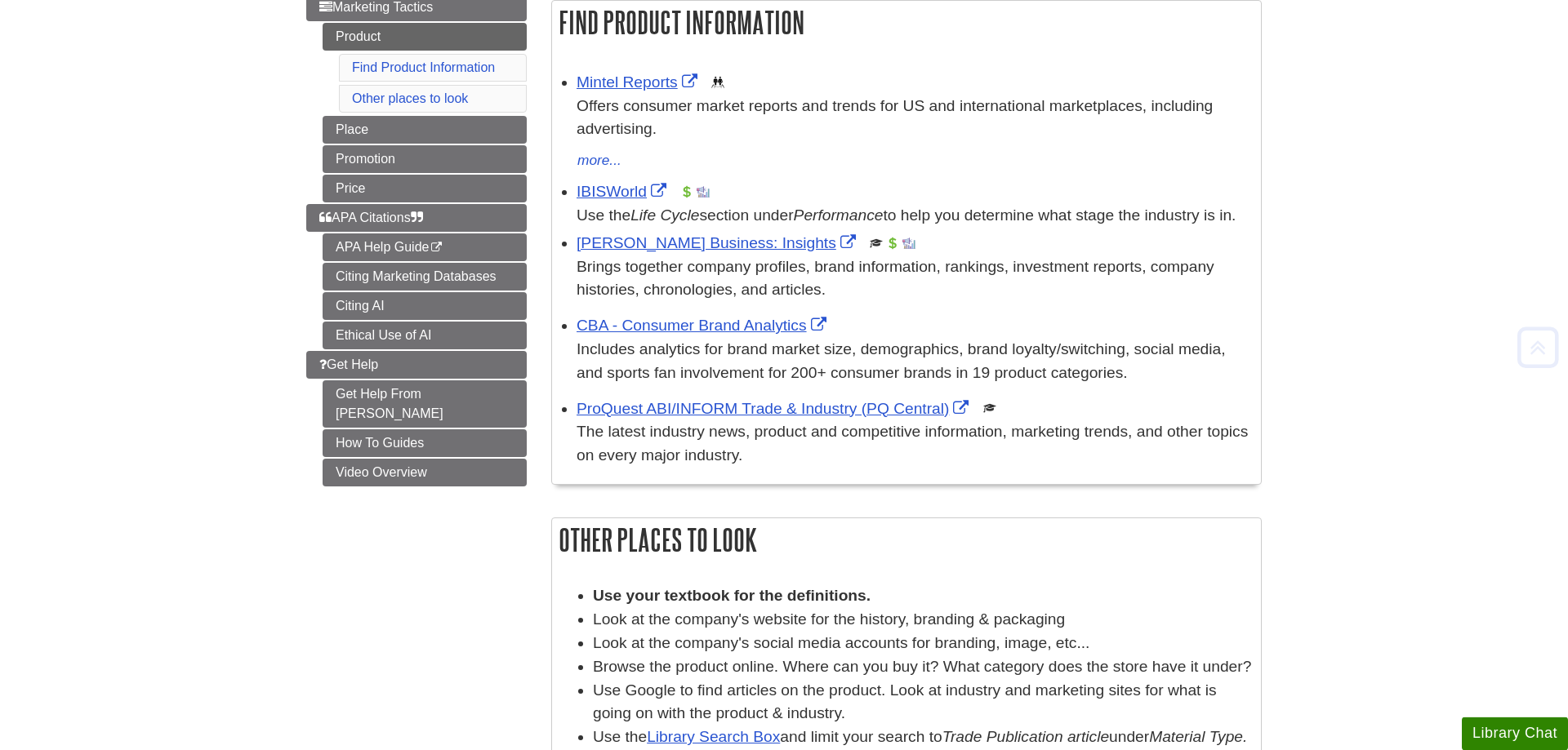
scroll to position [83, 0]
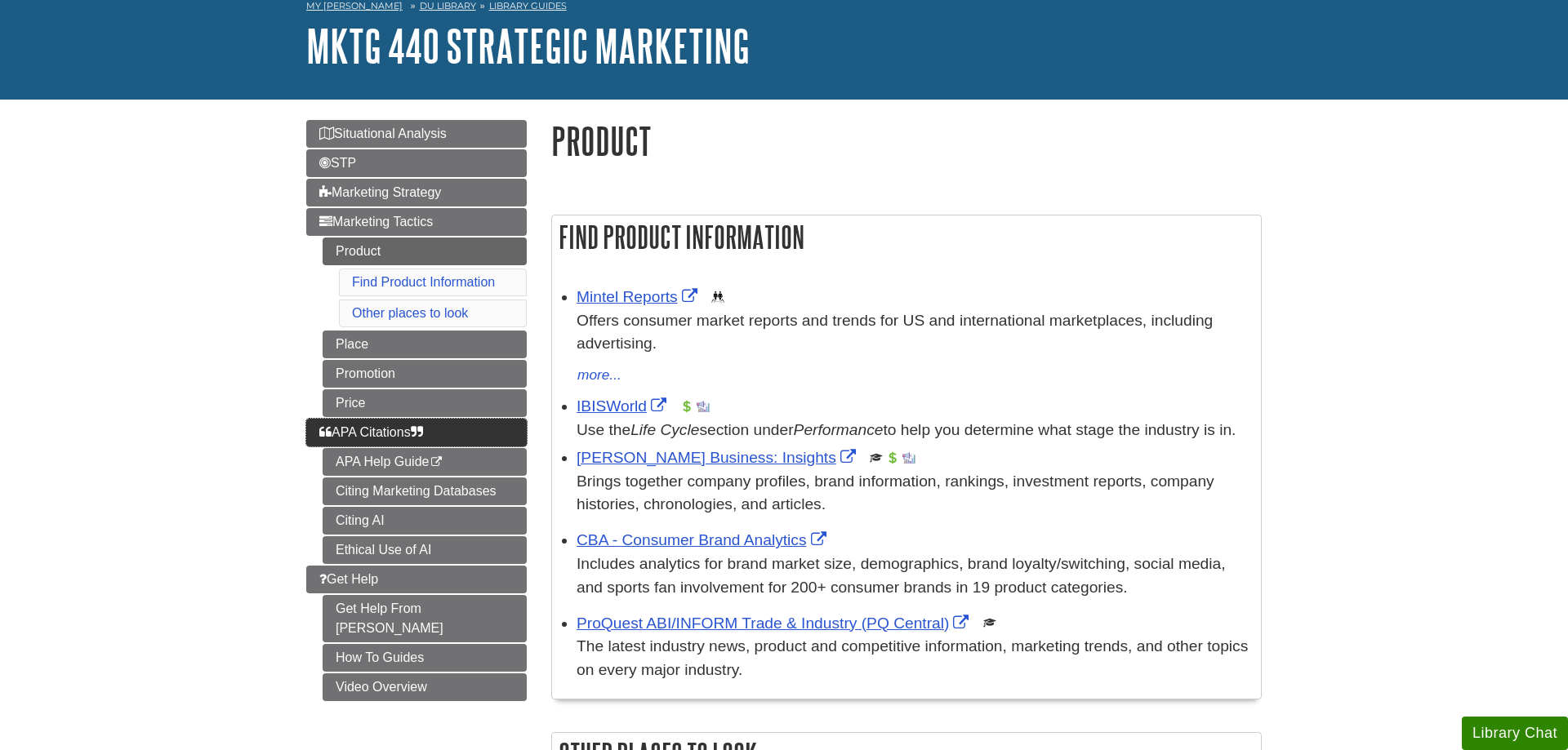
click at [492, 426] on link "APA Citations" at bounding box center [417, 432] width 221 height 28
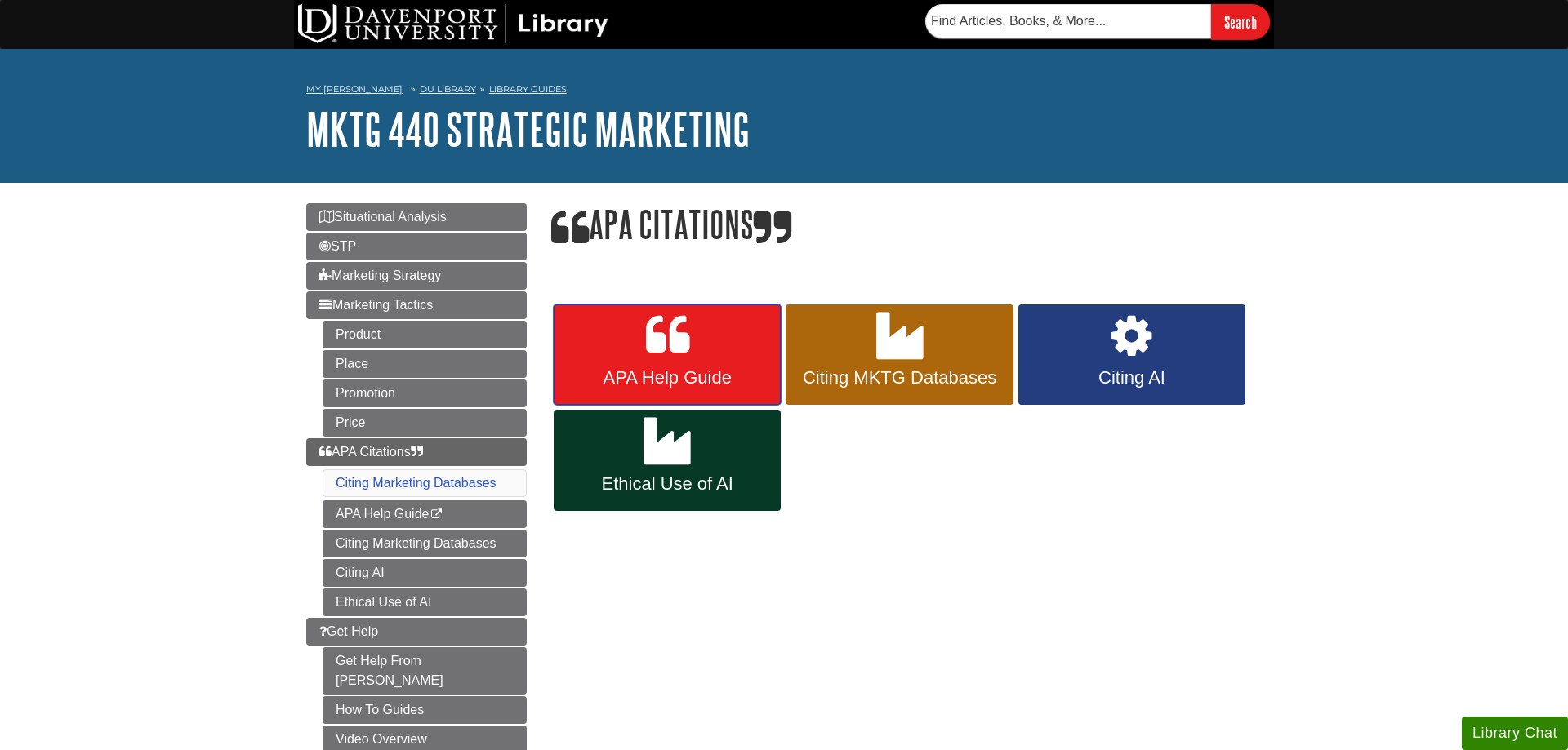
click at [702, 364] on link "APA Help Guide" at bounding box center [666, 355] width 227 height 101
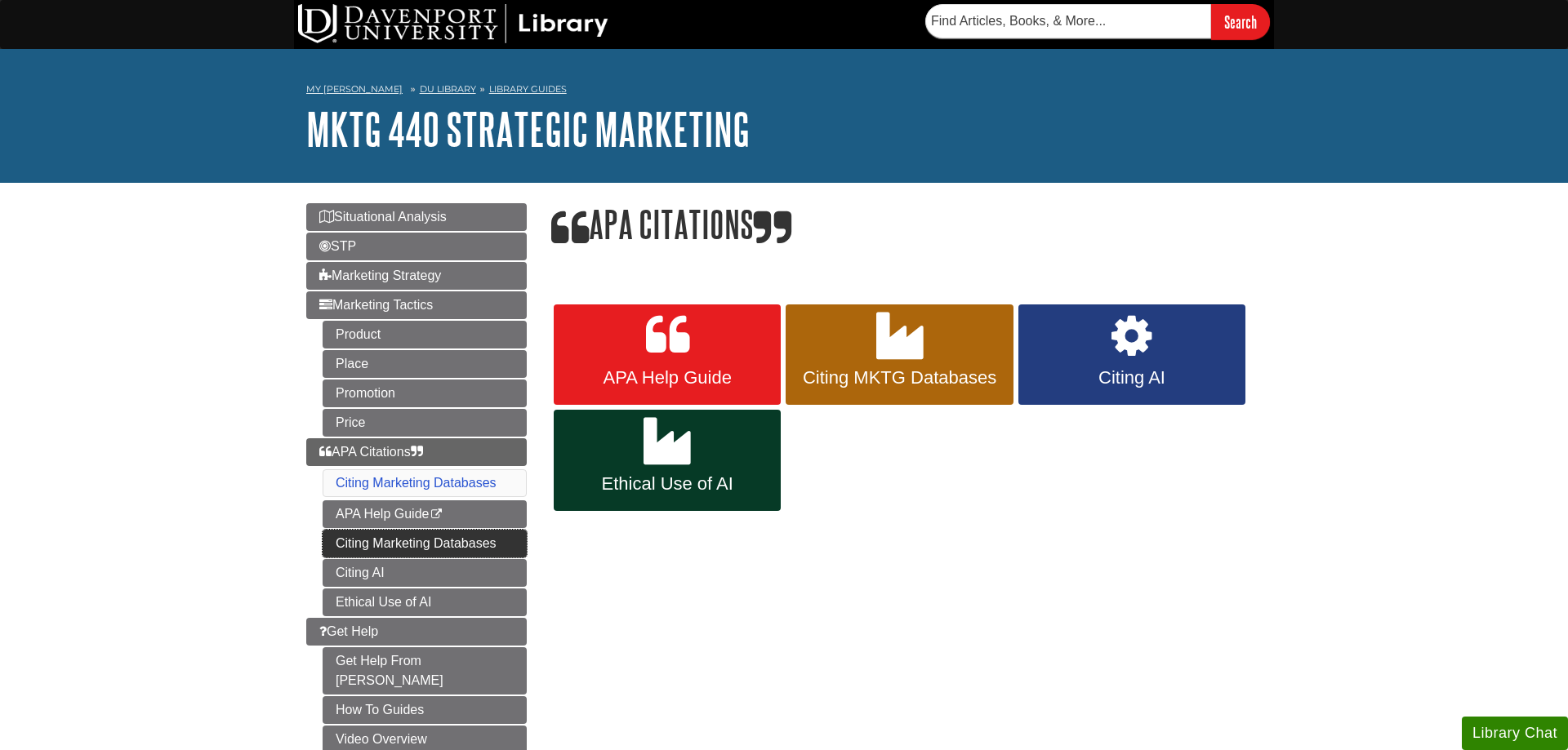
click at [360, 545] on link "Citing Marketing Databases" at bounding box center [424, 544] width 204 height 28
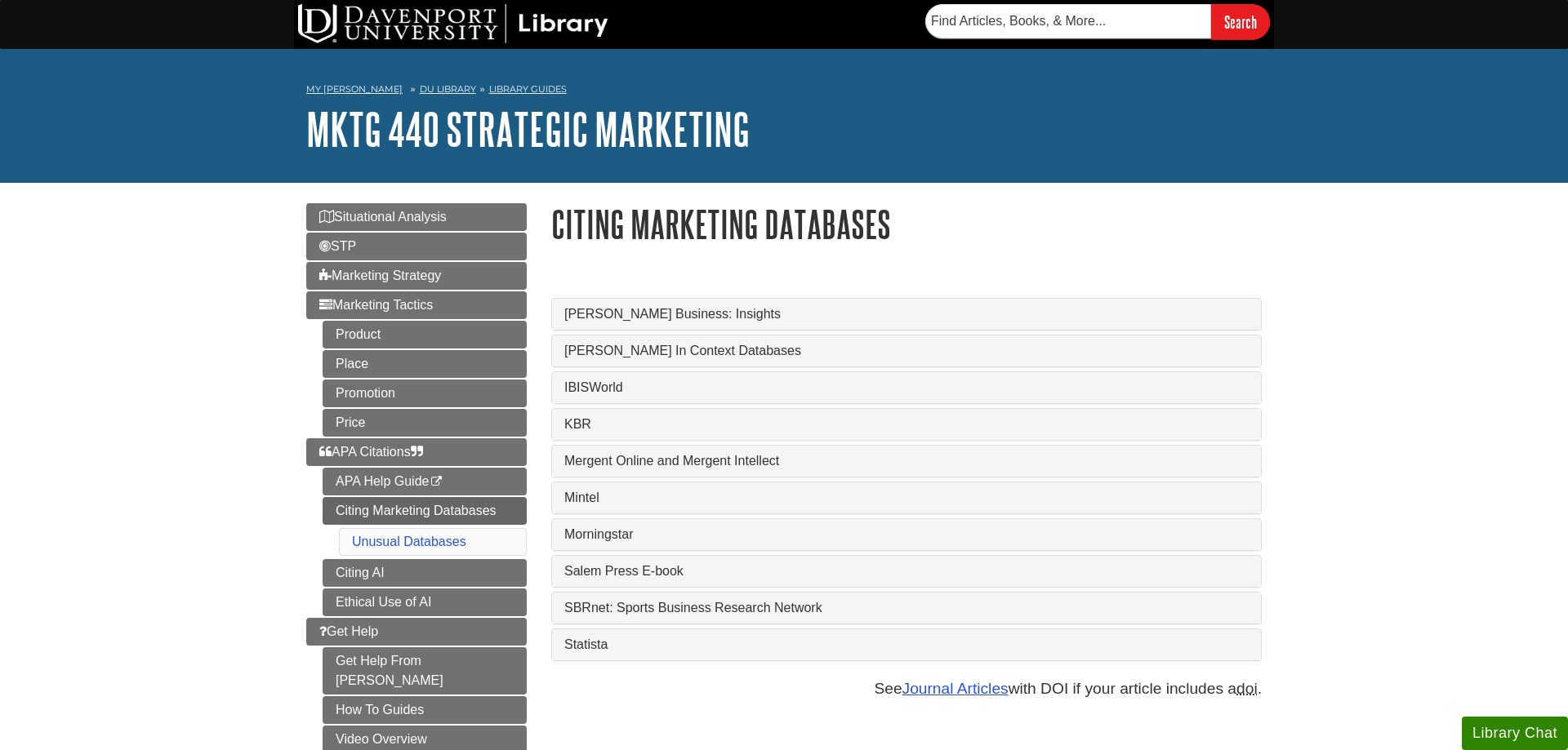
scroll to position [83, 0]
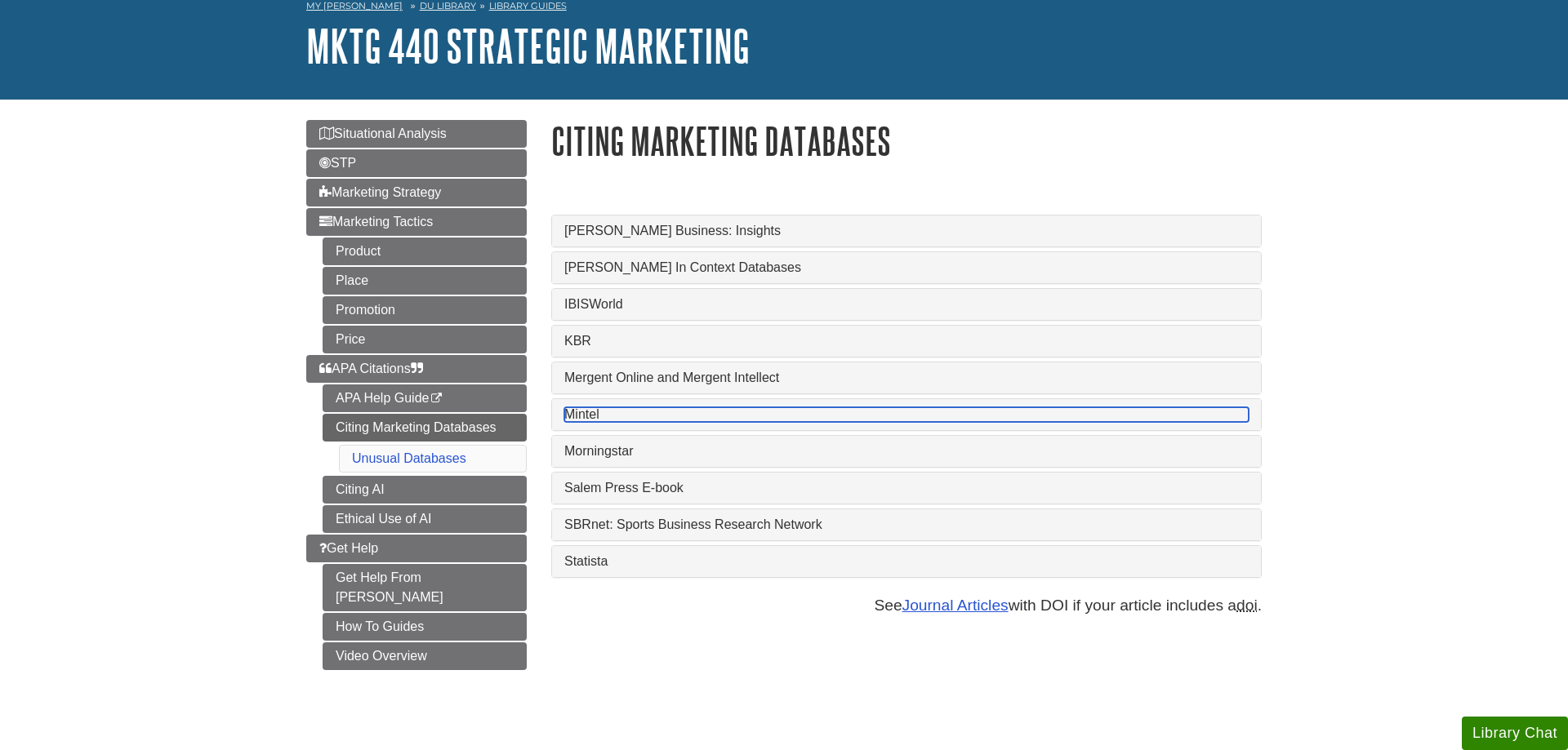
click at [603, 415] on link "Mintel" at bounding box center [906, 415] width 684 height 15
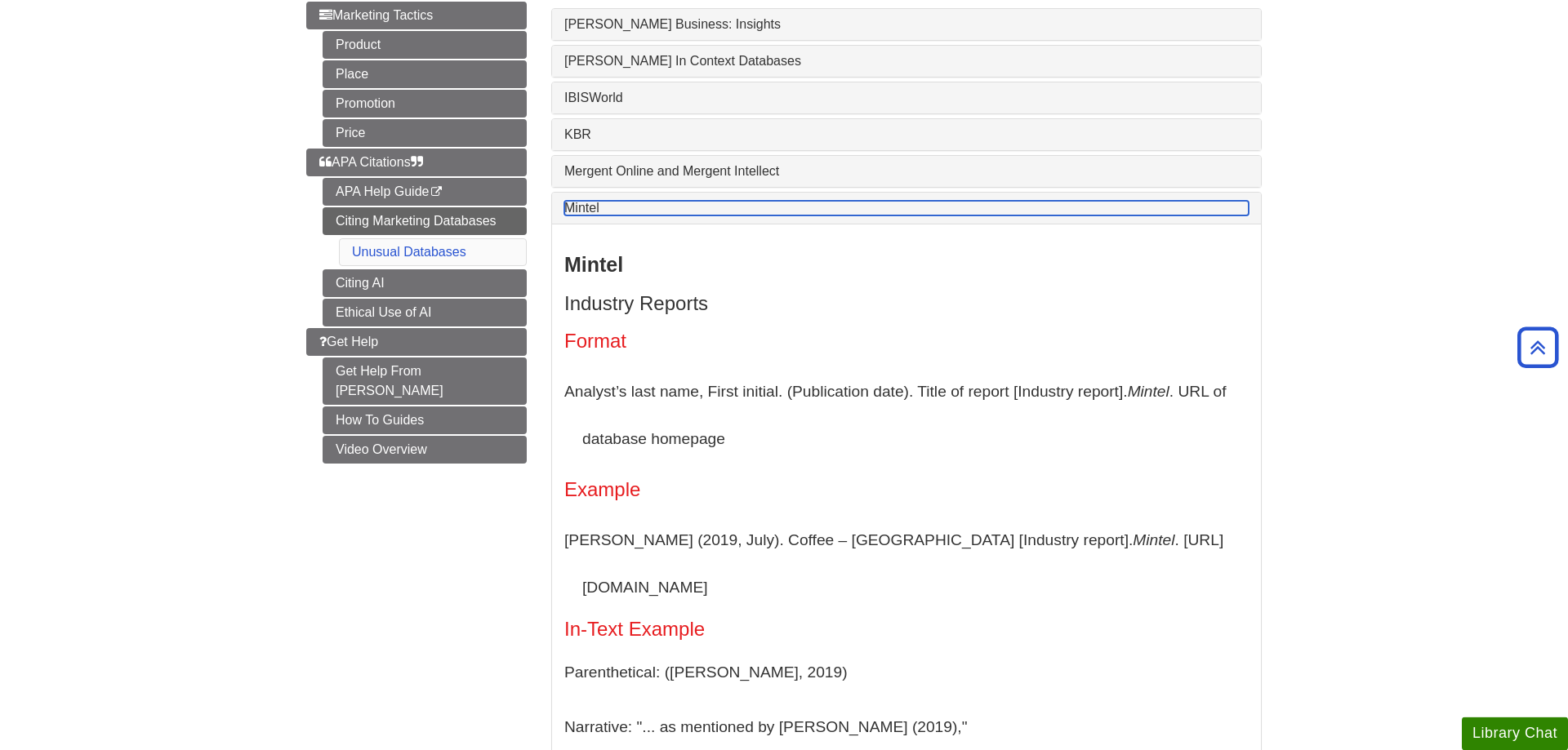
scroll to position [249, 0]
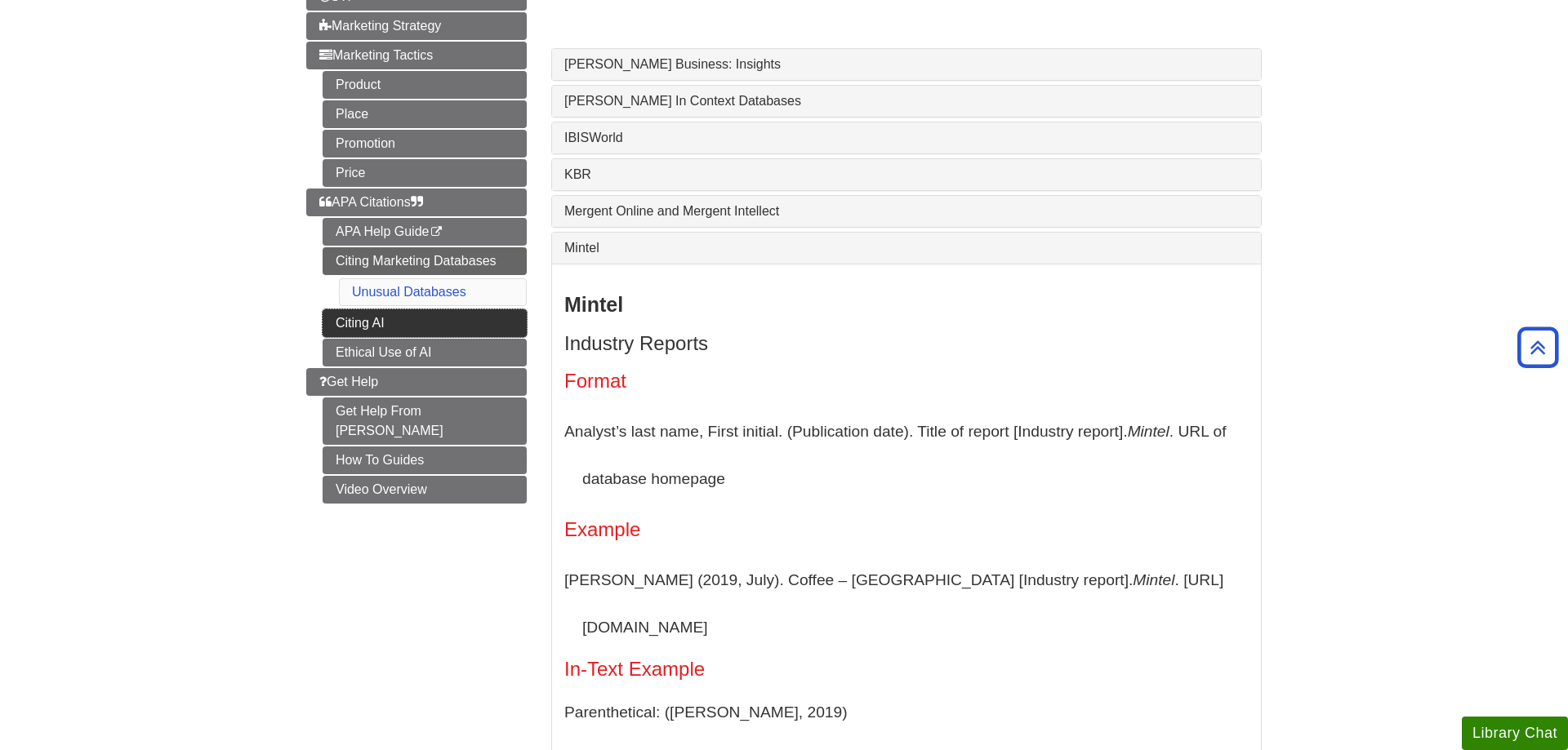
click at [469, 329] on link "Citing AI" at bounding box center [424, 323] width 204 height 28
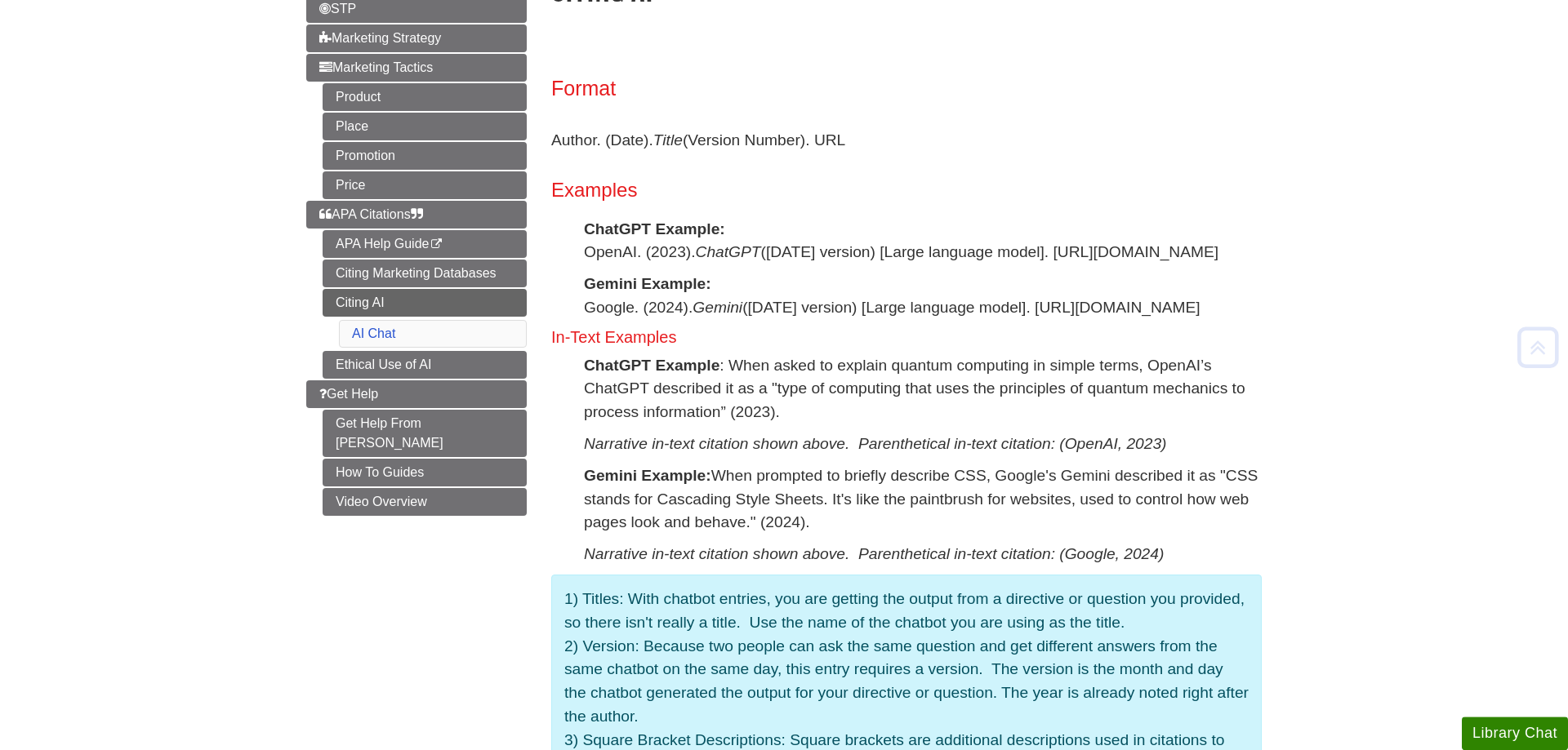
scroll to position [249, 0]
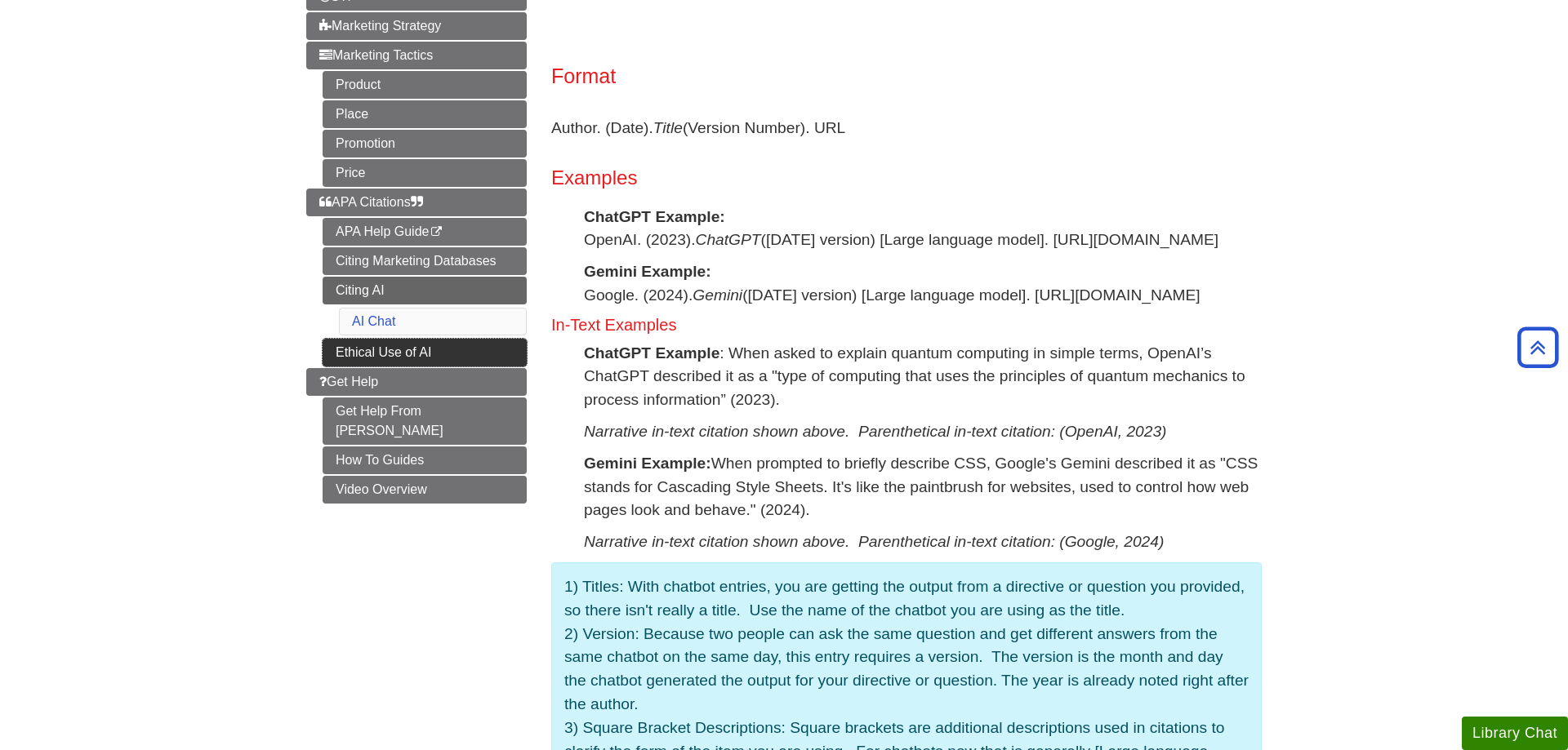
click at [500, 358] on link "Ethical Use of AI" at bounding box center [424, 353] width 204 height 28
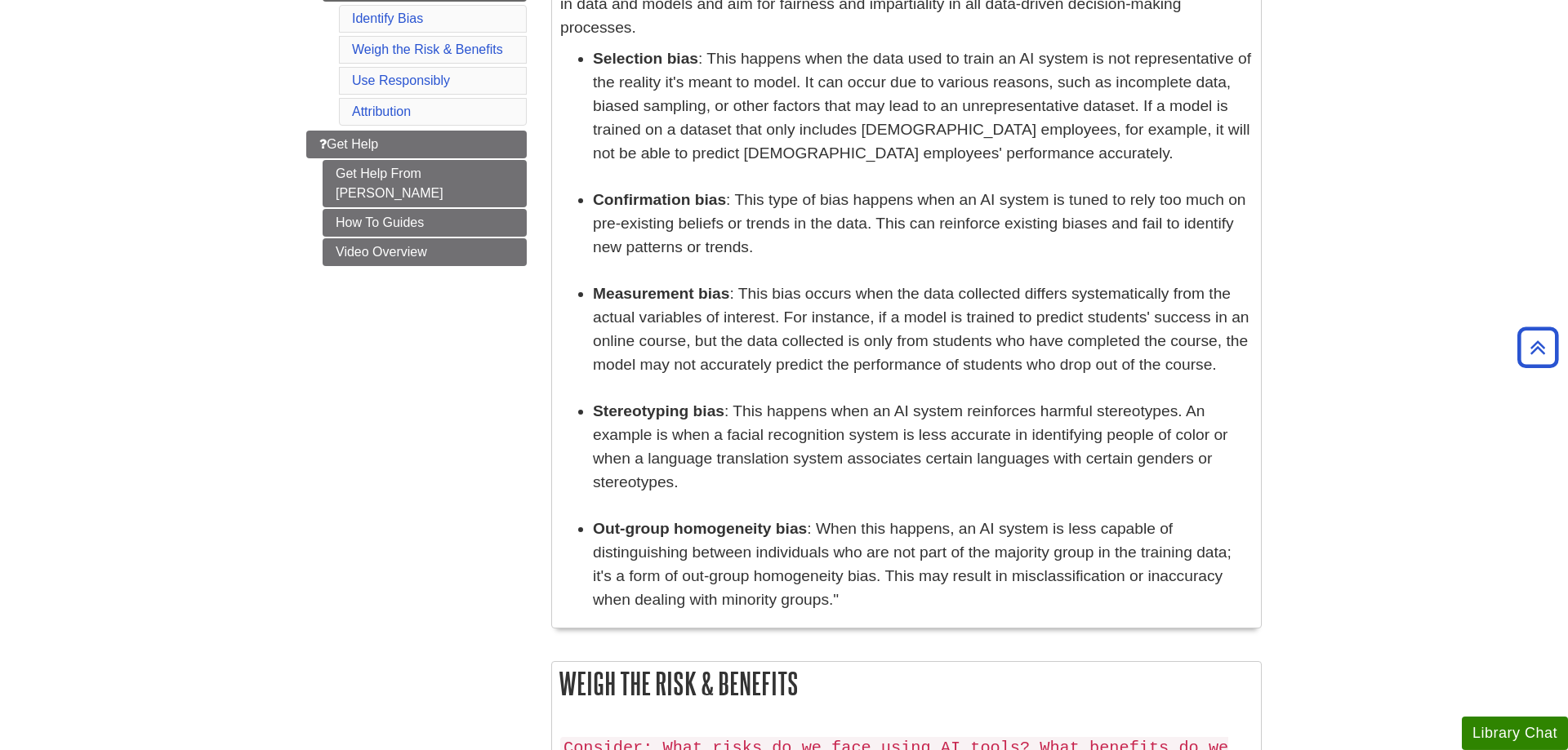
scroll to position [583, 0]
click at [336, 152] on link "Get Help" at bounding box center [417, 144] width 221 height 28
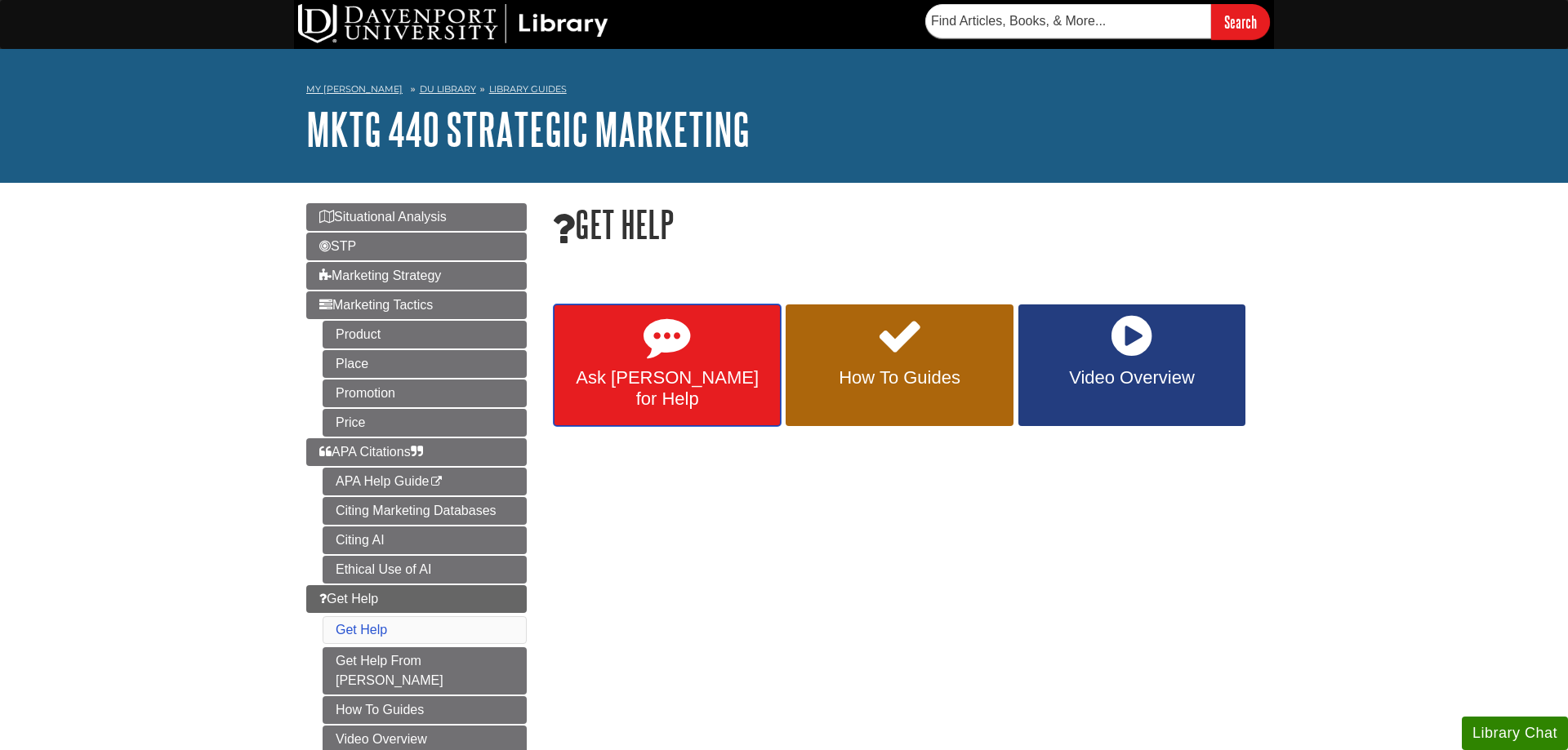
click at [608, 401] on link "Ask Emily for Help" at bounding box center [666, 365] width 227 height 122
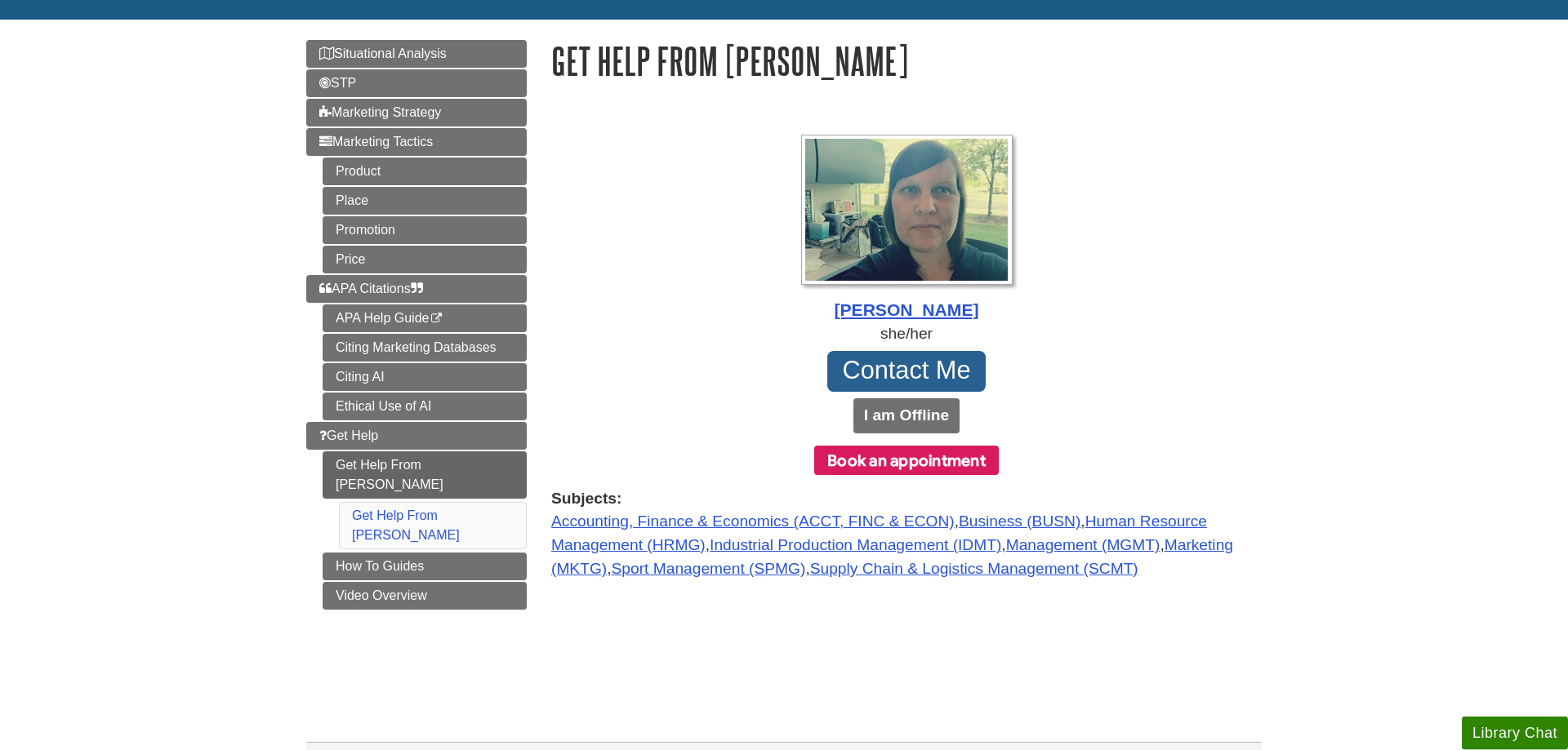
scroll to position [166, 0]
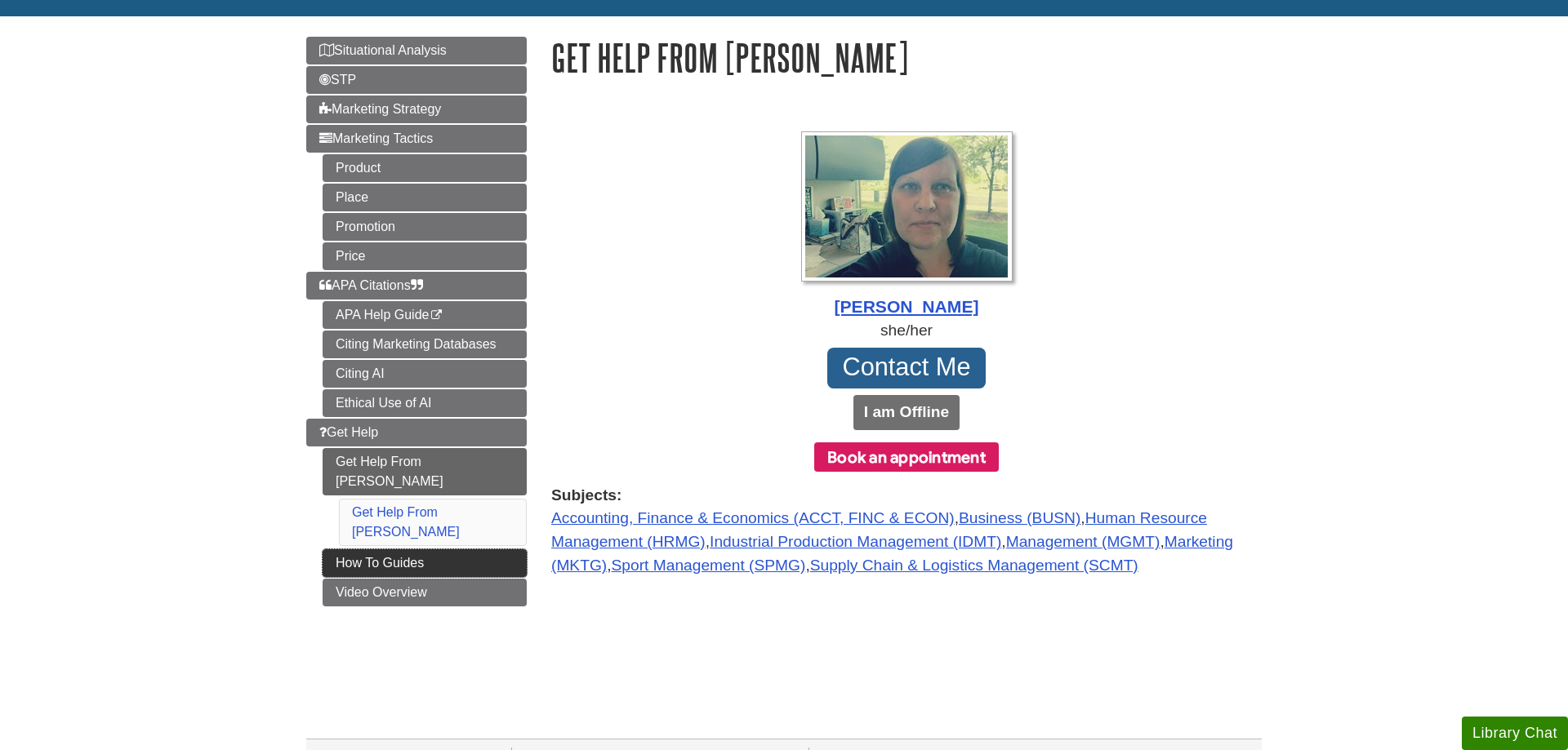
click at [510, 549] on link "How To Guides" at bounding box center [424, 563] width 204 height 28
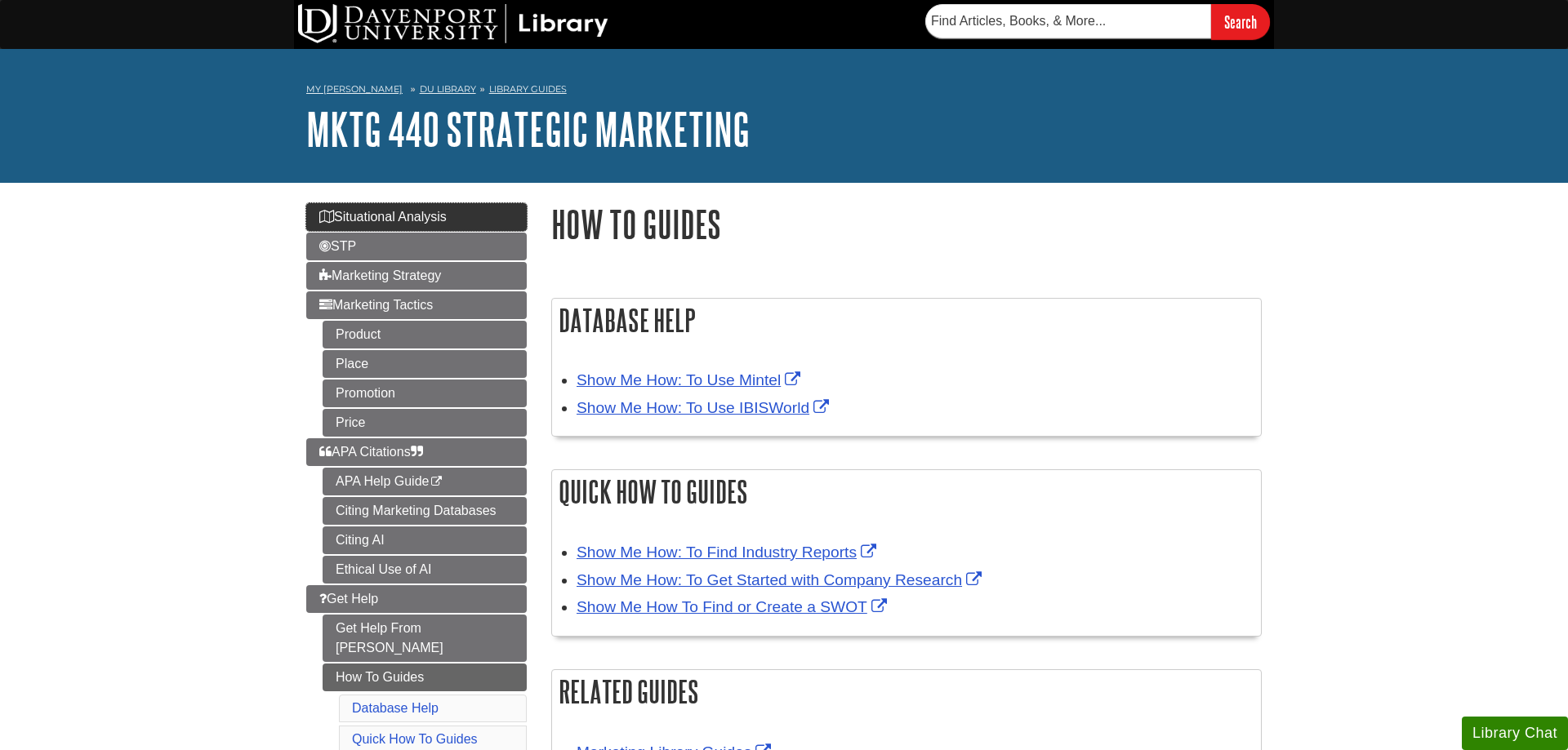
click at [468, 208] on link "Situational Analysis" at bounding box center [417, 218] width 221 height 28
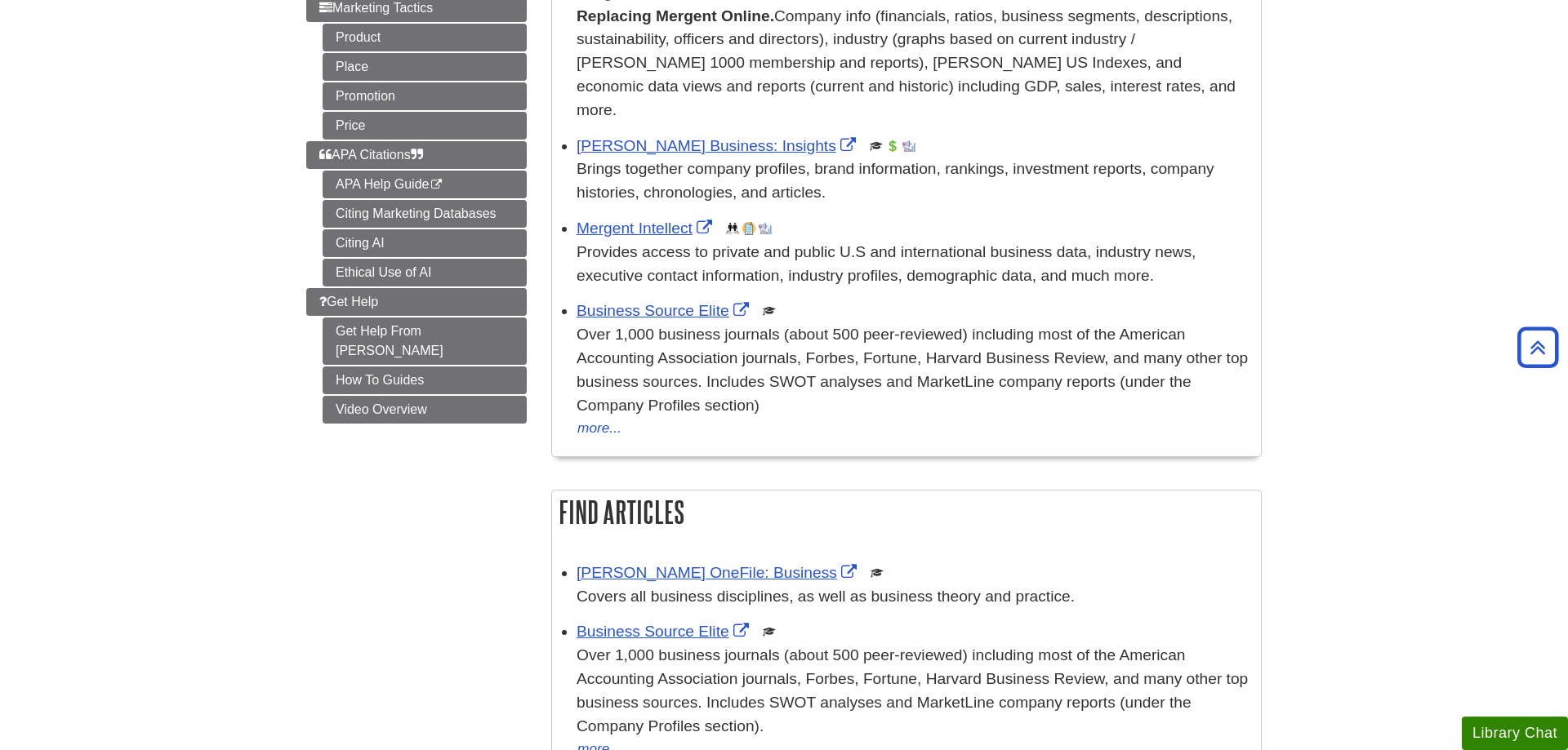
scroll to position [249, 0]
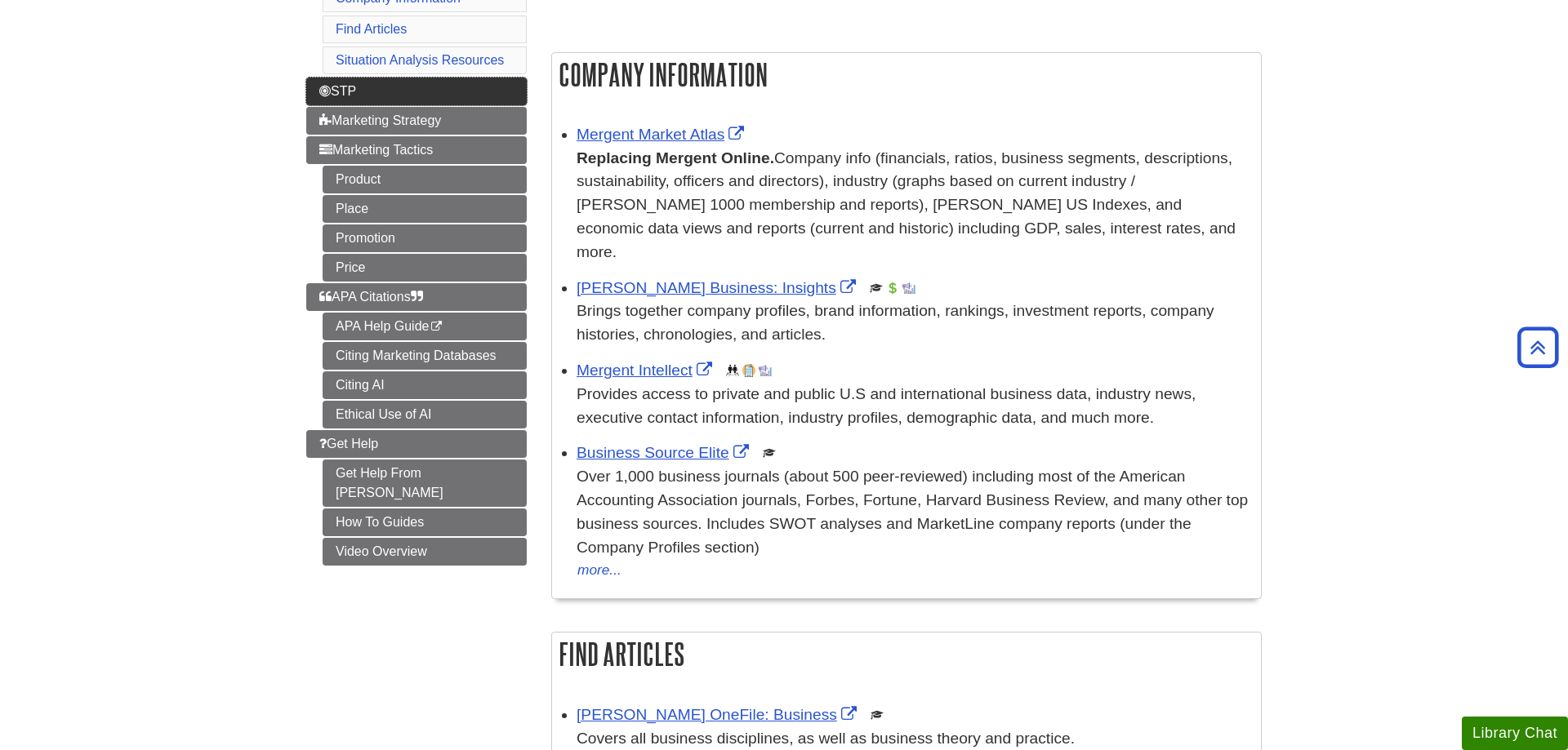
click at [464, 89] on link "STP" at bounding box center [417, 92] width 221 height 28
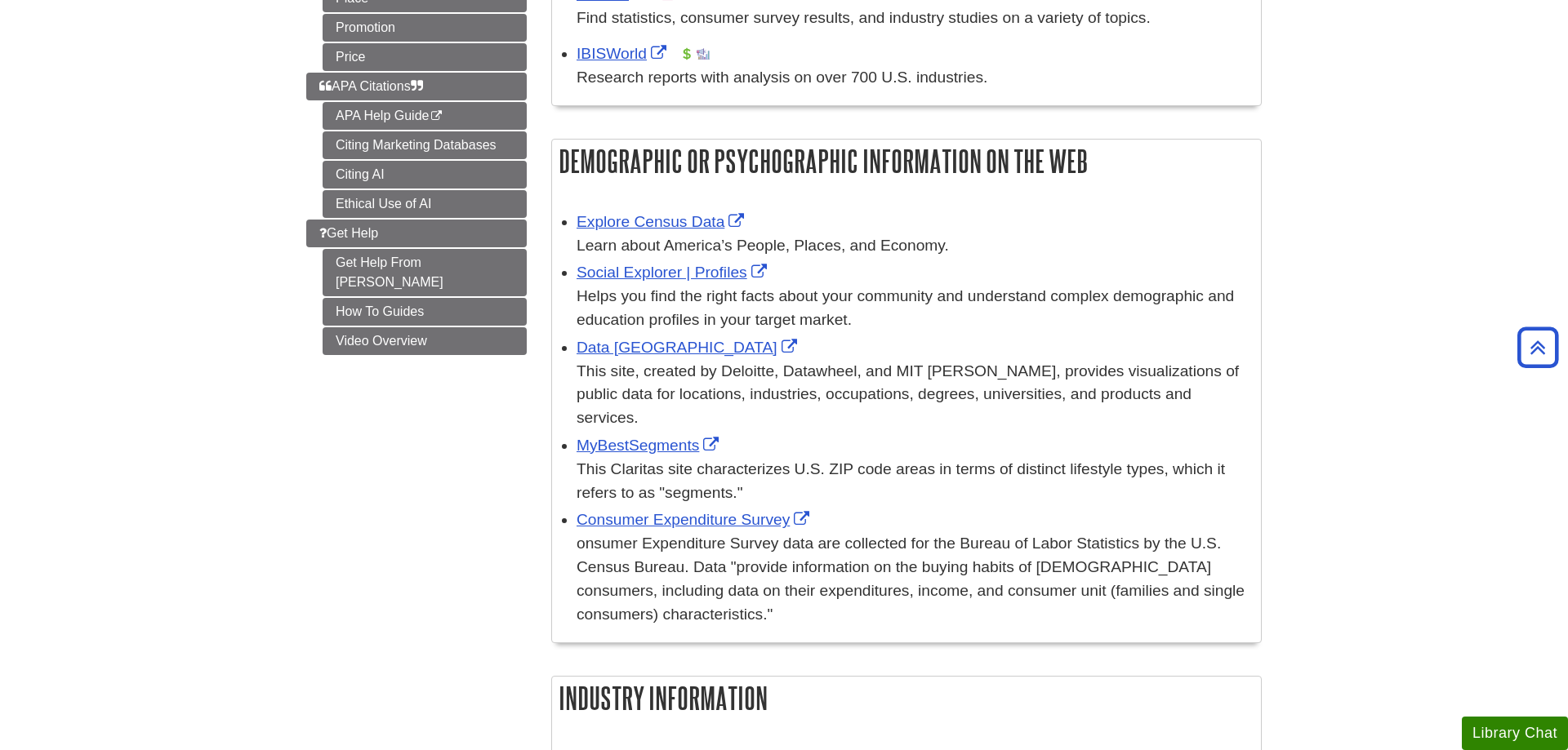
scroll to position [249, 0]
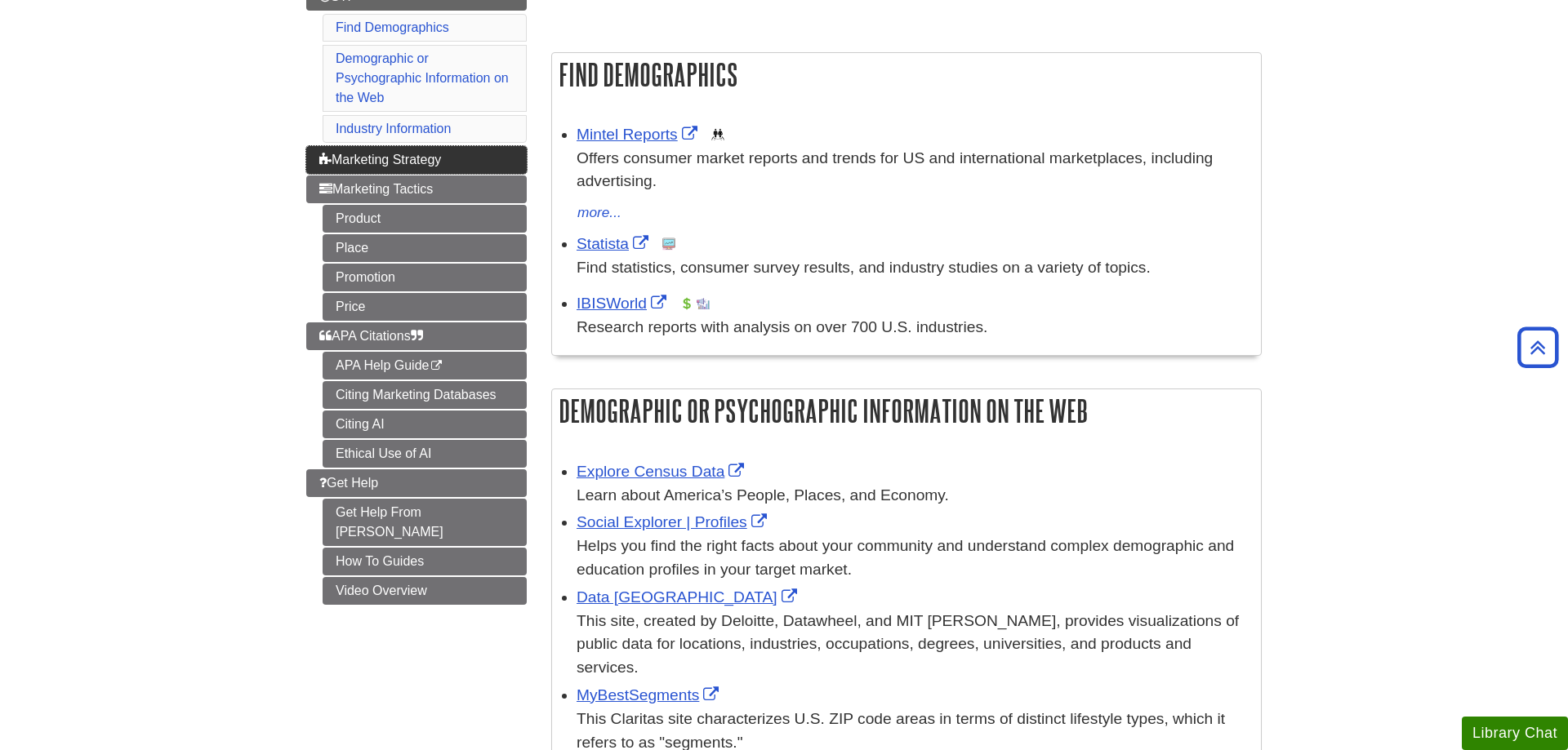
click at [394, 150] on link "Marketing Strategy" at bounding box center [417, 160] width 221 height 28
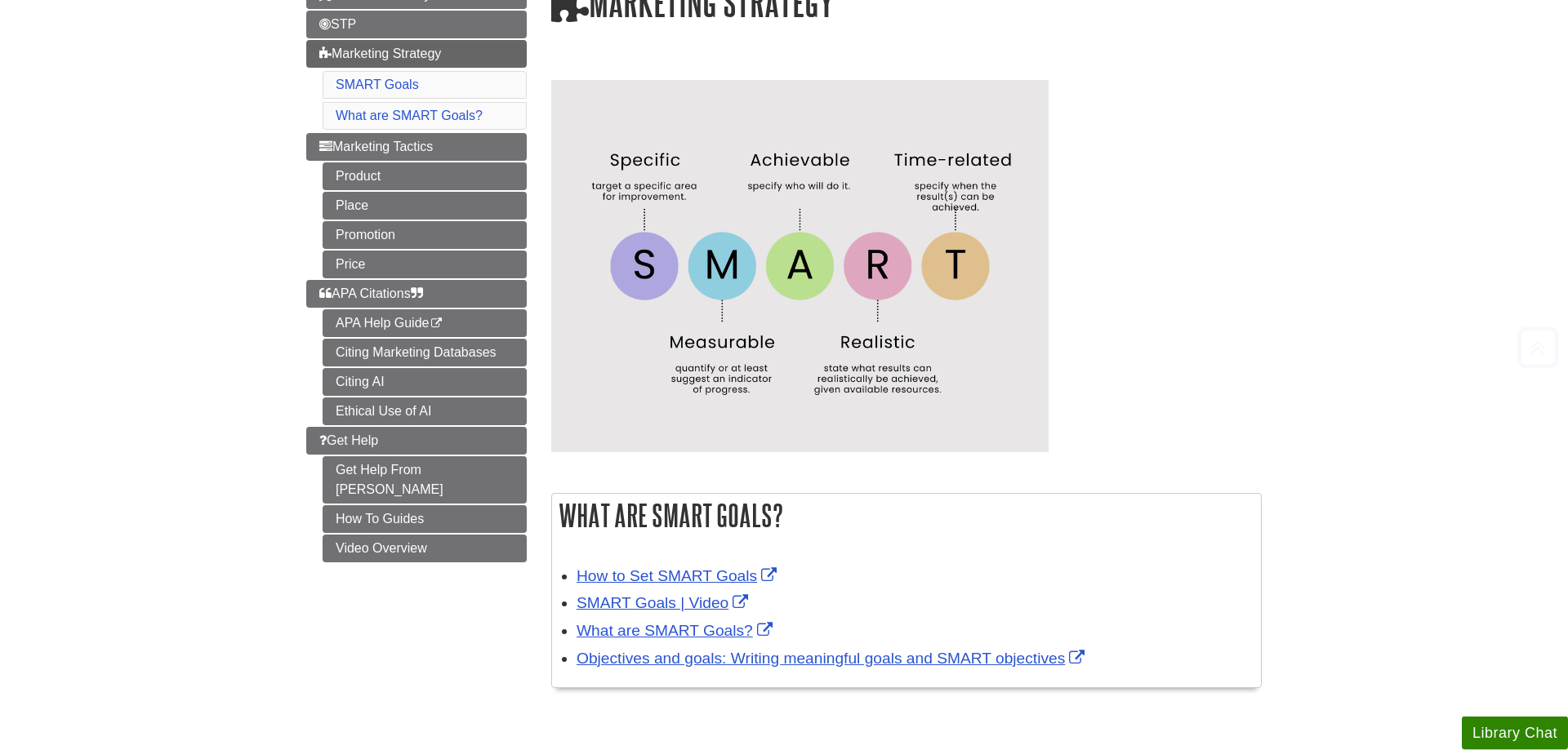
scroll to position [249, 0]
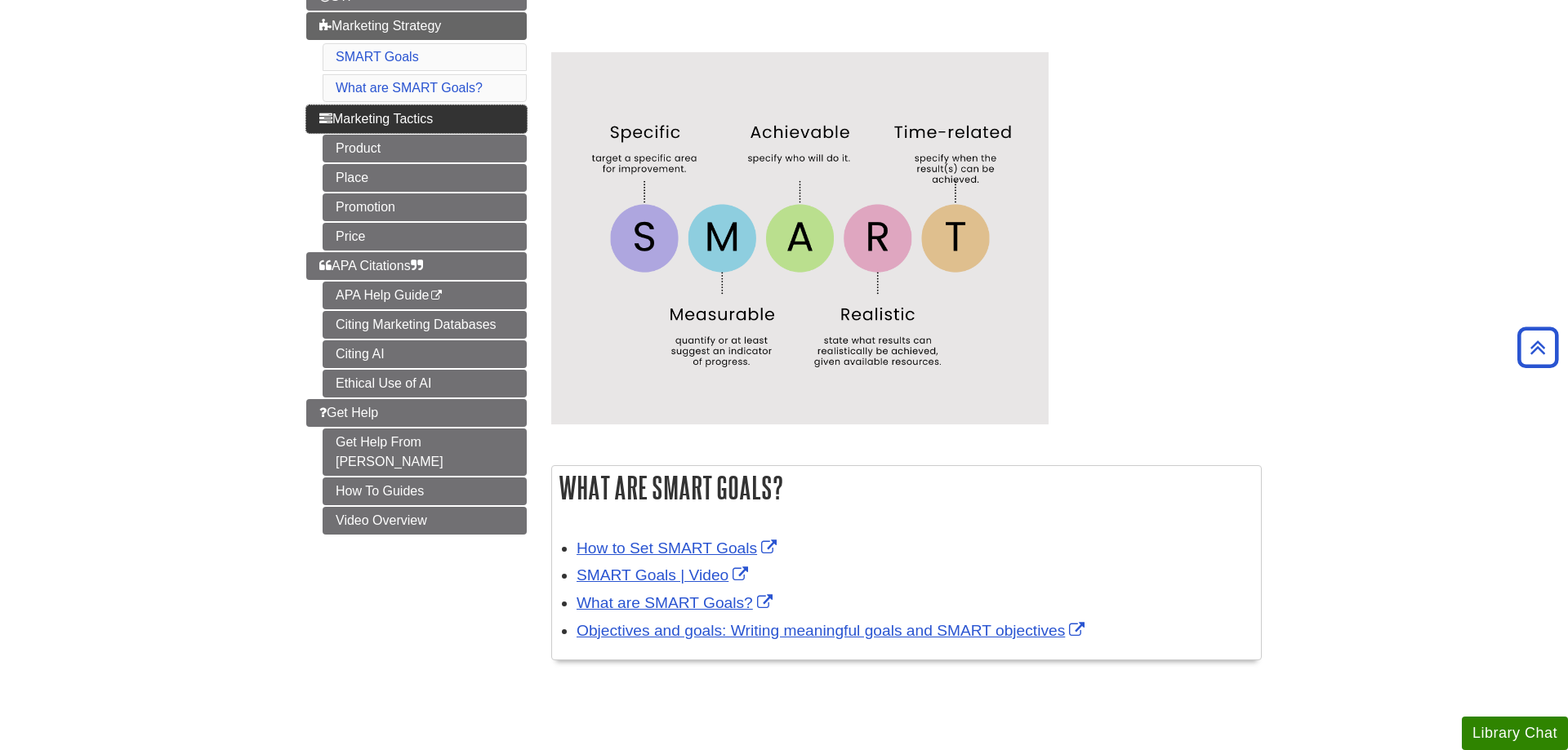
click at [483, 123] on link "Marketing Tactics" at bounding box center [417, 120] width 221 height 28
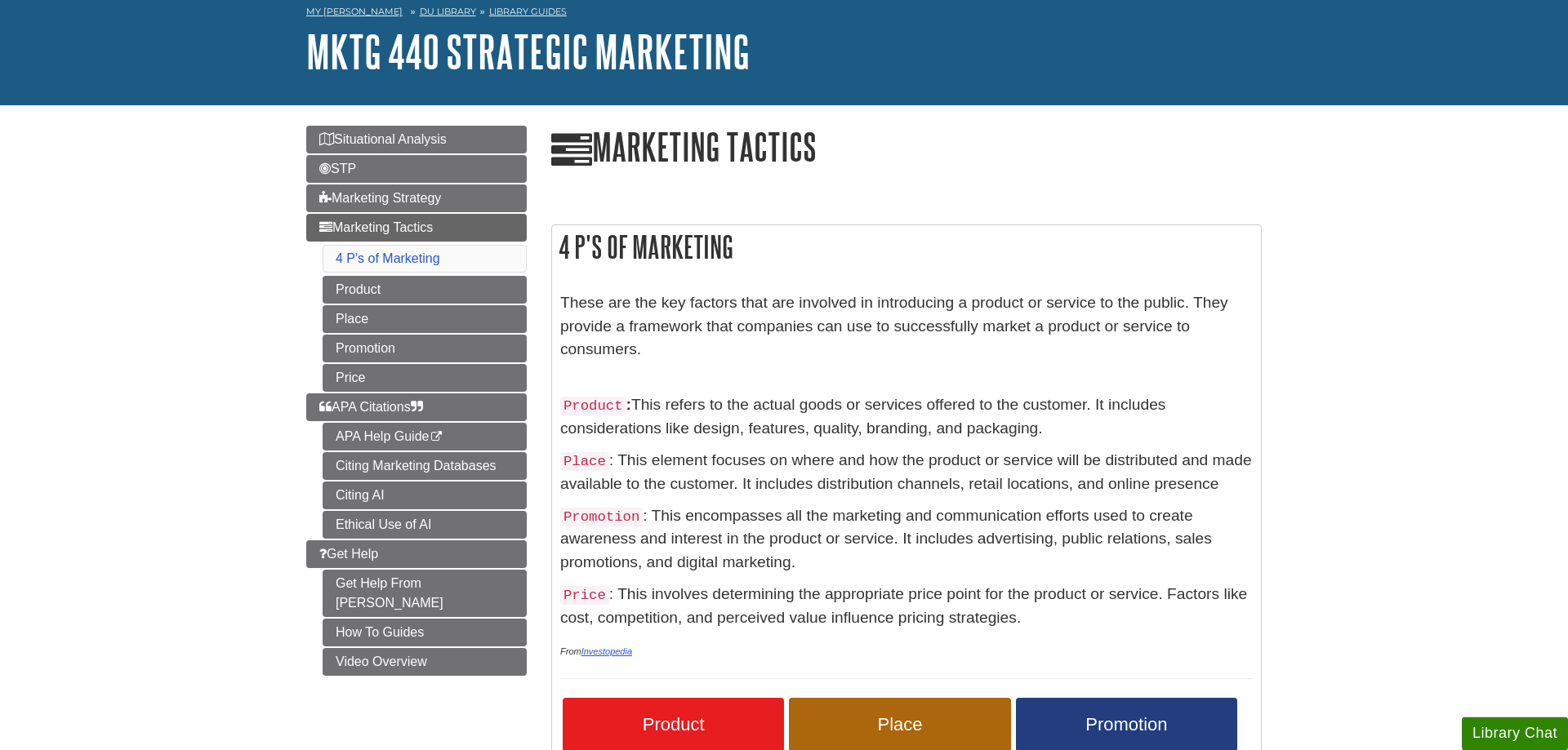
scroll to position [166, 0]
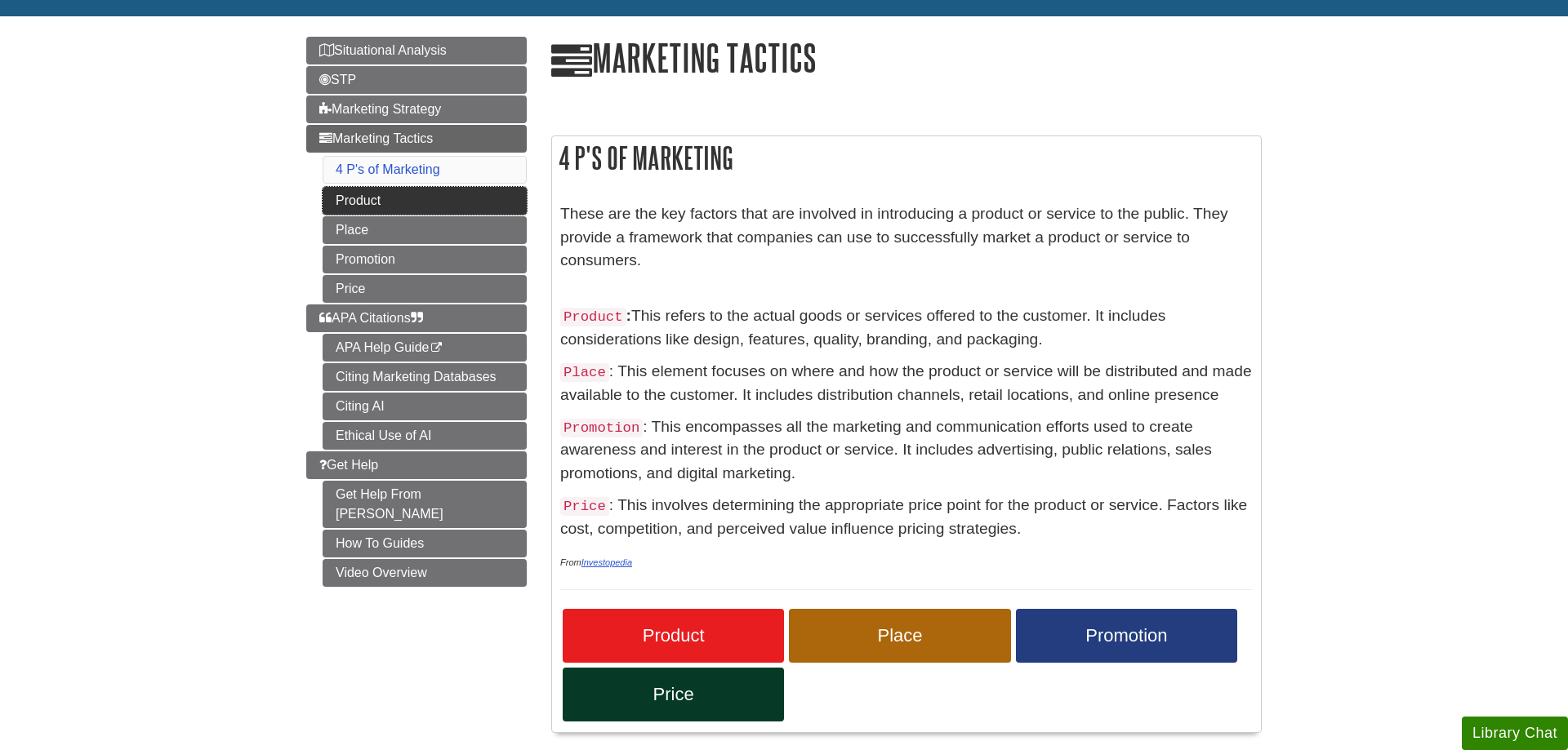
click at [430, 208] on link "Product" at bounding box center [424, 201] width 204 height 28
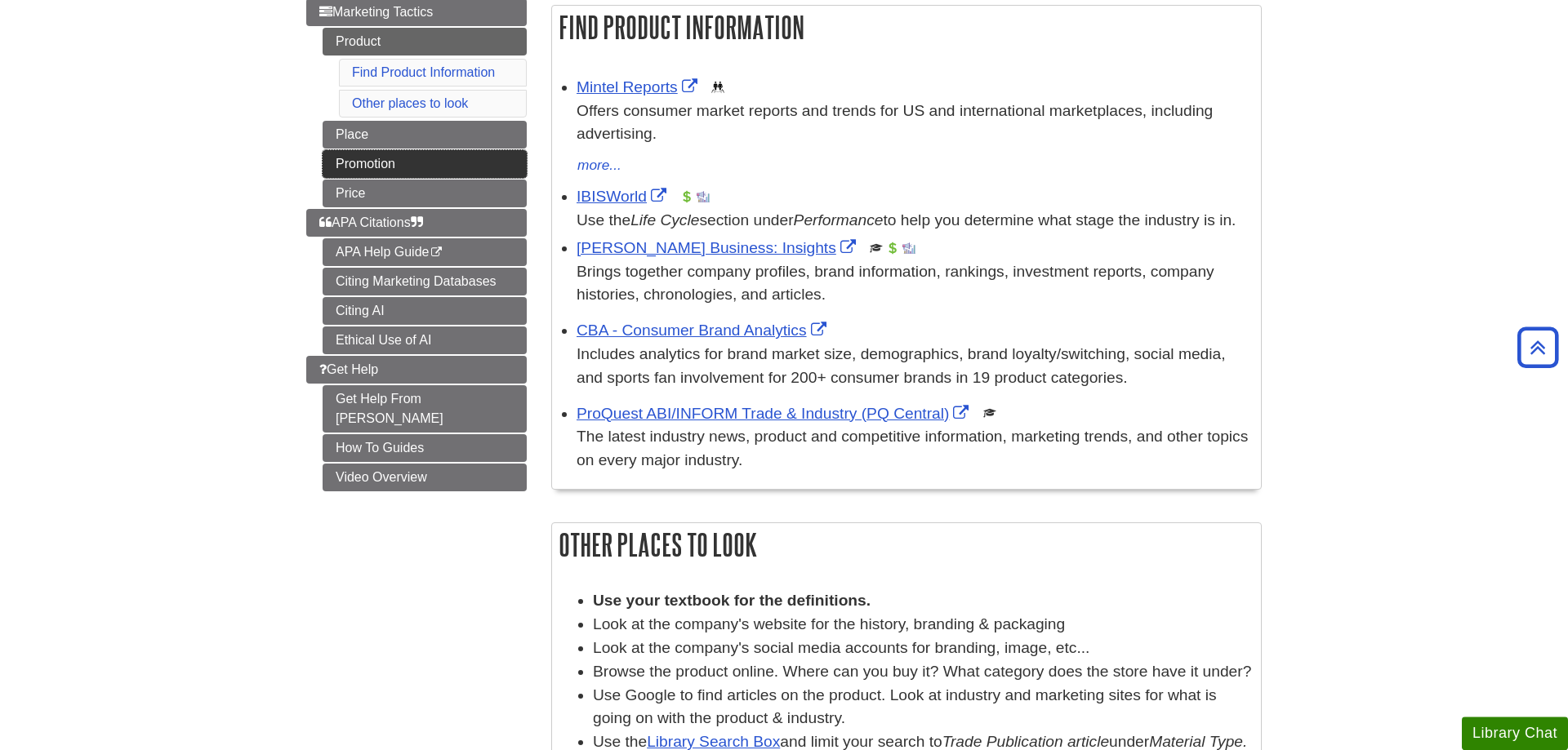
scroll to position [249, 0]
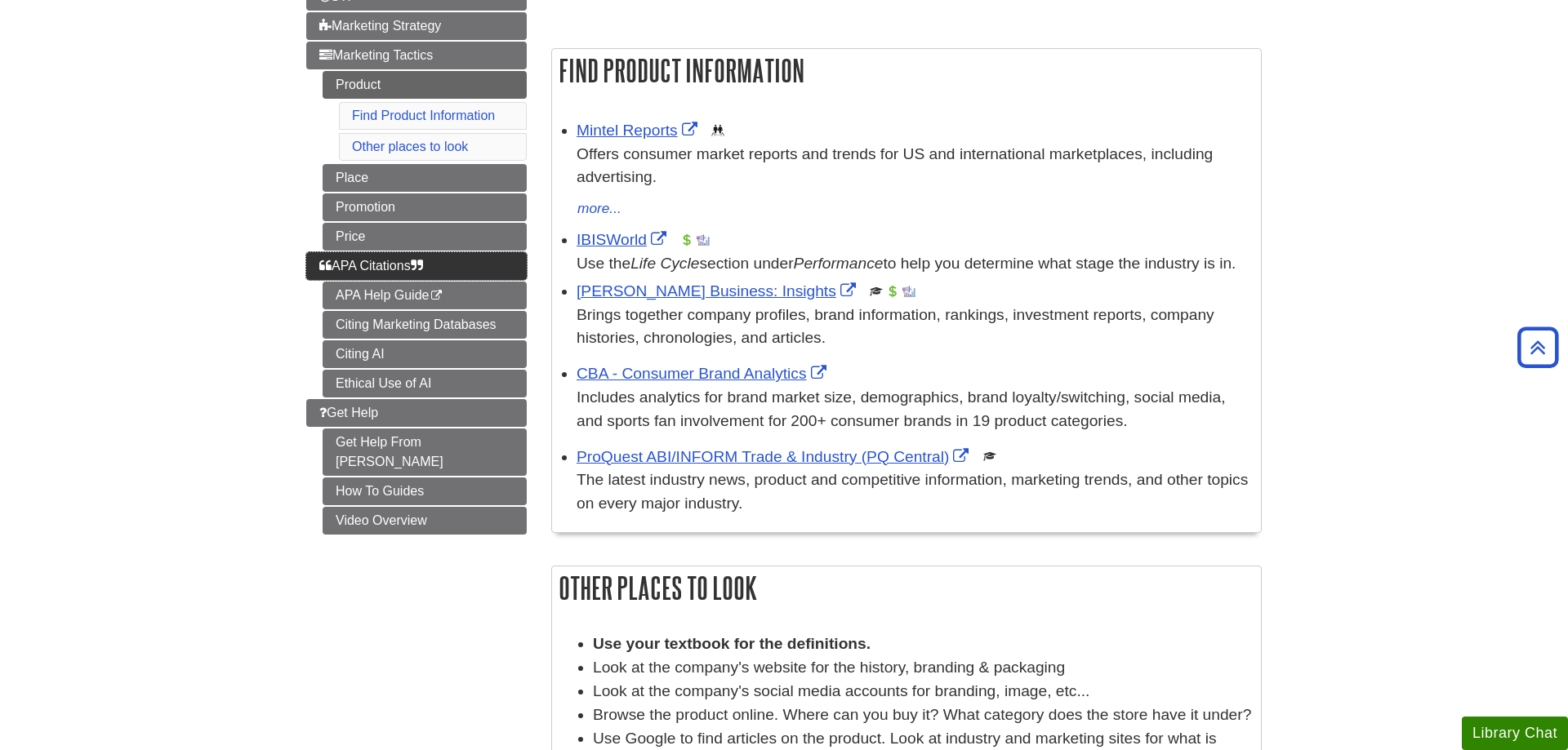
click at [324, 269] on icon "Guide Page Menu" at bounding box center [325, 265] width 12 height 13
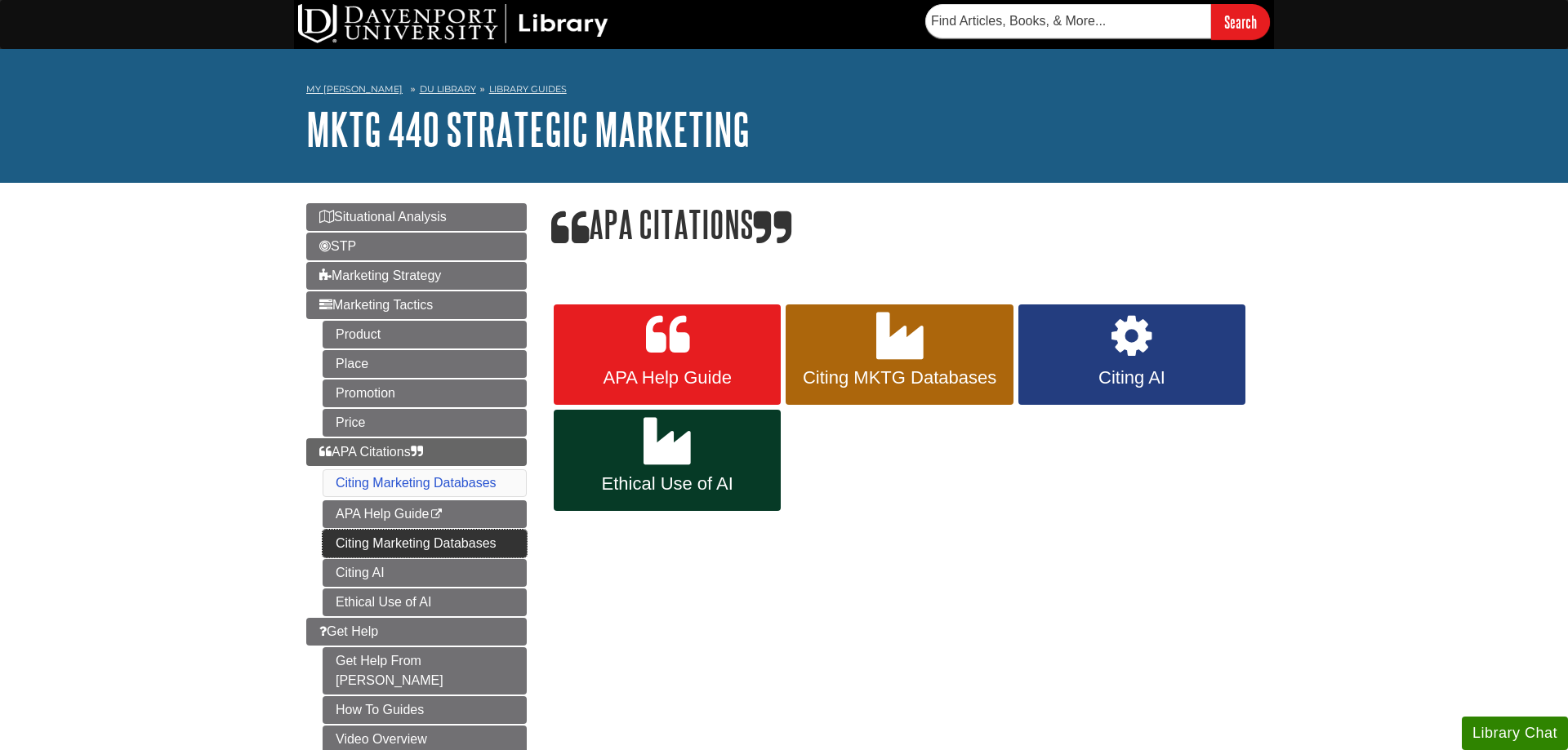
click at [349, 550] on link "Citing Marketing Databases" at bounding box center [424, 544] width 204 height 28
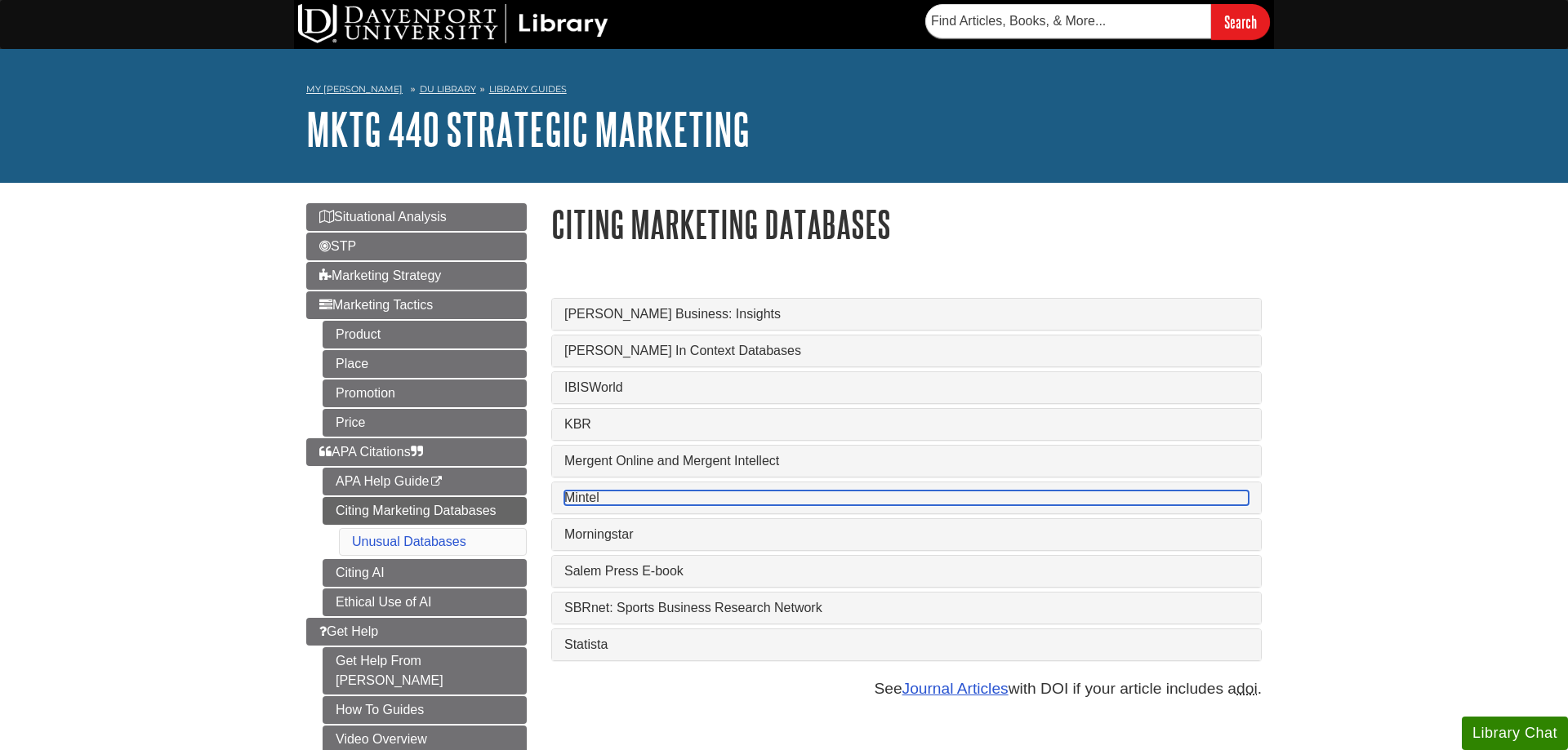
click at [582, 500] on link "Mintel" at bounding box center [906, 498] width 684 height 15
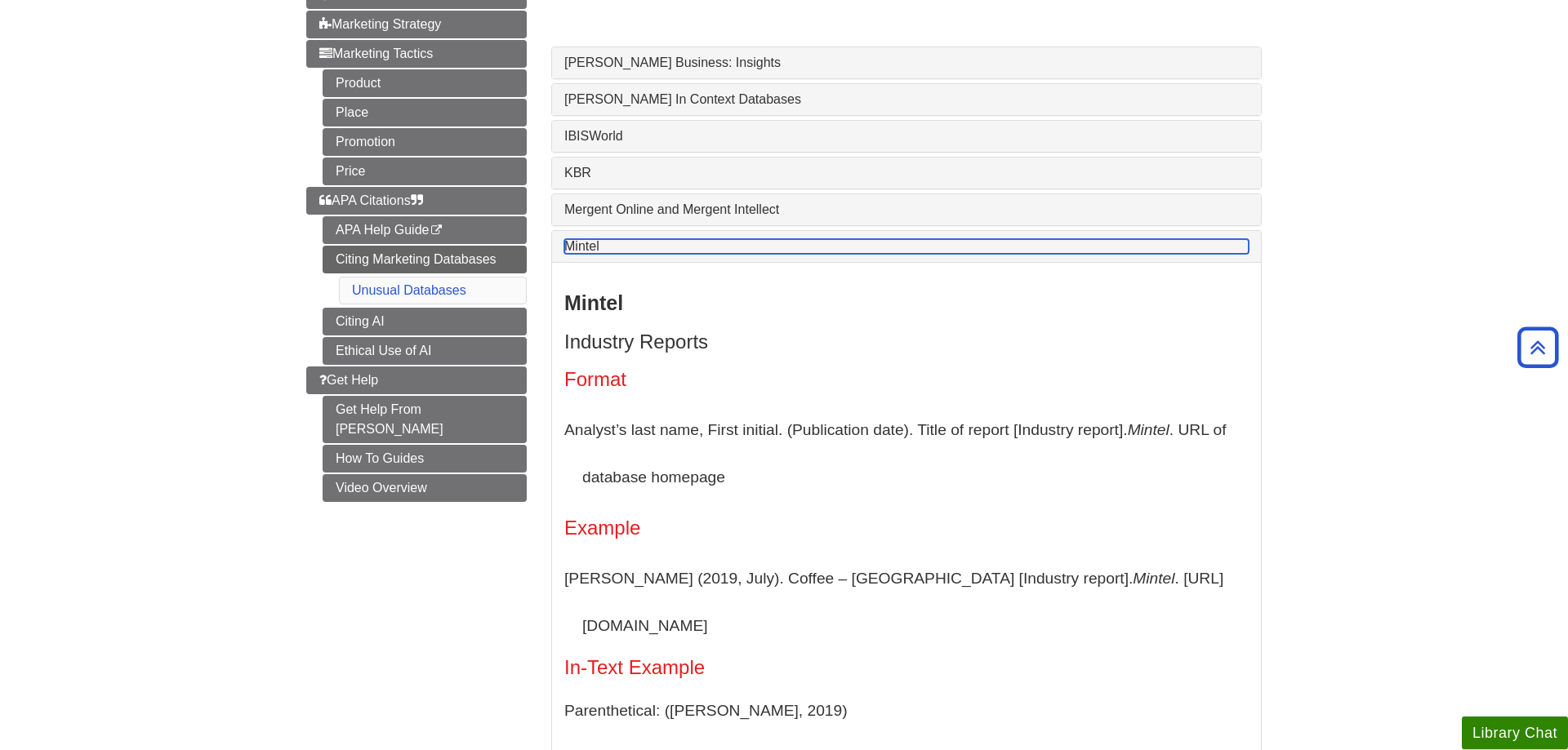
scroll to position [249, 0]
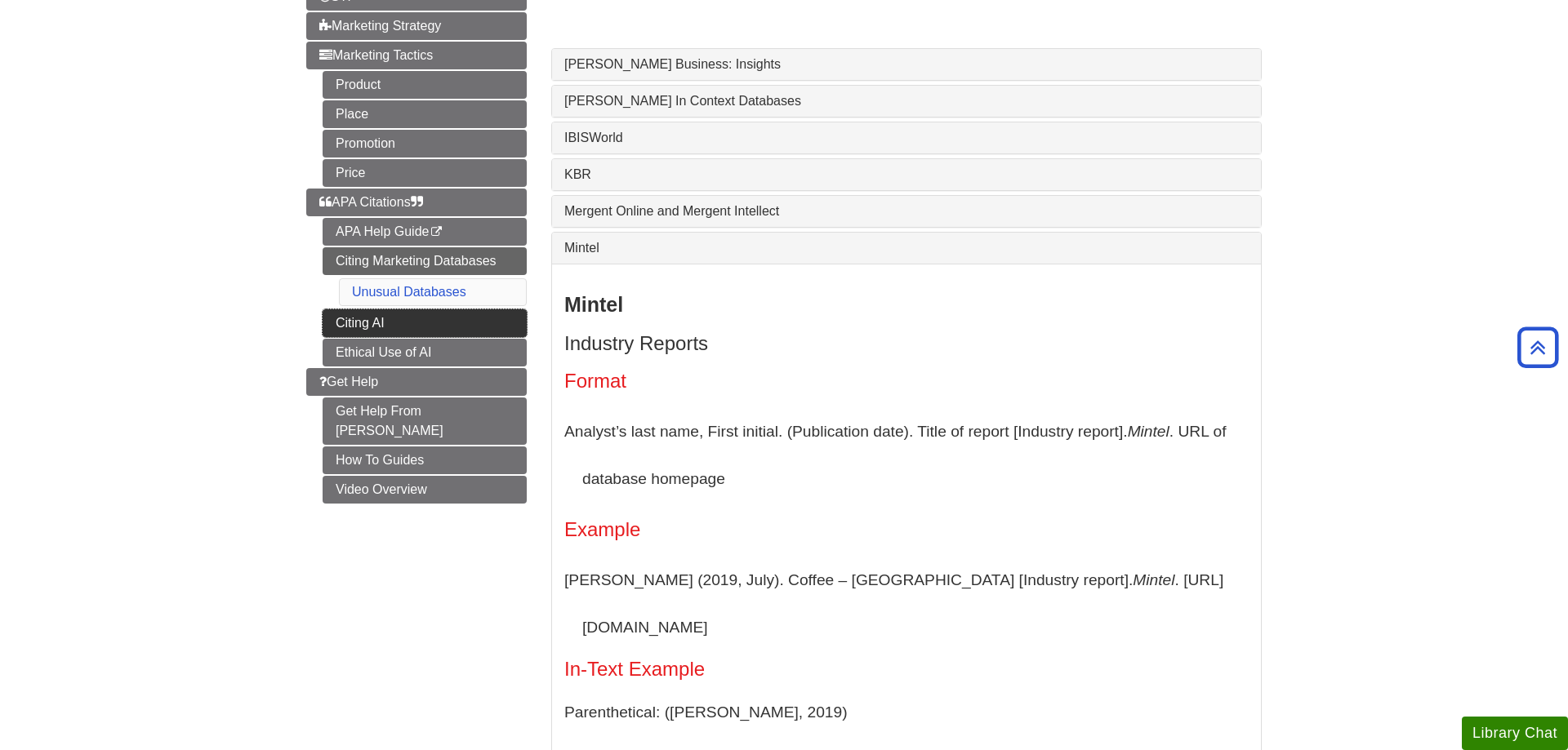
click at [516, 320] on link "Citing AI" at bounding box center [424, 323] width 204 height 28
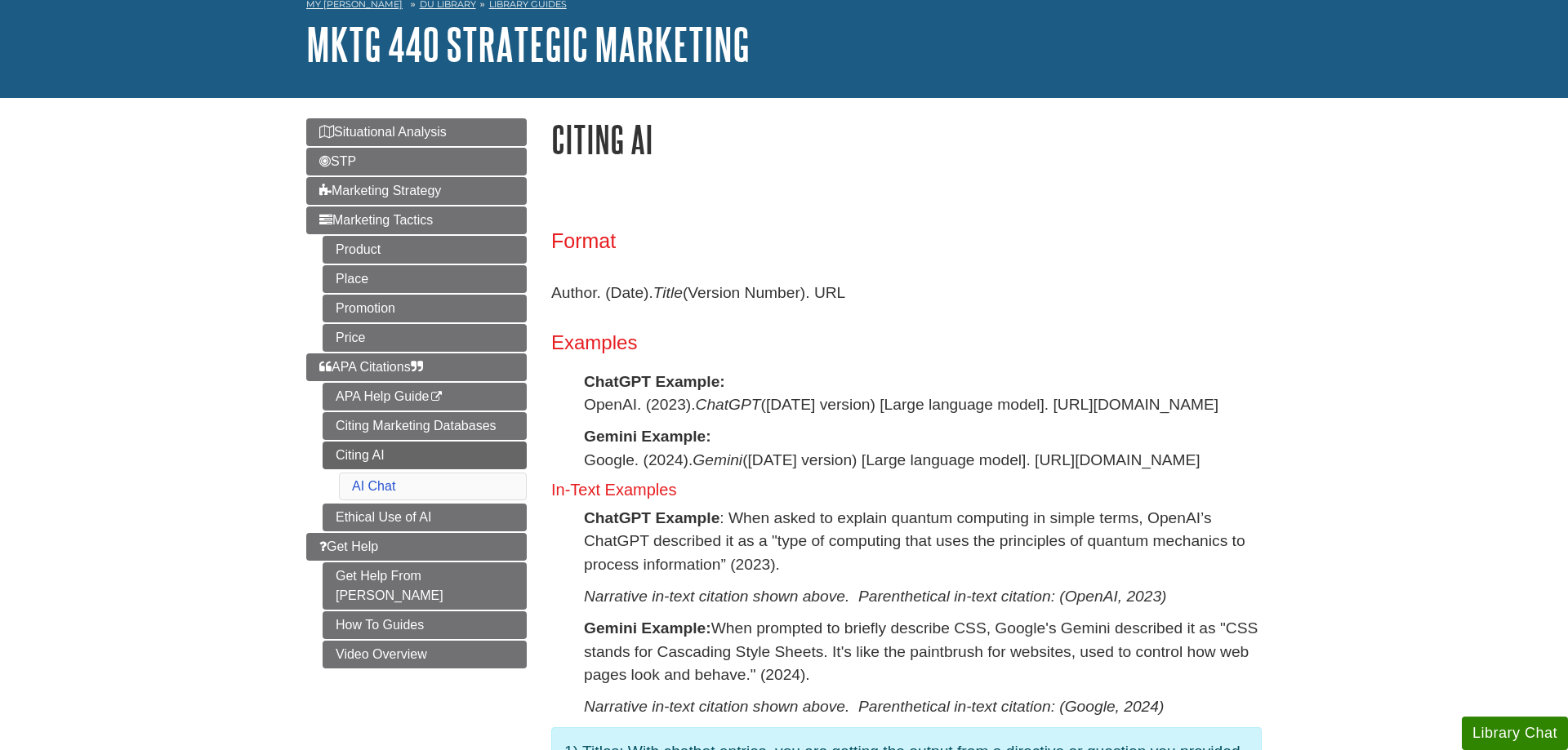
scroll to position [166, 0]
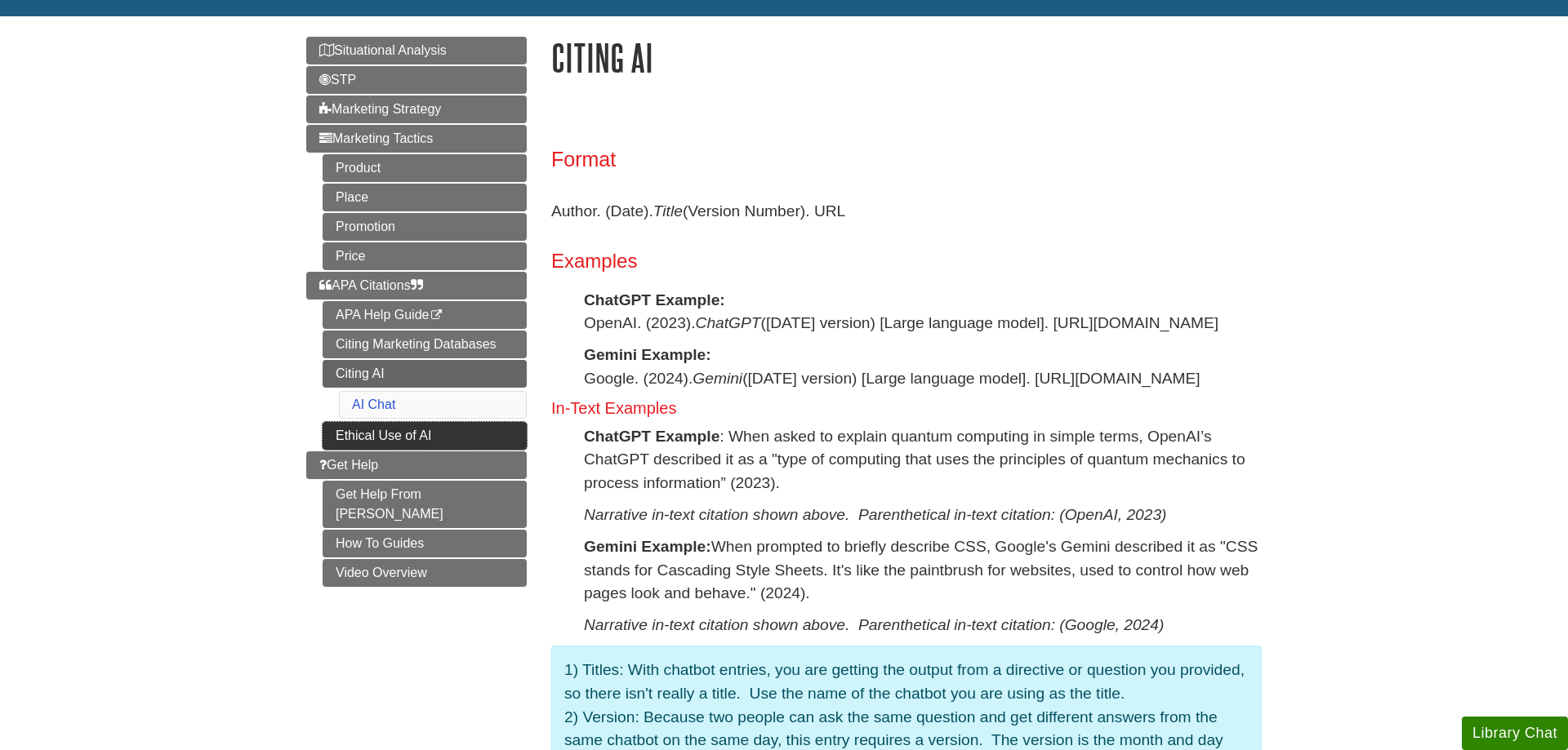
click at [482, 433] on link "Ethical Use of AI" at bounding box center [424, 436] width 204 height 28
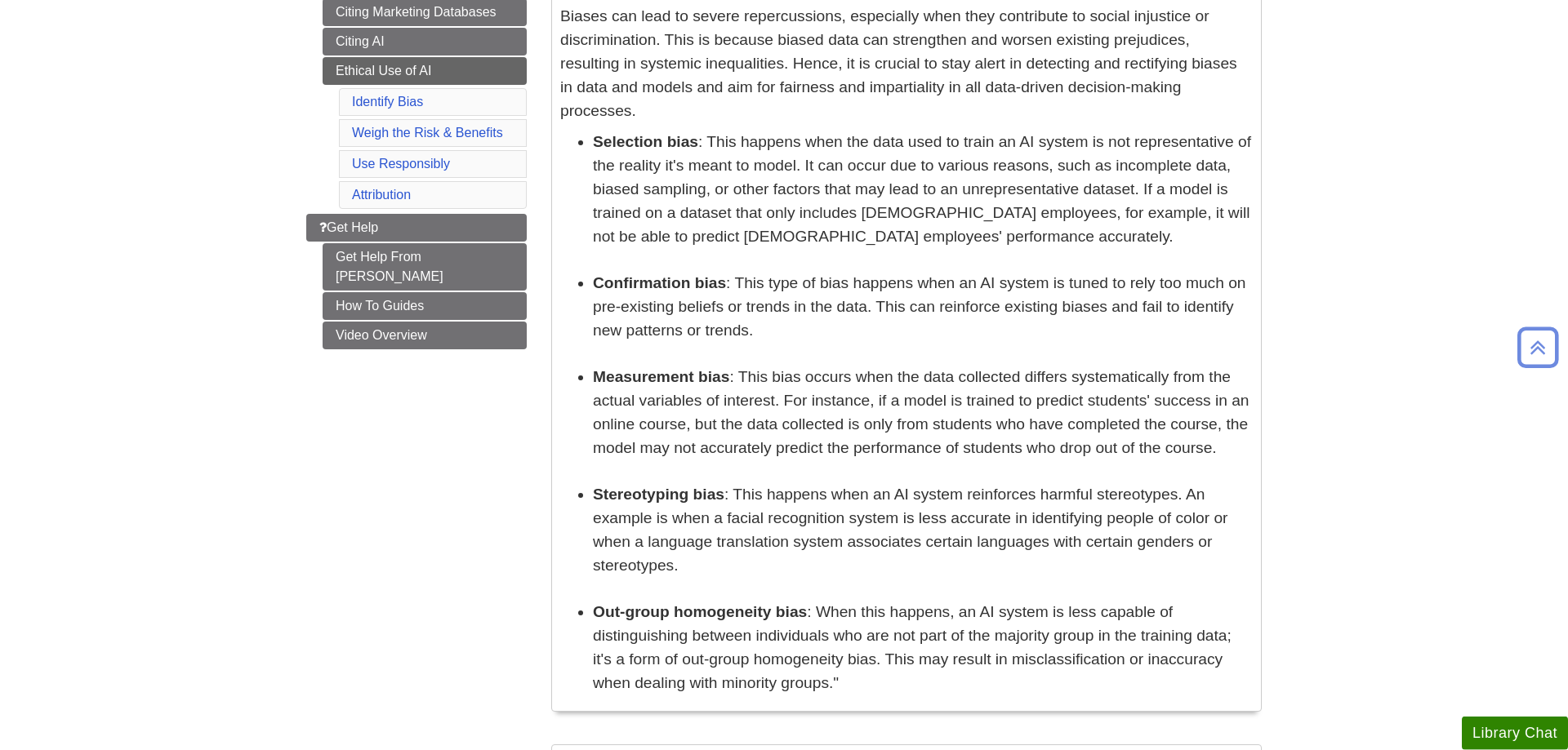
scroll to position [500, 0]
click at [348, 220] on span "Get Help" at bounding box center [349, 226] width 59 height 14
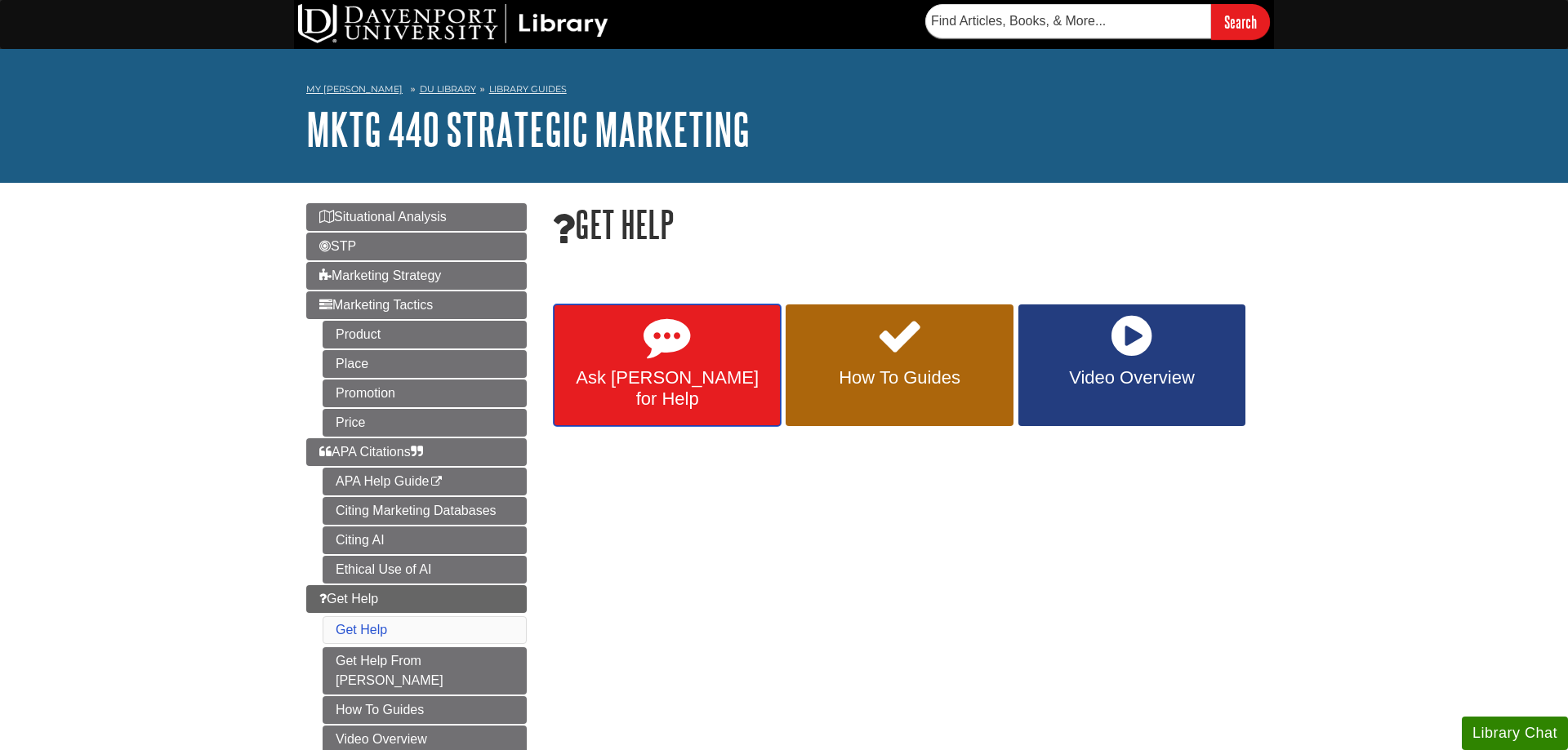
click at [652, 379] on span "Ask Emily for Help" at bounding box center [667, 388] width 203 height 42
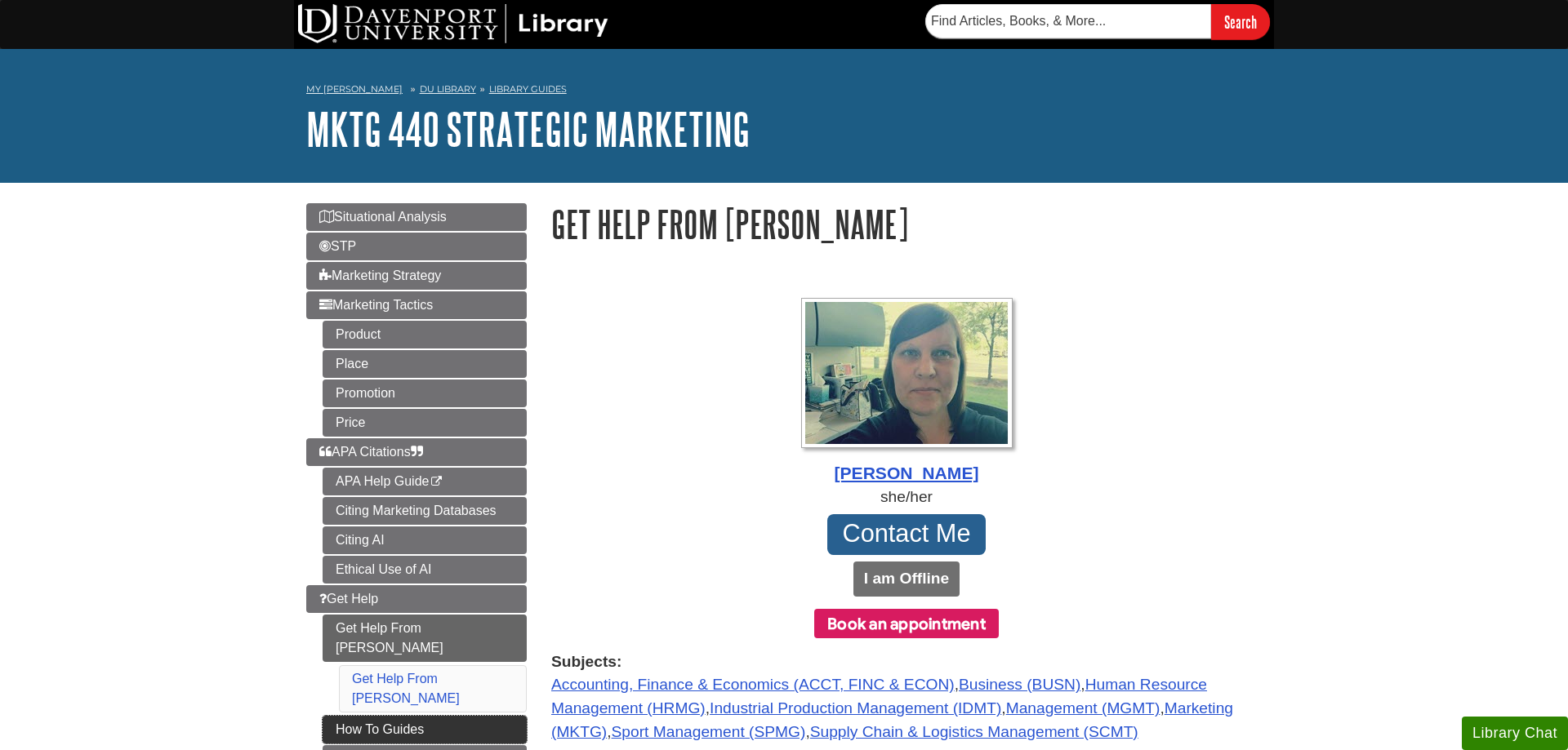
click at [516, 715] on link "How To Guides" at bounding box center [424, 729] width 204 height 28
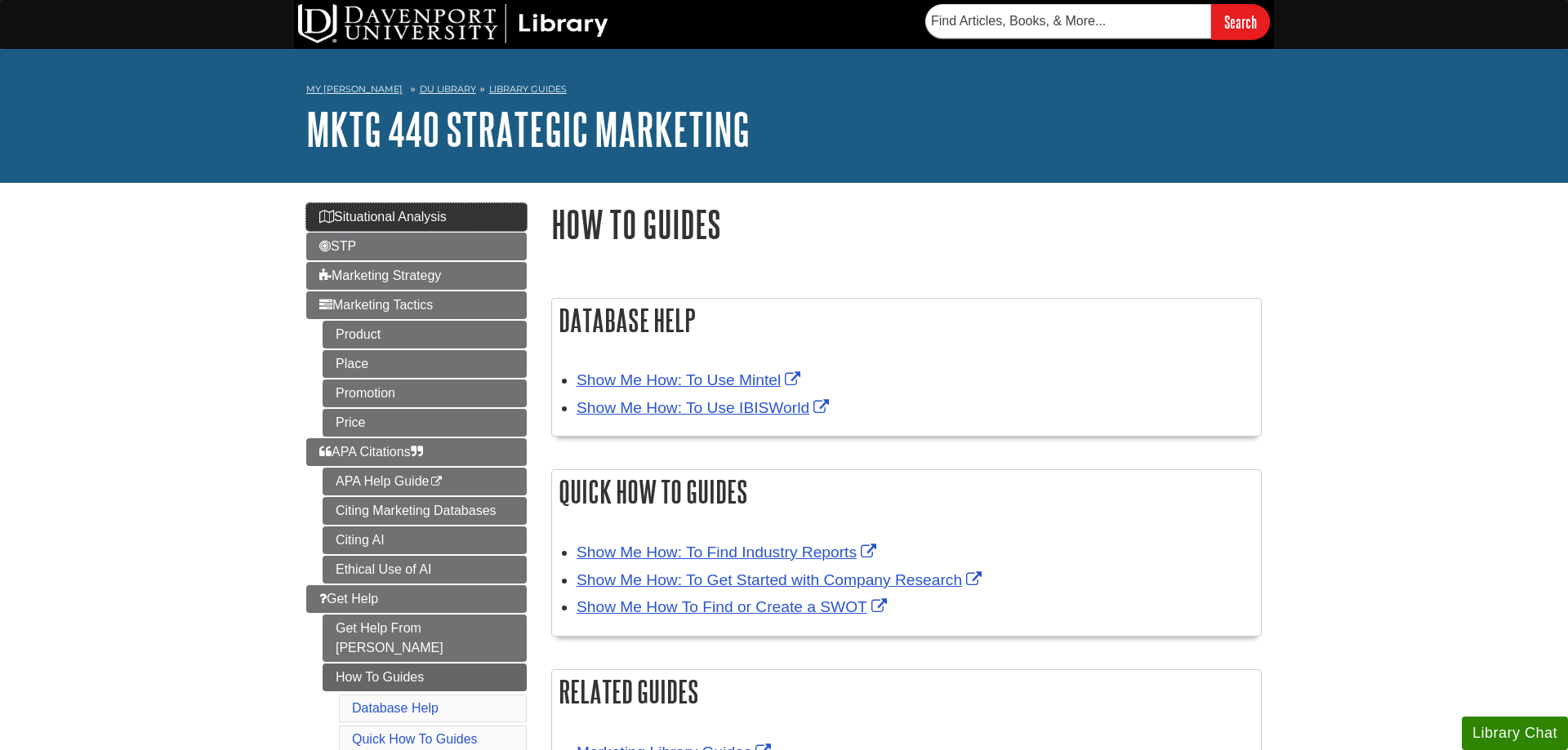
click at [457, 219] on link "Situational Analysis" at bounding box center [417, 218] width 221 height 28
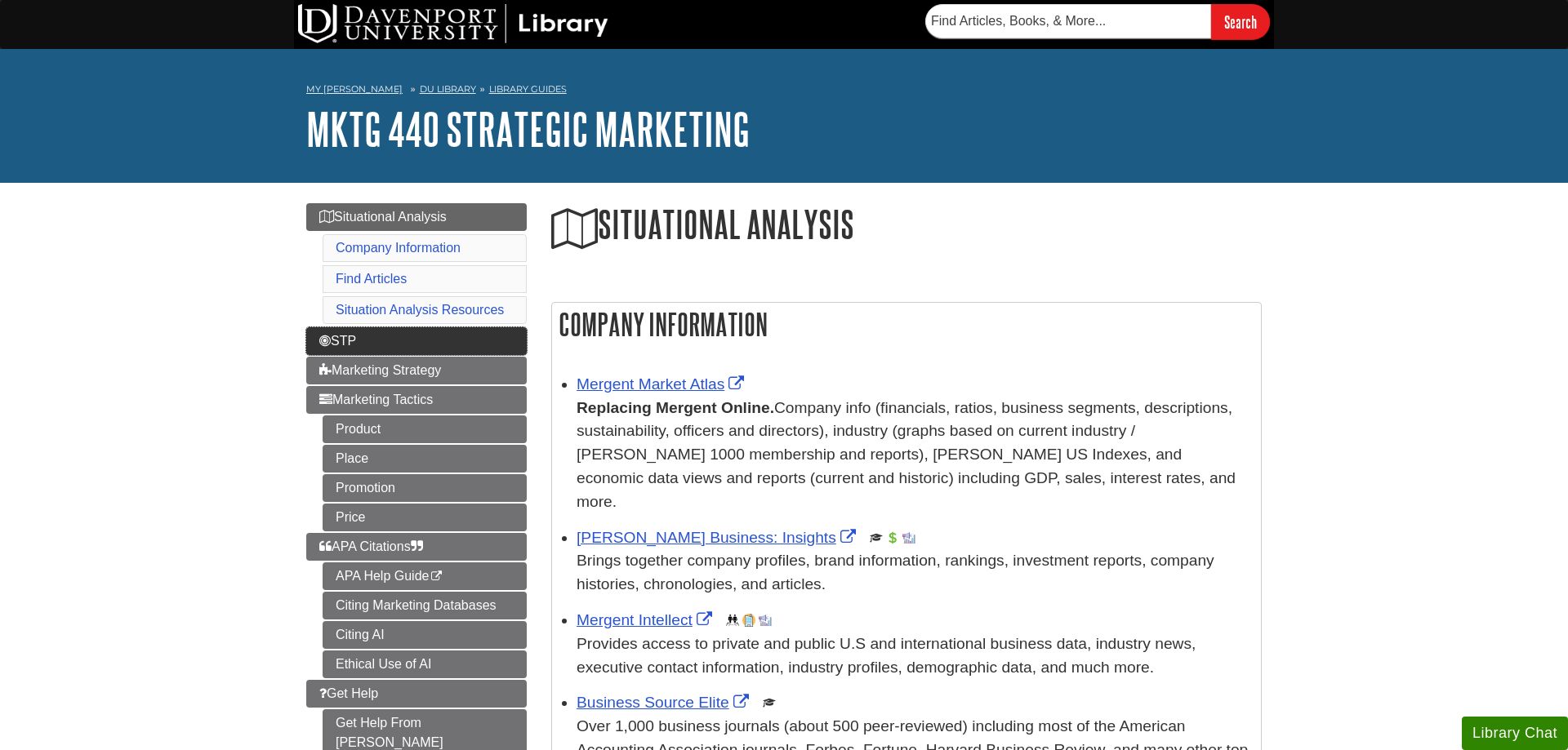
click at [466, 352] on link "STP" at bounding box center [417, 341] width 221 height 28
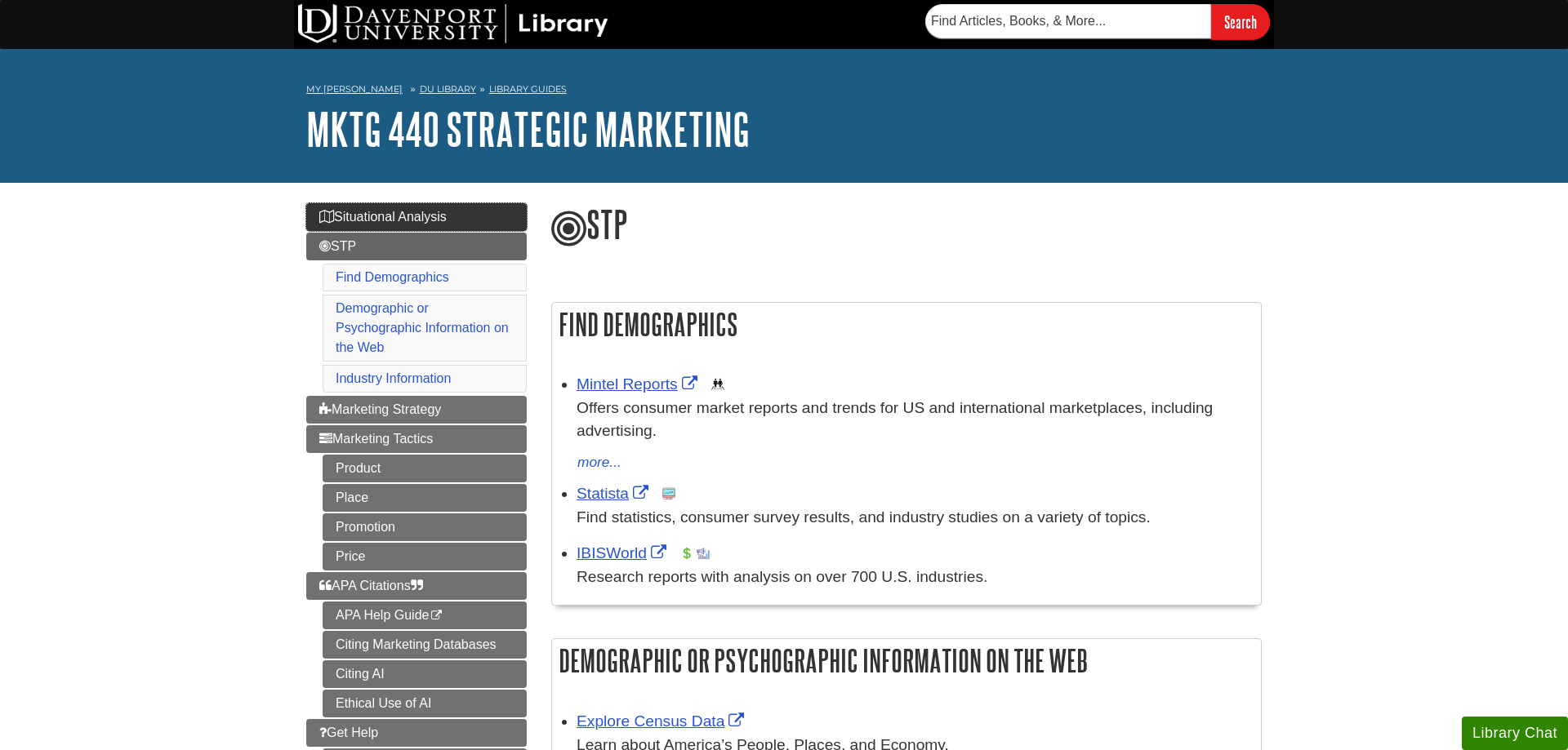
click at [456, 213] on link "Situational Analysis" at bounding box center [417, 218] width 221 height 28
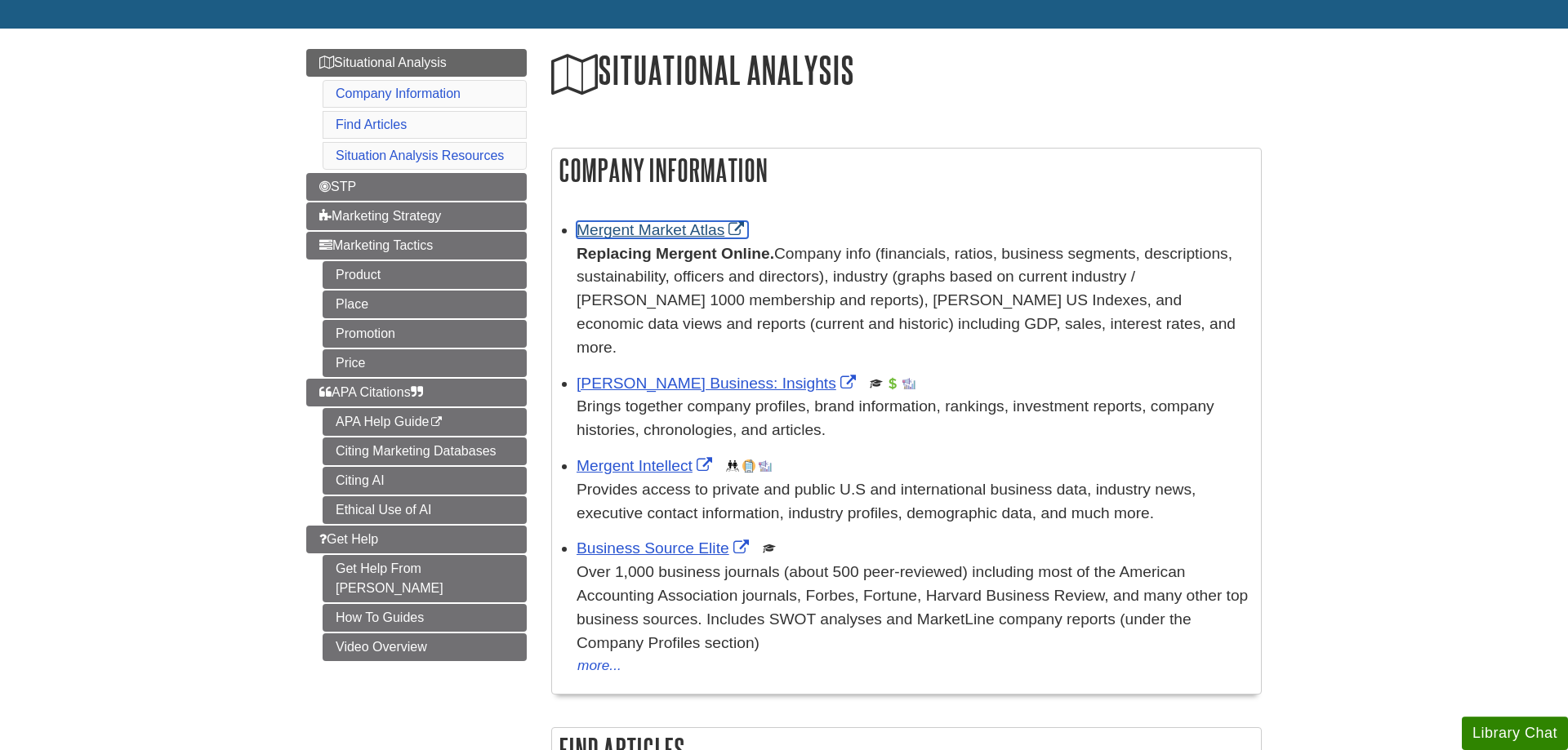
scroll to position [166, 0]
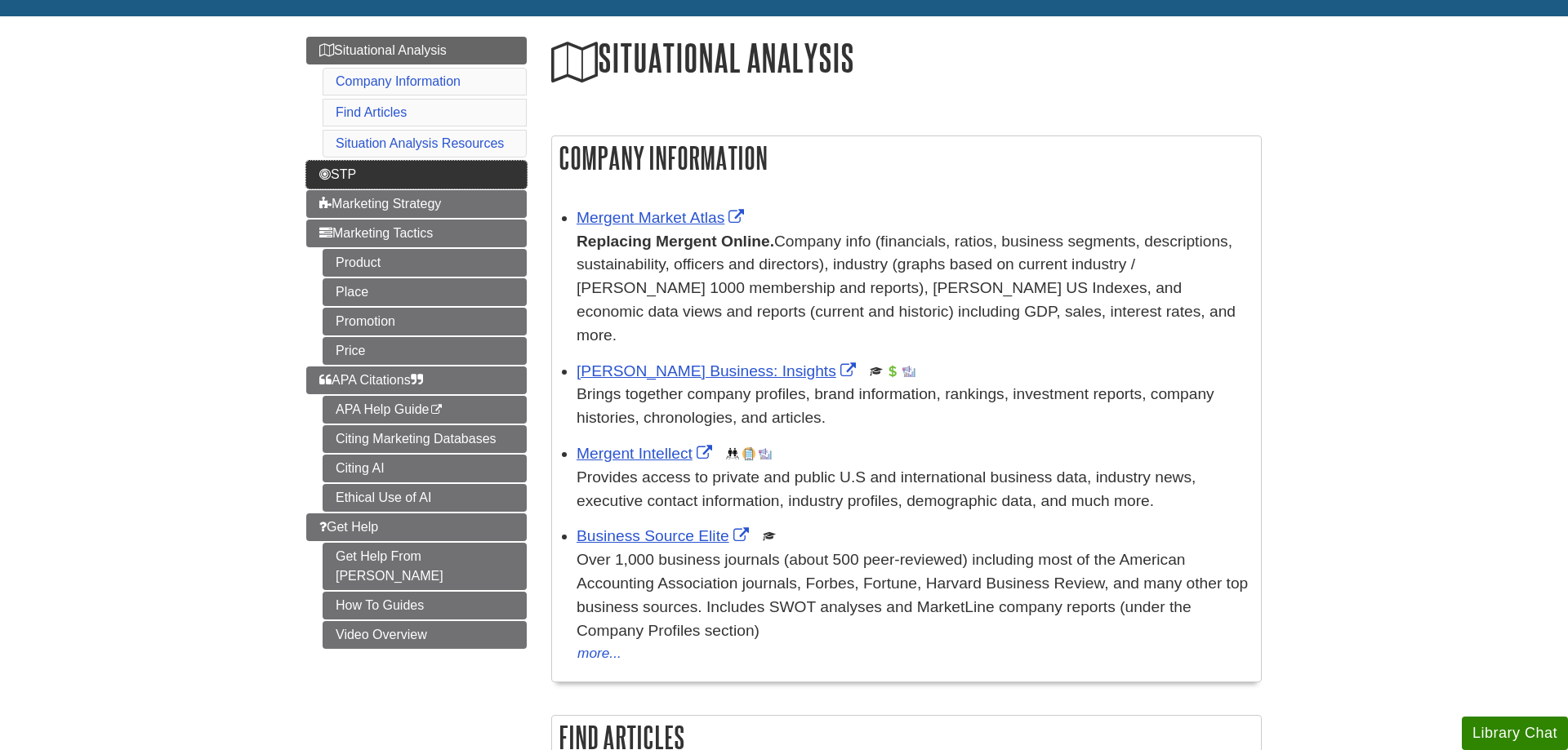
click at [411, 184] on link "STP" at bounding box center [417, 175] width 221 height 28
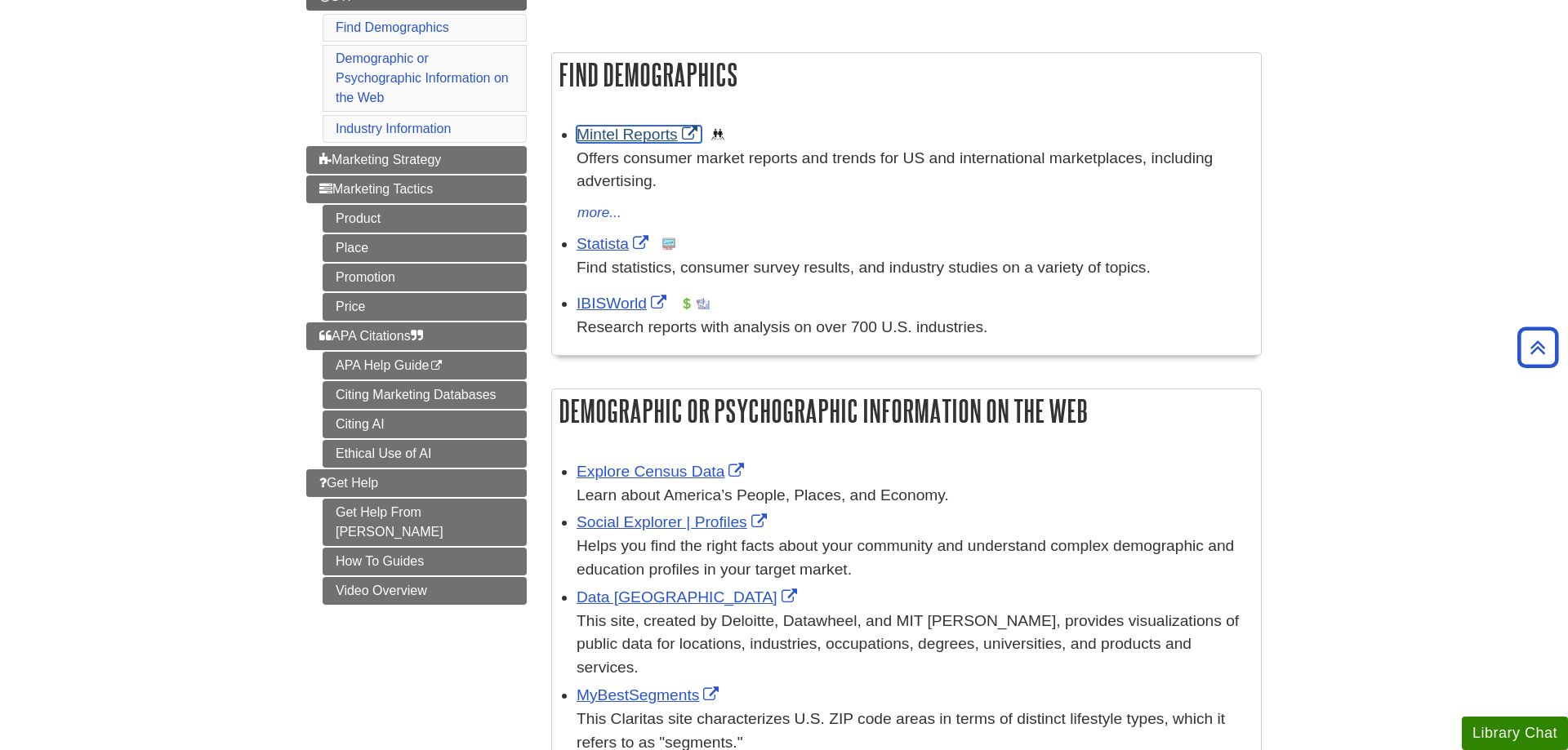
scroll to position [166, 0]
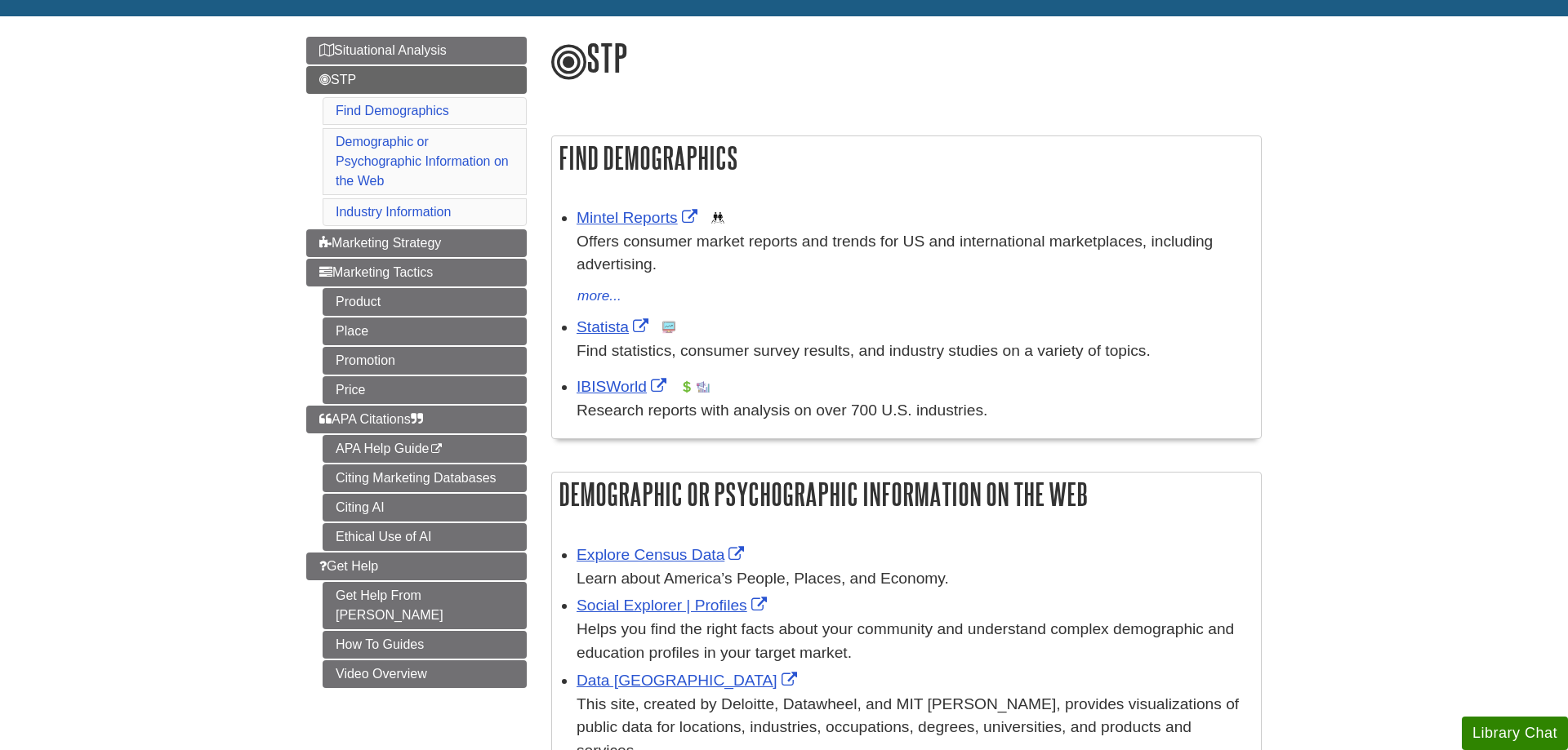
click at [1394, 236] on body "Skip to Main Content Search My Davenport DU Library Library Guides MKTG 440 Str…" at bounding box center [784, 765] width 1568 height 1862
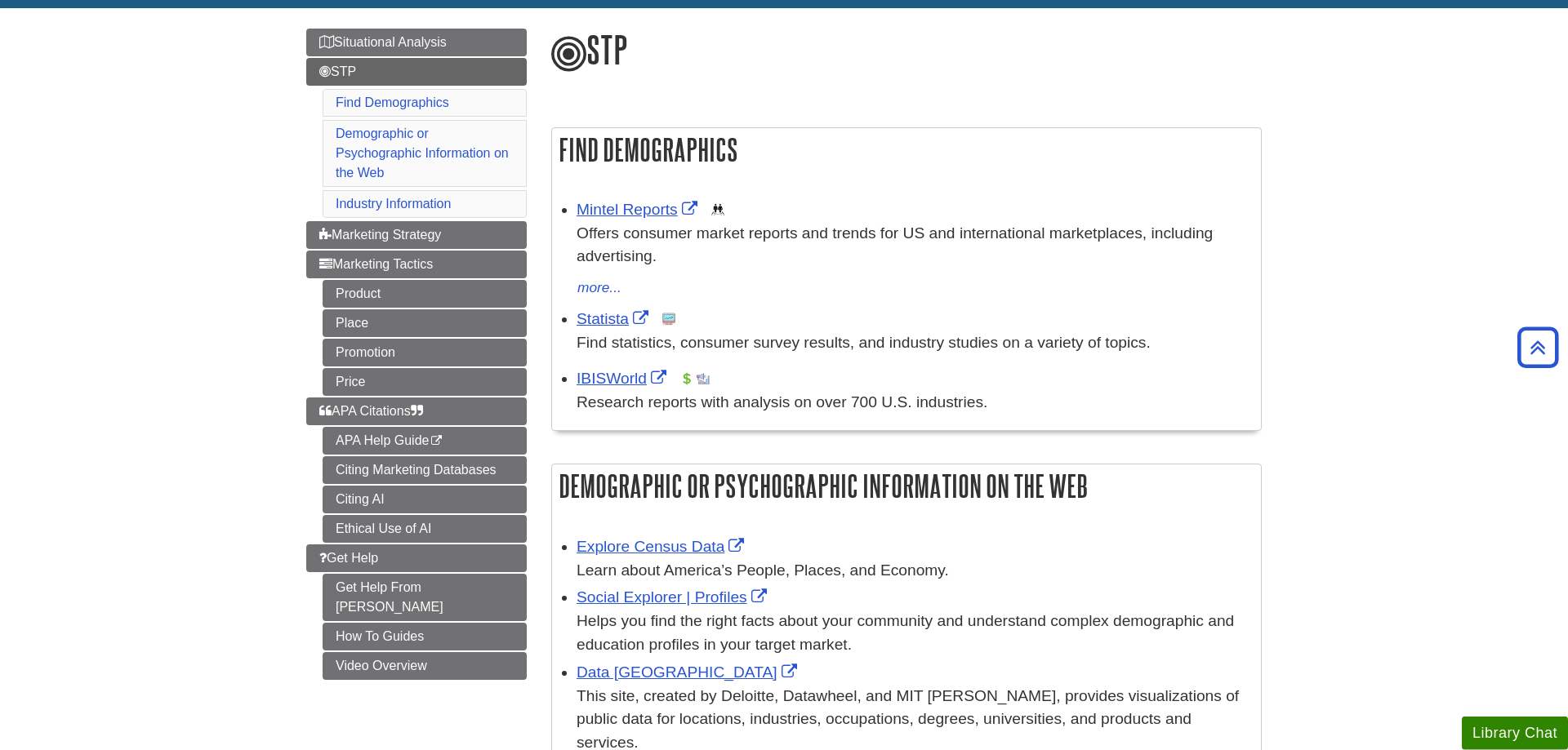
scroll to position [83, 0]
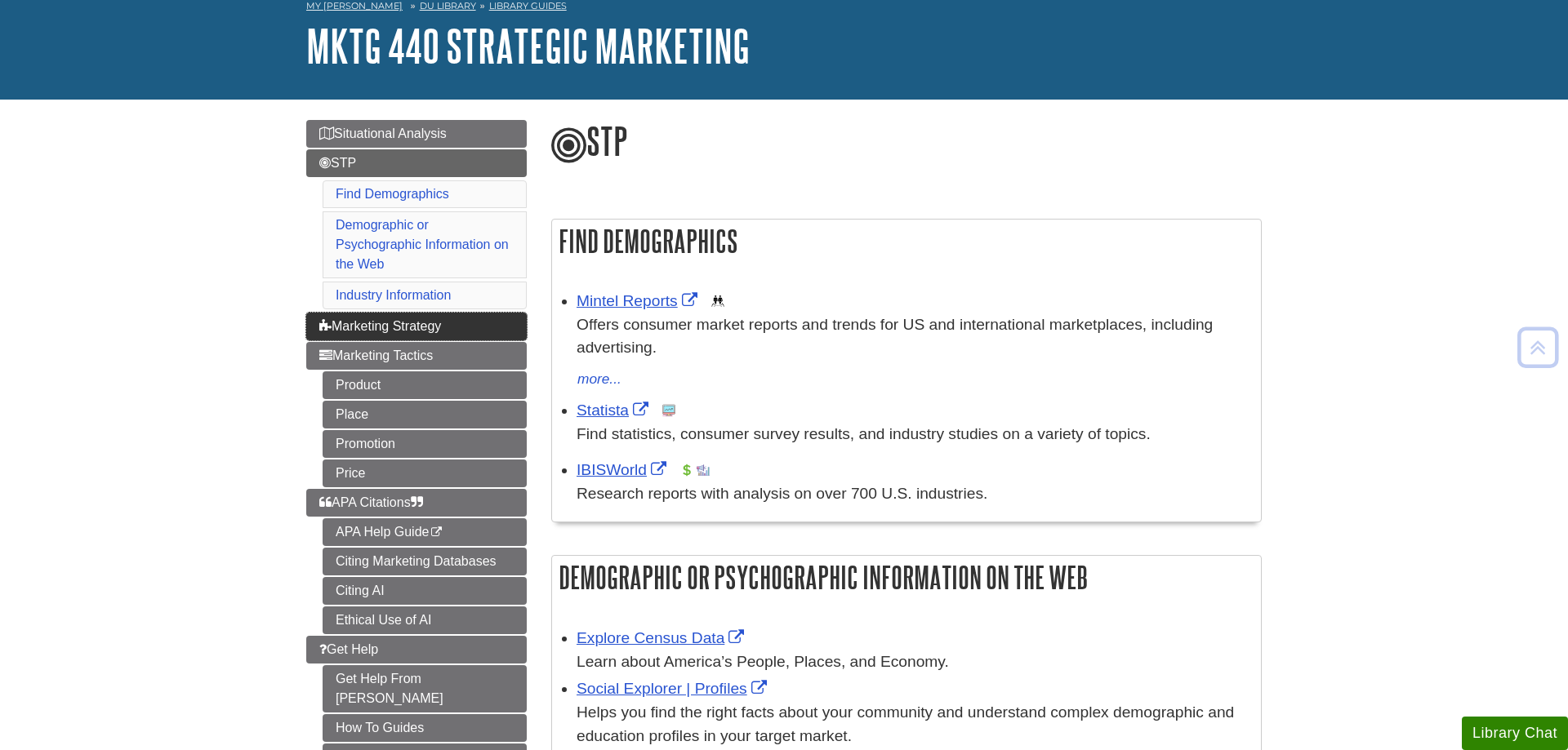
click at [315, 330] on link "Marketing Strategy" at bounding box center [417, 327] width 221 height 28
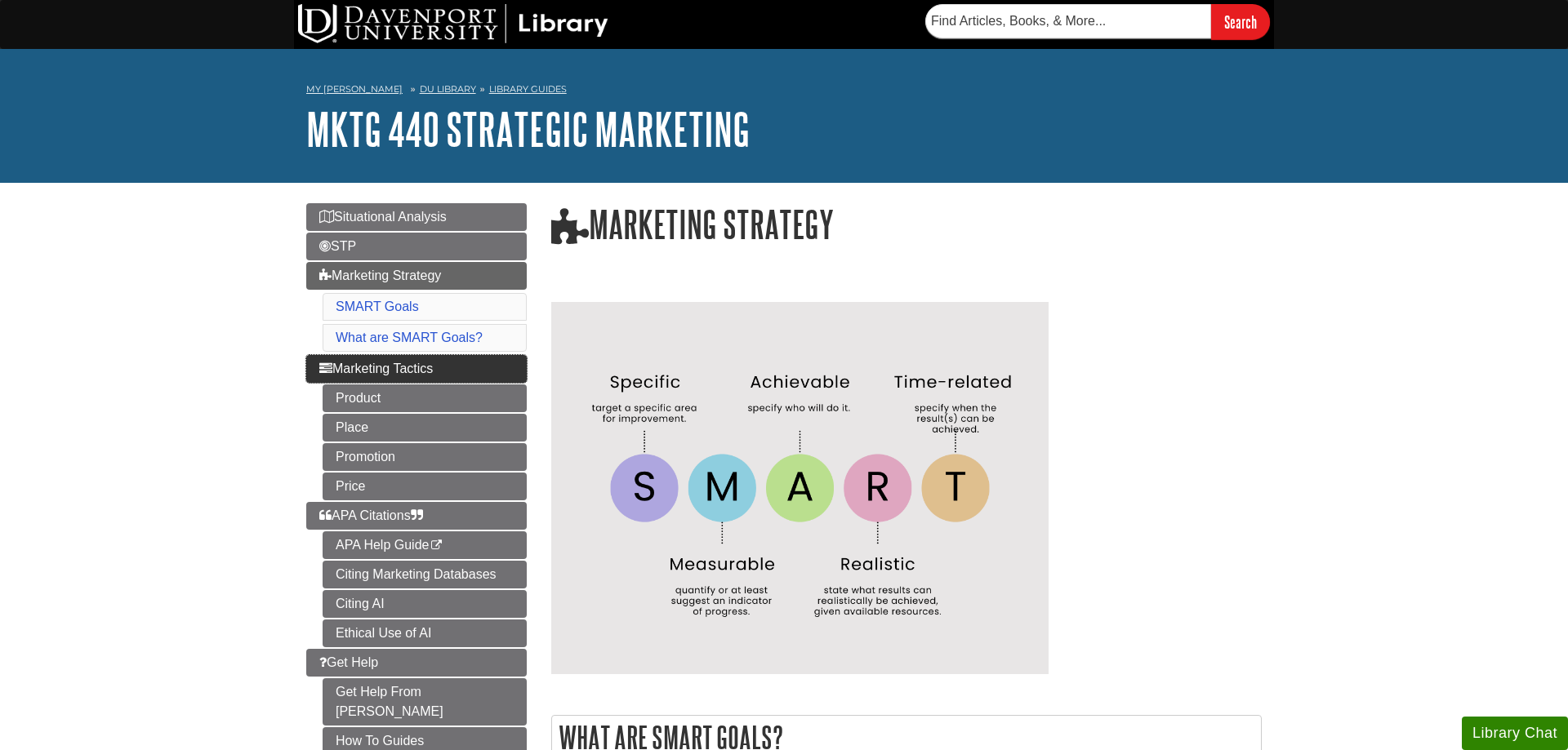
click at [364, 364] on span "Marketing Tactics" at bounding box center [376, 368] width 113 height 14
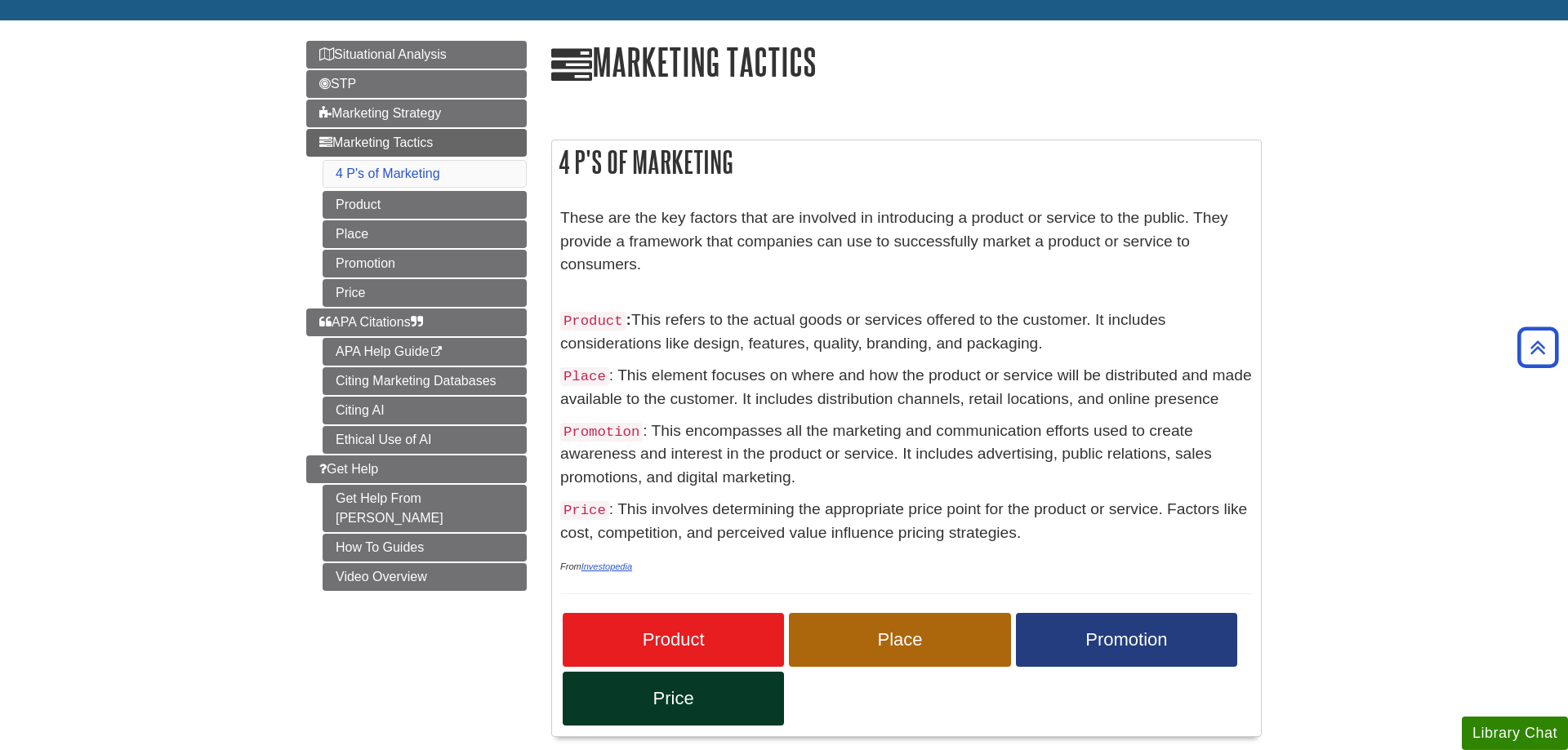
scroll to position [83, 0]
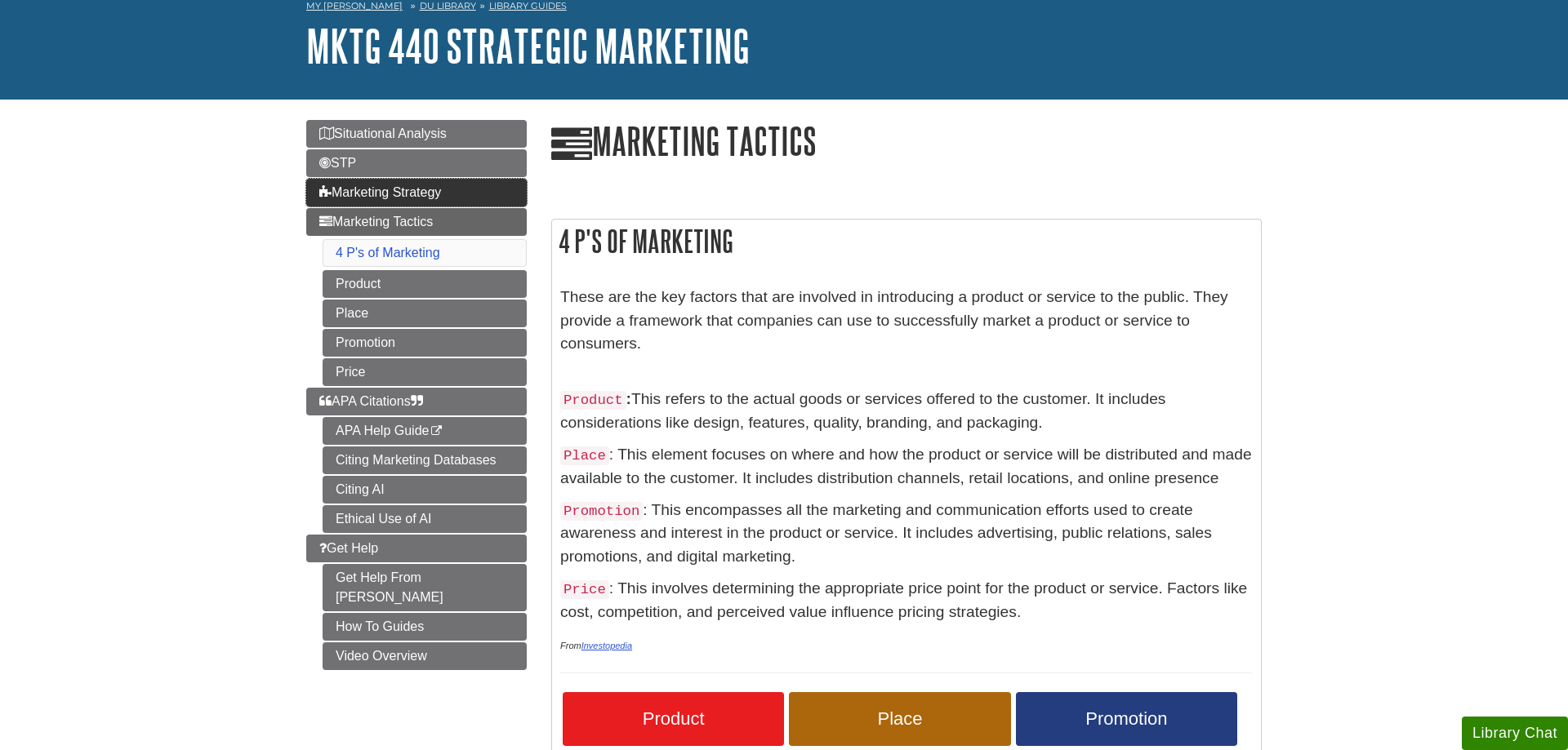
click at [351, 192] on span "Marketing Strategy" at bounding box center [380, 191] width 121 height 14
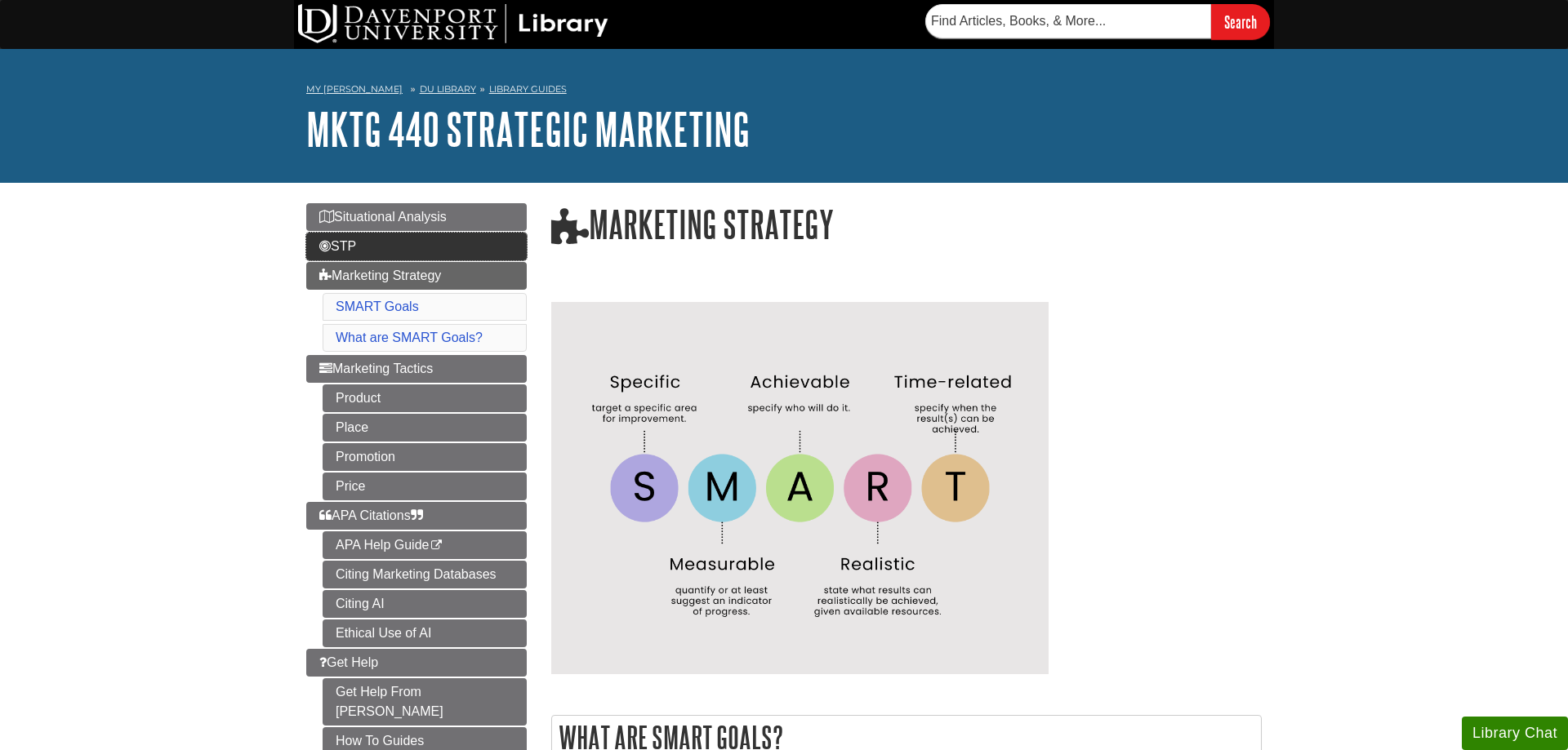
click at [340, 241] on span "STP" at bounding box center [337, 246] width 36 height 14
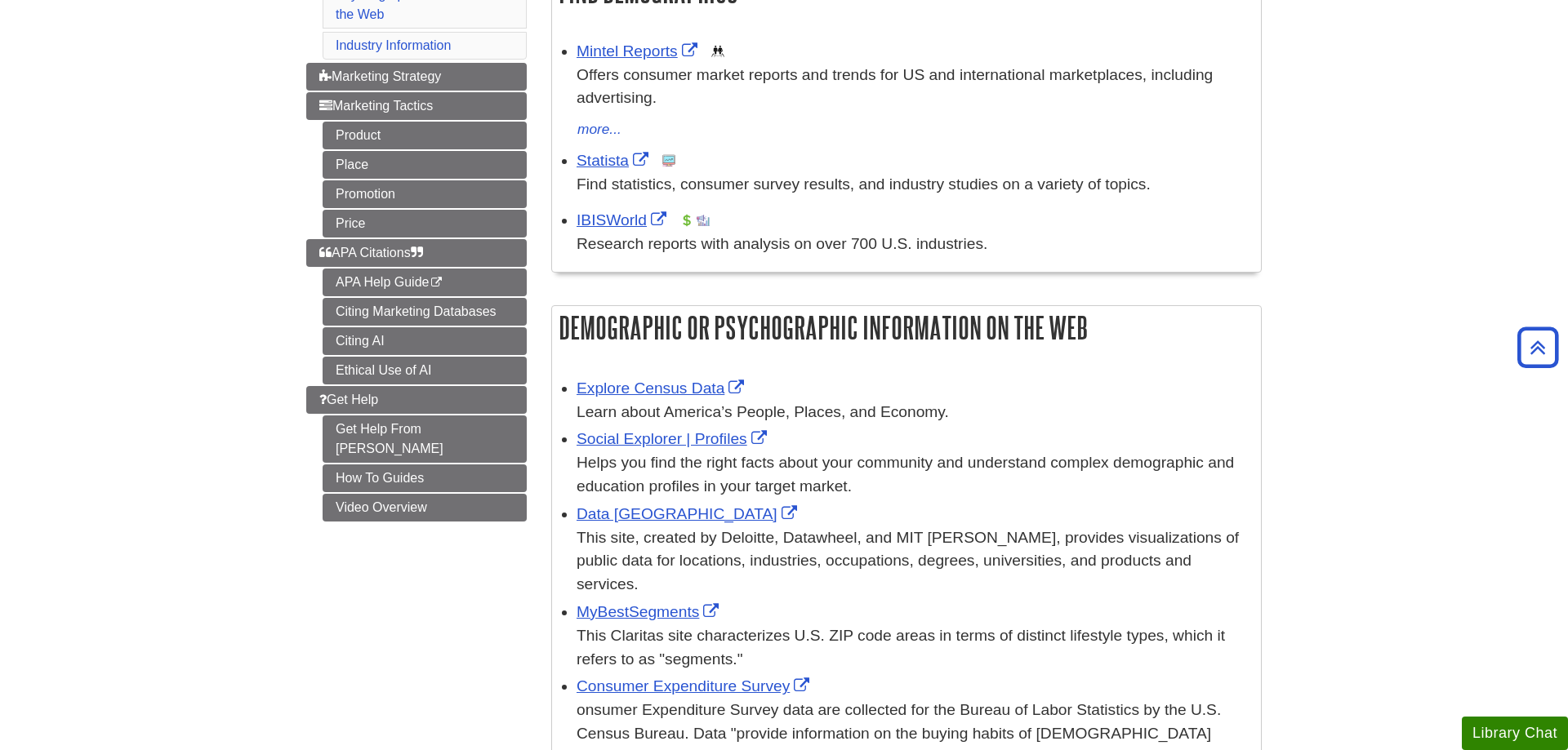
scroll to position [249, 0]
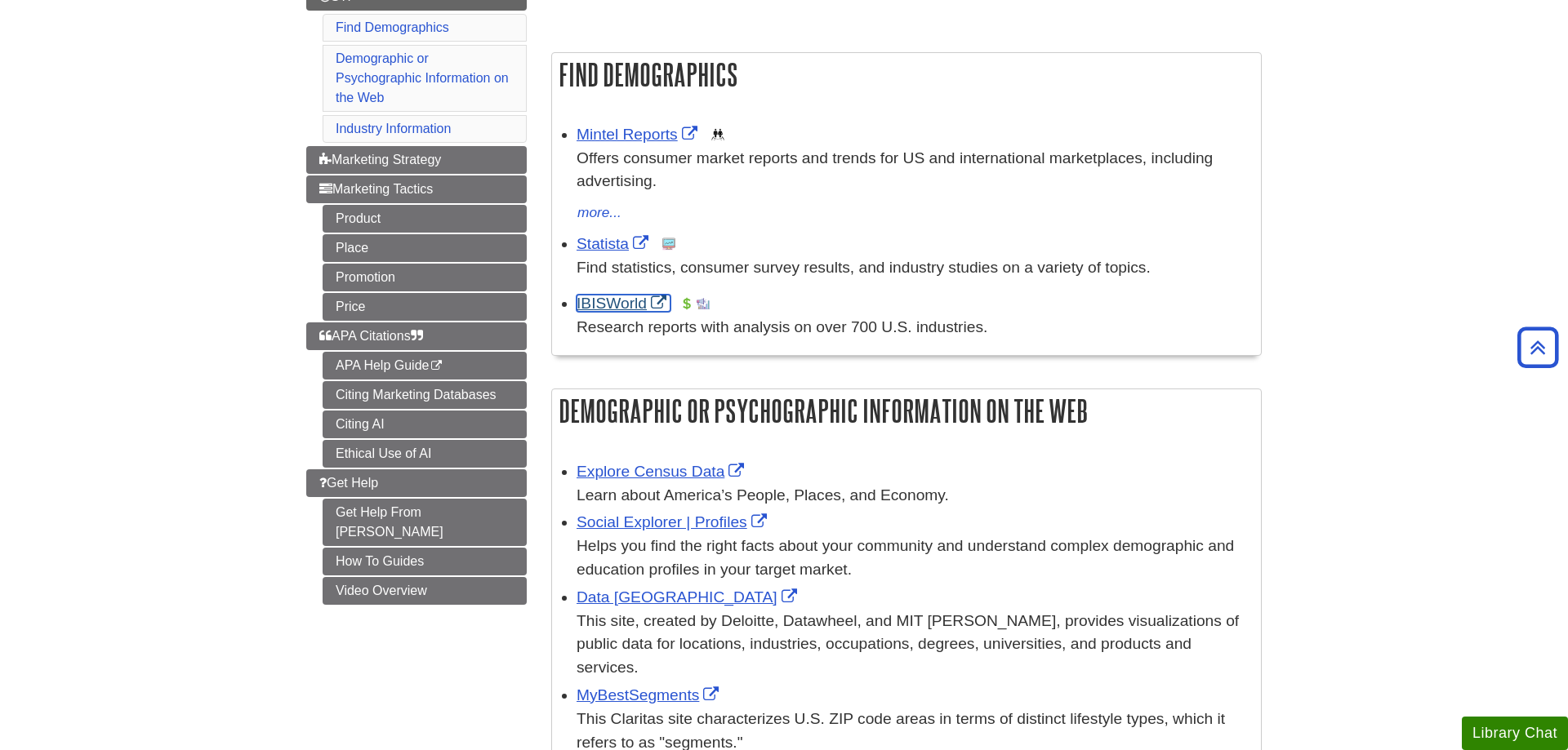
click at [621, 309] on link "IBISWorld" at bounding box center [623, 303] width 93 height 17
click at [492, 219] on link "Product" at bounding box center [424, 219] width 204 height 28
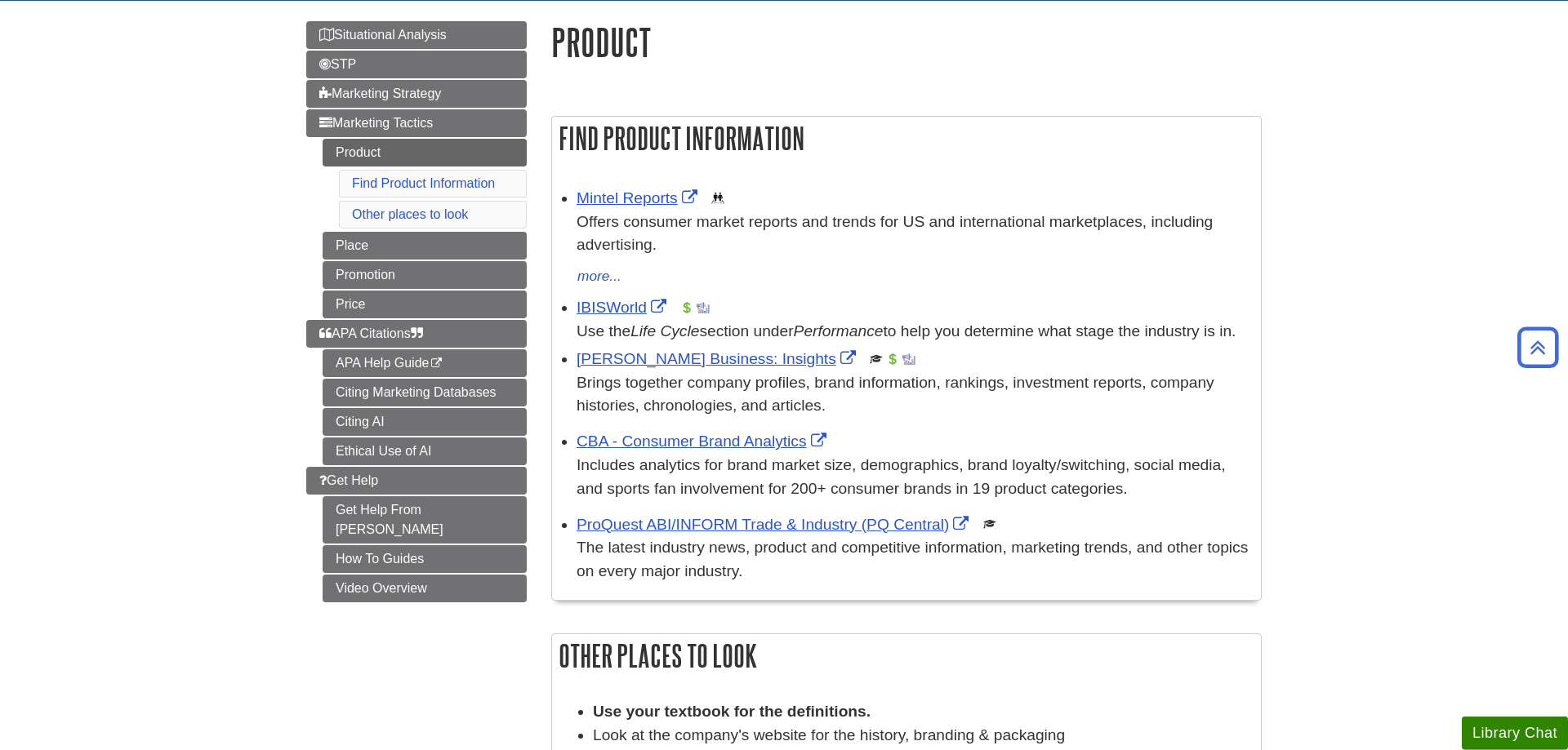
scroll to position [166, 0]
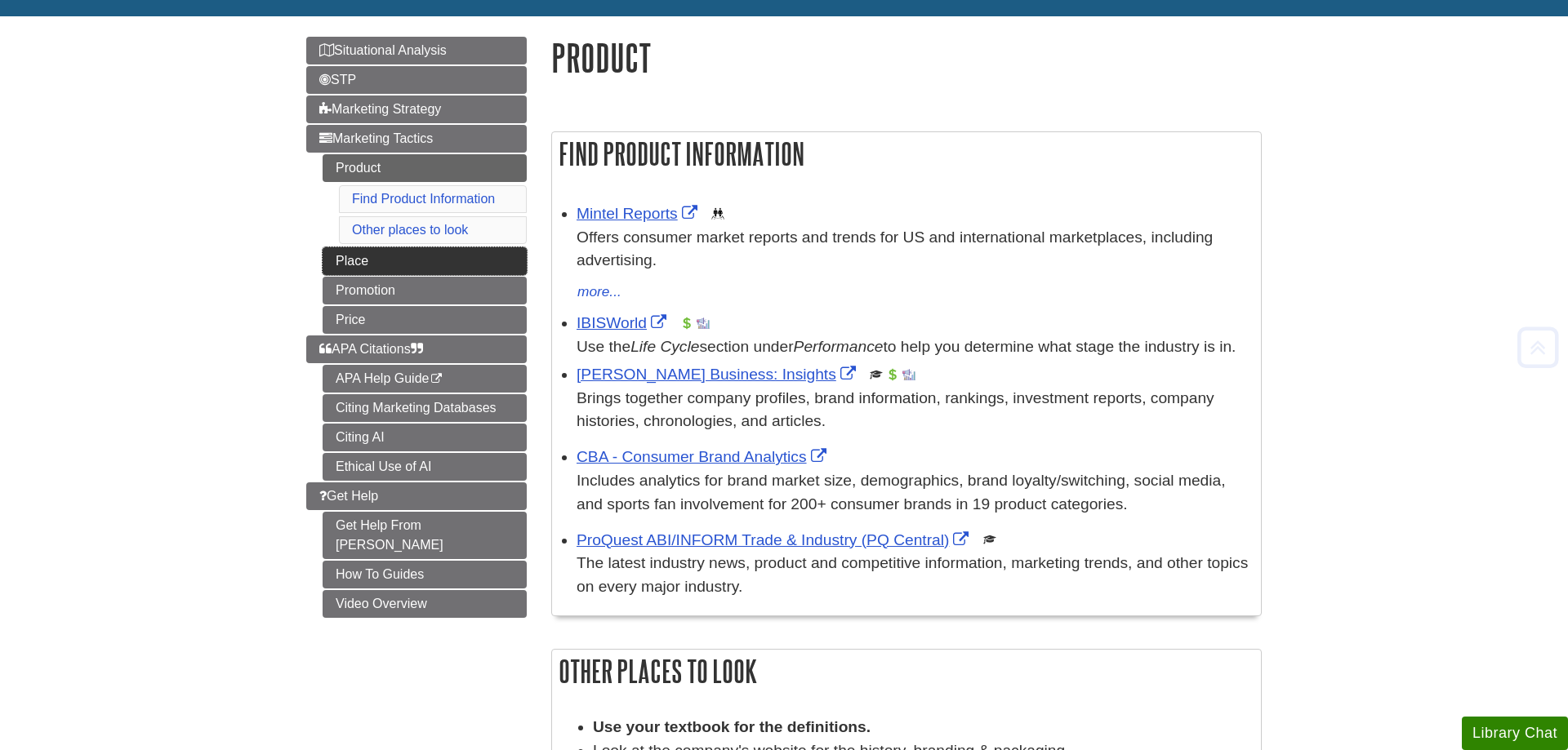
click at [359, 267] on link "Place" at bounding box center [424, 262] width 204 height 28
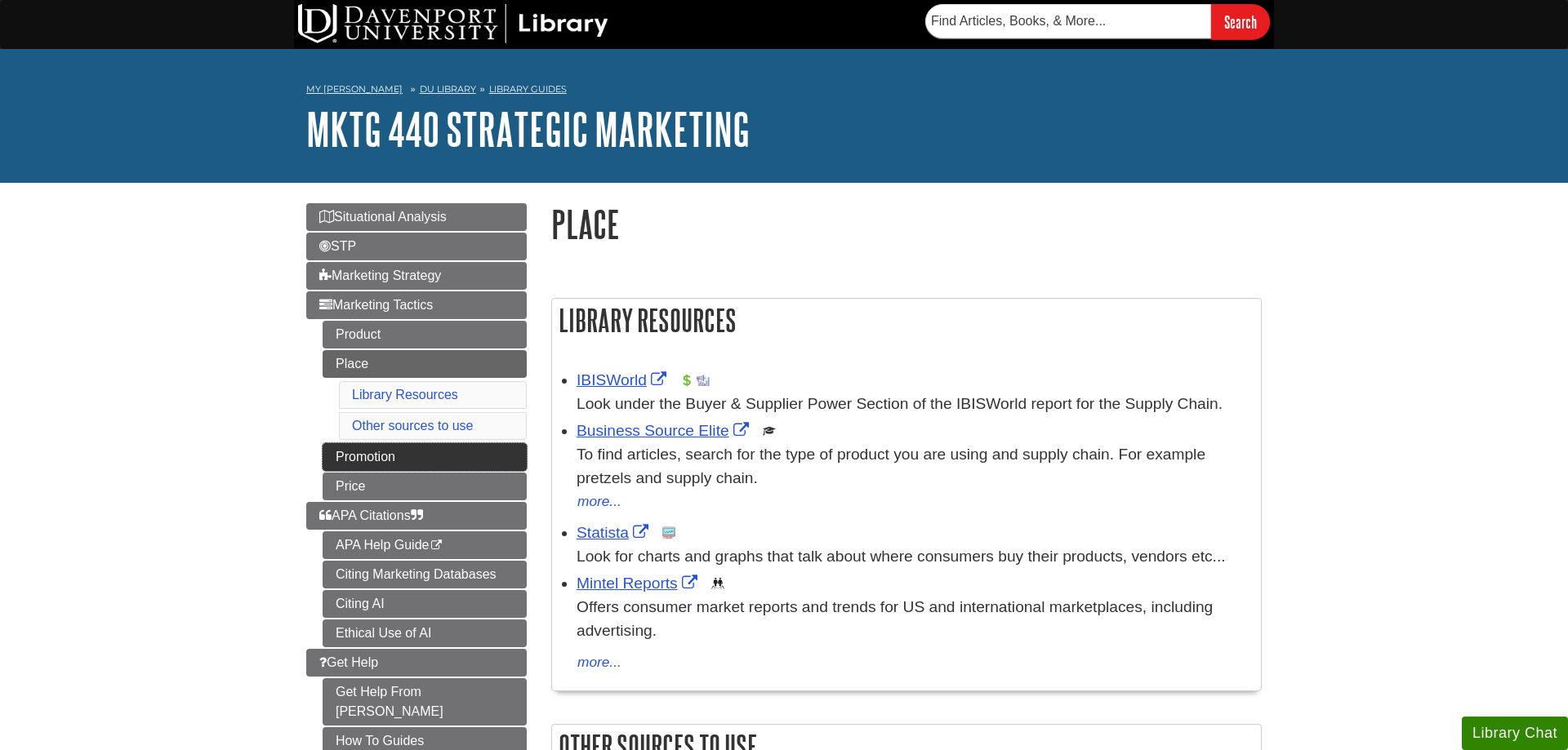
click at [334, 446] on link "Promotion" at bounding box center [424, 458] width 204 height 28
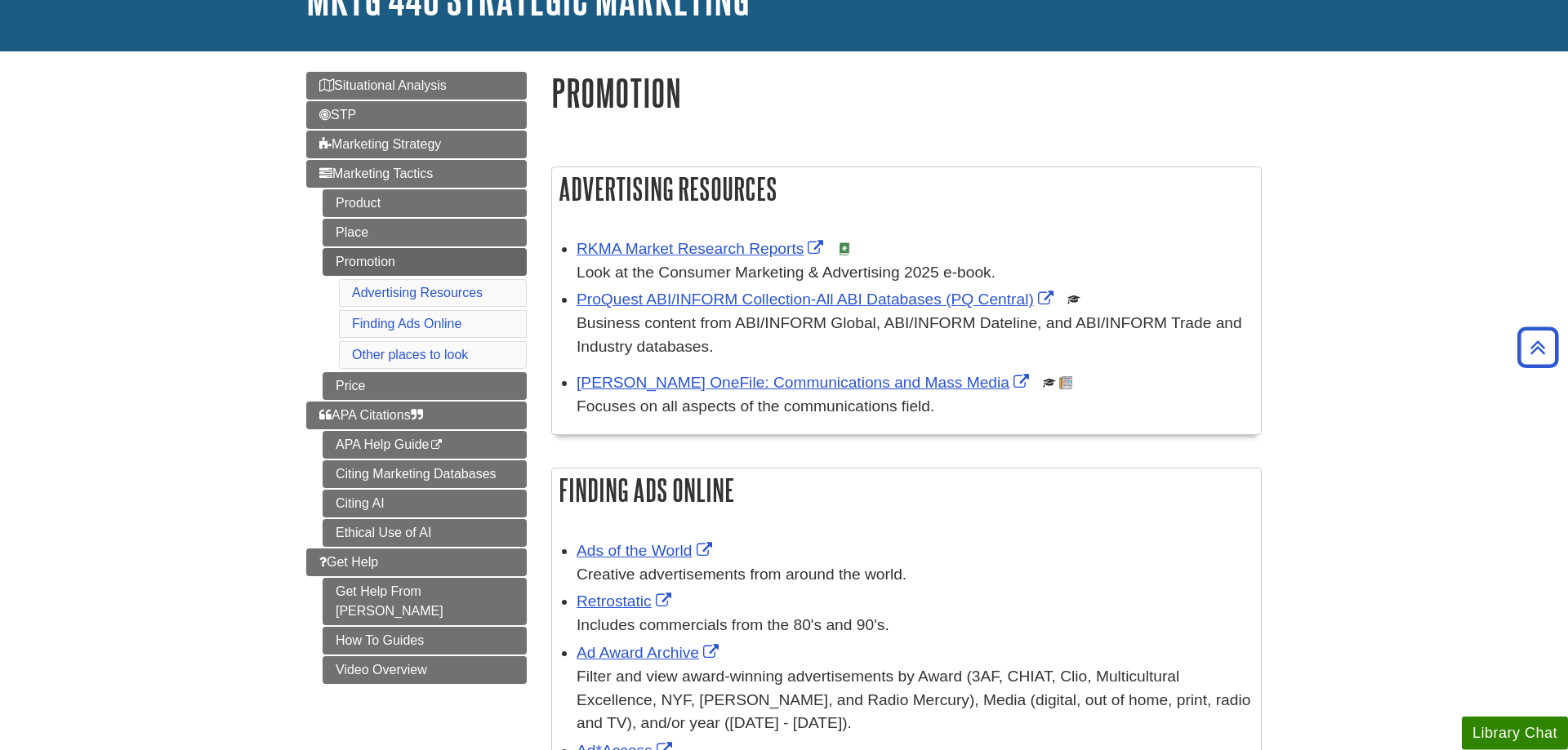
scroll to position [83, 0]
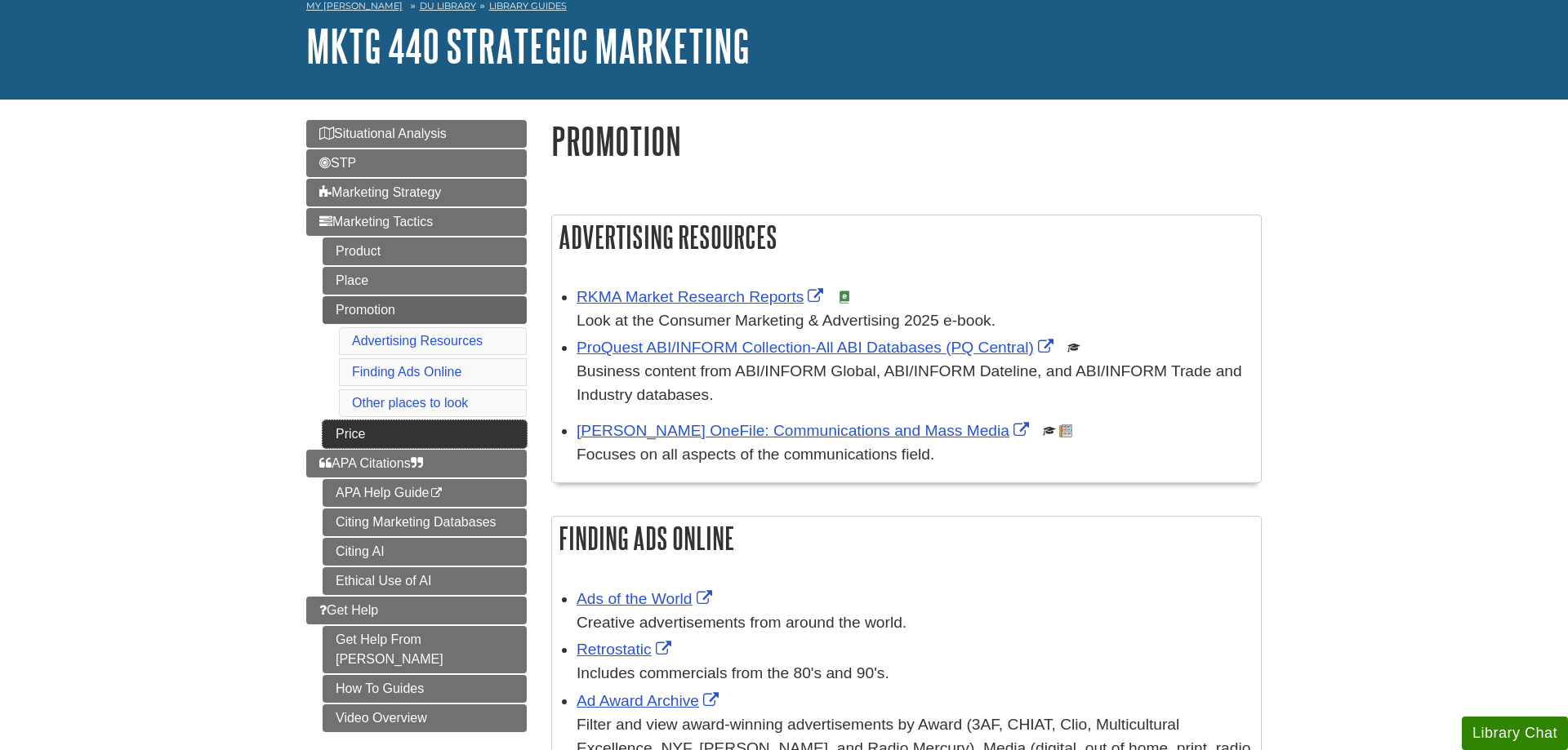
click at [347, 437] on link "Price" at bounding box center [424, 434] width 204 height 28
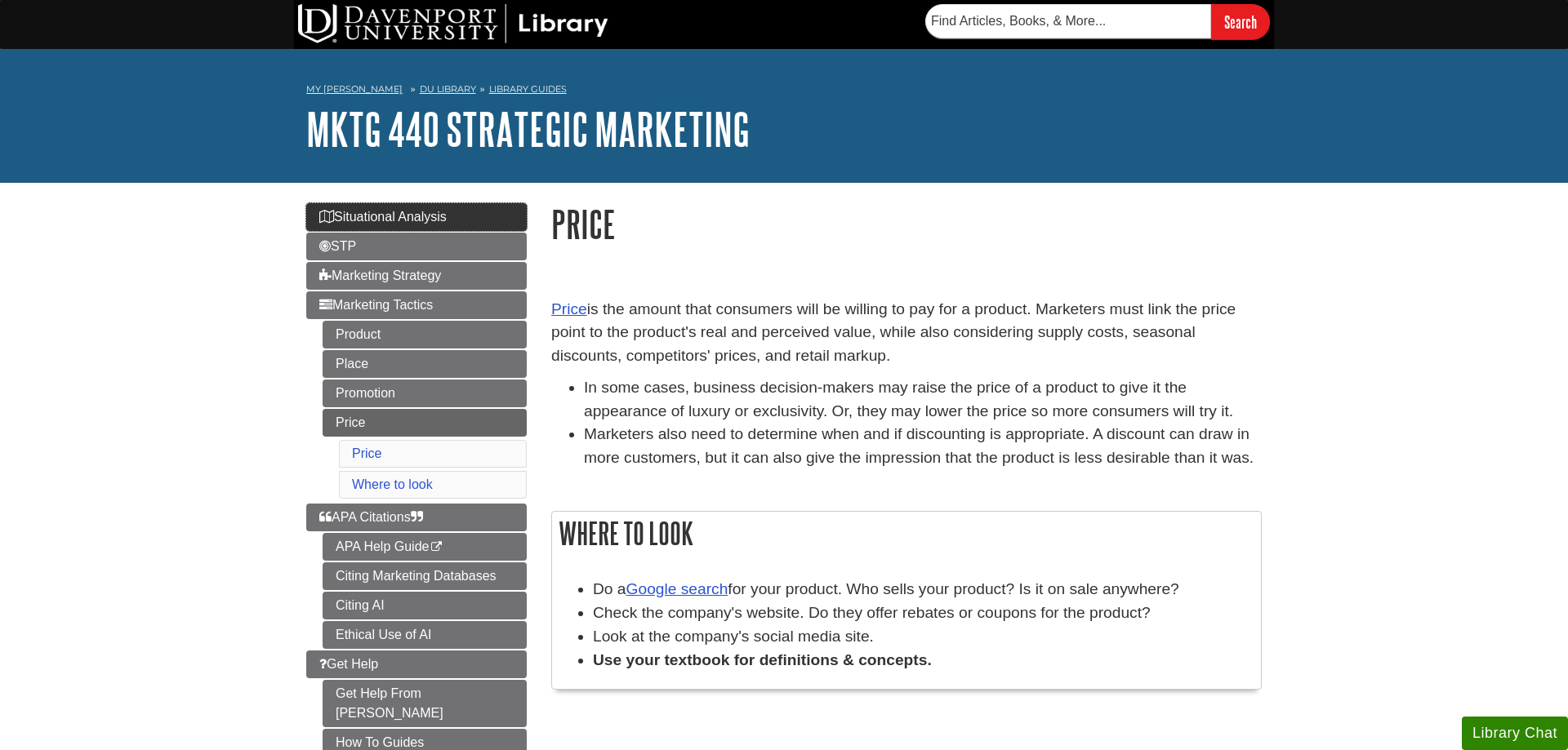
click at [391, 210] on link "Situational Analysis" at bounding box center [417, 218] width 221 height 28
